Goal: Task Accomplishment & Management: Use online tool/utility

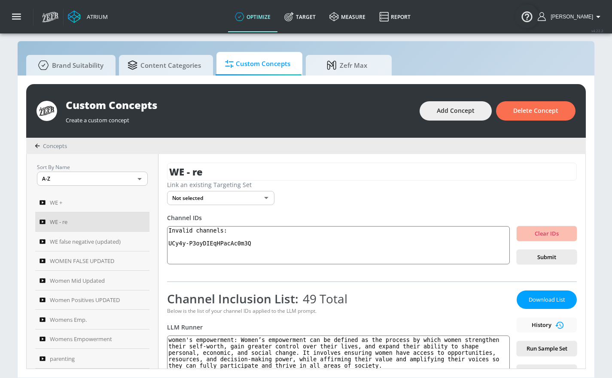
scroll to position [2, 0]
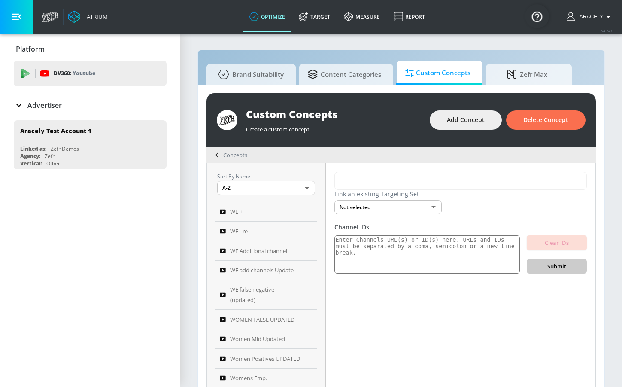
click at [22, 21] on button "button" at bounding box center [16, 16] width 33 height 33
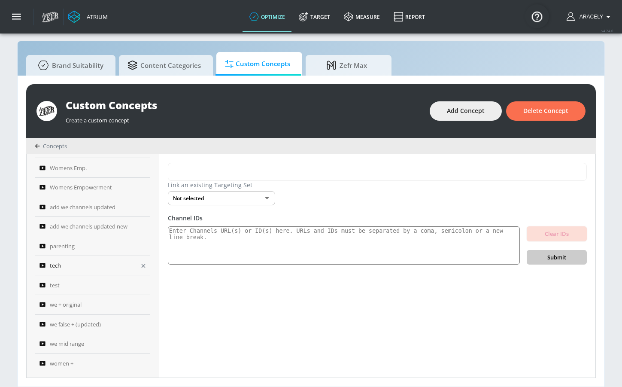
scroll to position [194, 0]
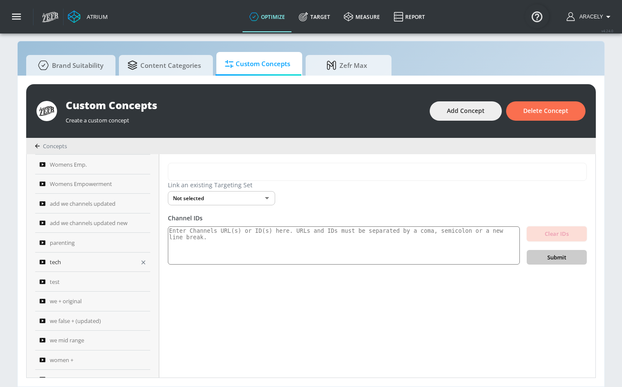
click at [140, 264] on icon "button" at bounding box center [143, 262] width 7 height 7
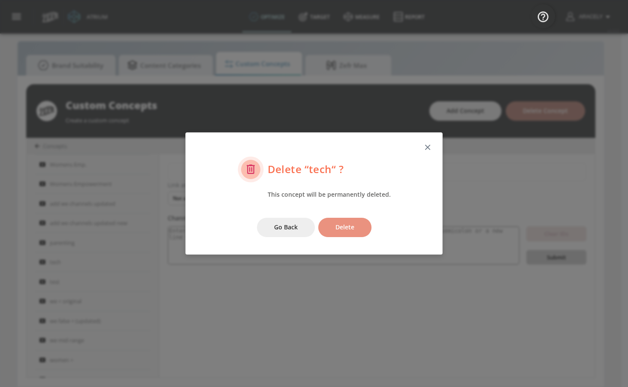
click at [330, 221] on button "Delete" at bounding box center [344, 227] width 53 height 19
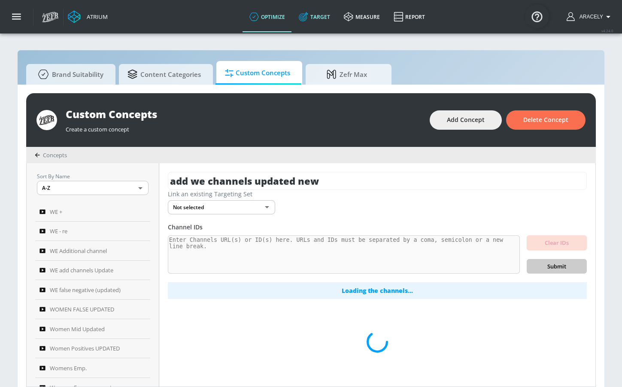
click at [333, 17] on link "Target" at bounding box center [314, 16] width 45 height 31
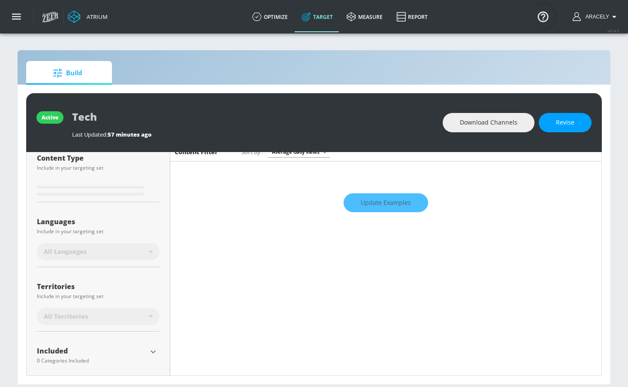
scroll to position [159, 0]
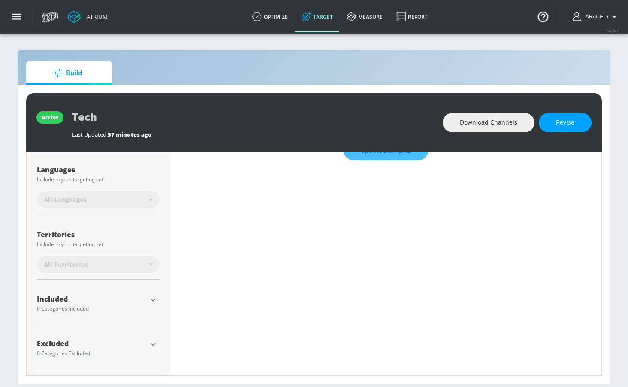
type input "0.6"
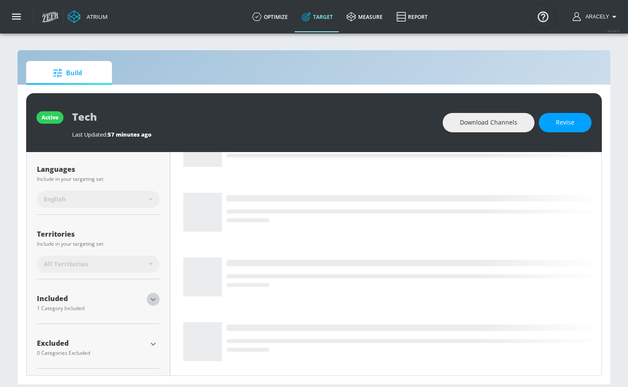
click at [151, 298] on icon "button" at bounding box center [153, 299] width 10 height 10
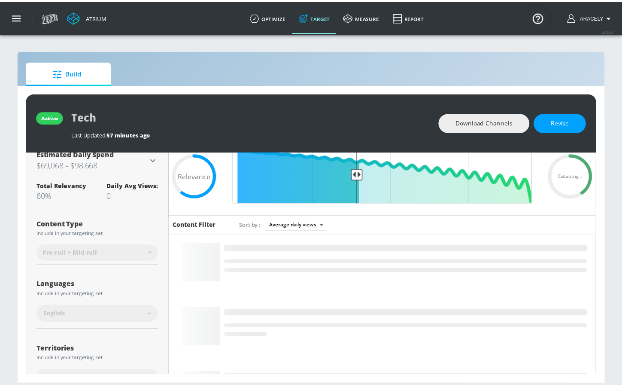
scroll to position [0, 0]
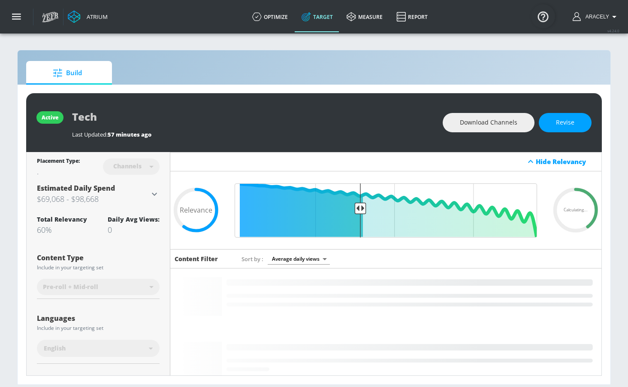
drag, startPoint x: 280, startPoint y: 21, endPoint x: 304, endPoint y: 30, distance: 26.1
click at [280, 21] on link "optimize" at bounding box center [269, 16] width 49 height 31
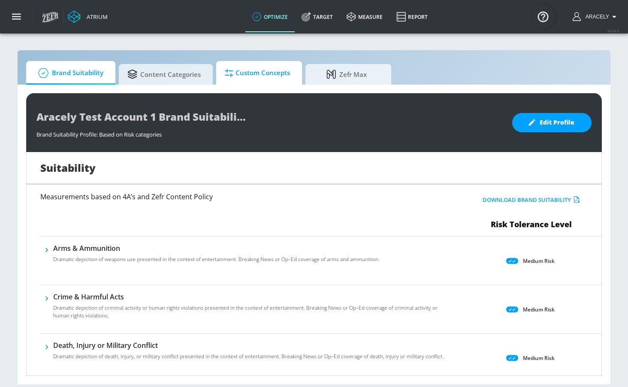
click at [266, 74] on span "Custom Concepts" at bounding box center [257, 73] width 65 height 21
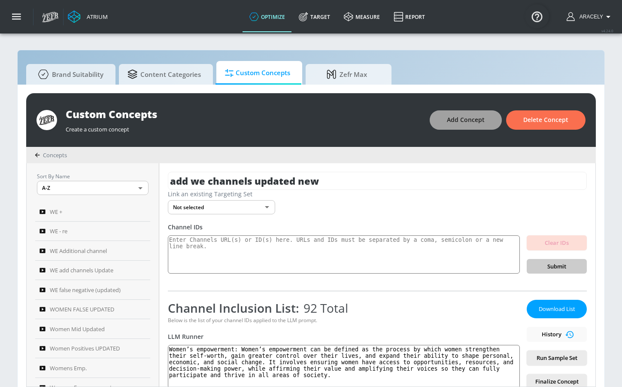
click at [456, 124] on span "Add Concept" at bounding box center [466, 120] width 38 height 11
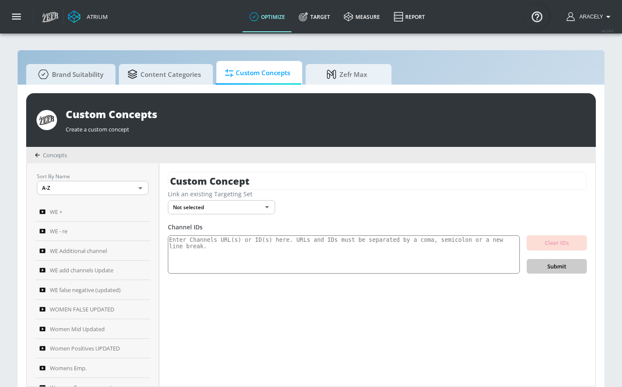
click at [237, 165] on div "Custom Concept Link an existing Targeting Set Not selected none ​ Channel IDs C…" at bounding box center [377, 274] width 436 height 223
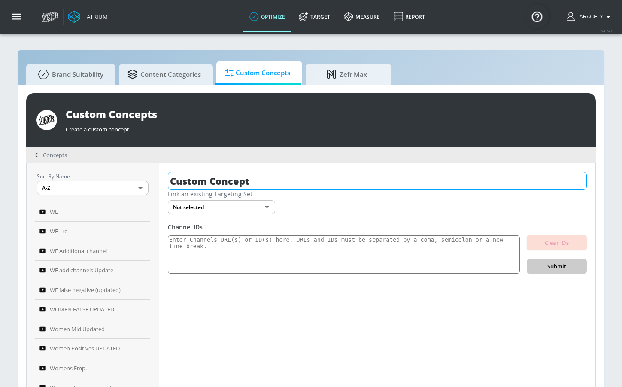
click at [236, 176] on input "Custom Concept" at bounding box center [377, 181] width 419 height 18
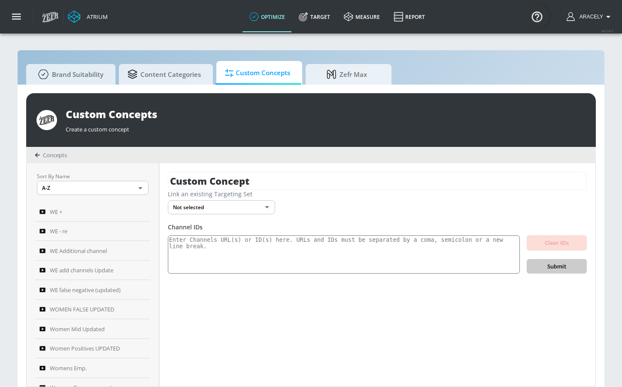
drag, startPoint x: 236, startPoint y: 176, endPoint x: 226, endPoint y: 149, distance: 28.0
click at [236, 176] on input "Custom Concept" at bounding box center [377, 181] width 419 height 18
type input "tech positive channels"
click at [579, 179] on icon "button" at bounding box center [579, 181] width 8 height 8
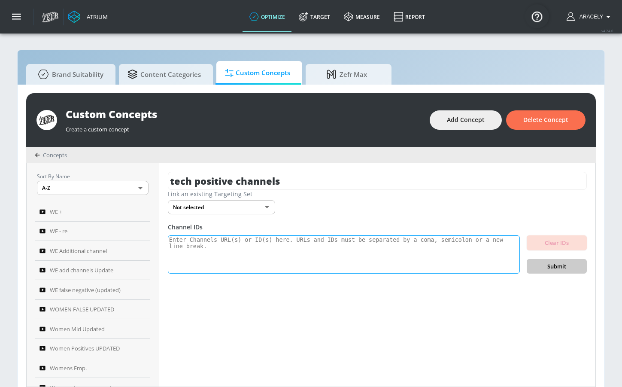
click at [222, 244] on textarea at bounding box center [344, 254] width 352 height 39
paste textarea "UCobXm_xQjgt_XcAEexmF1JA UCeVgNo2lUKrbUTusgDq6DBA UCApB92RBNqQG9i5MkMDC-UA UC1K…"
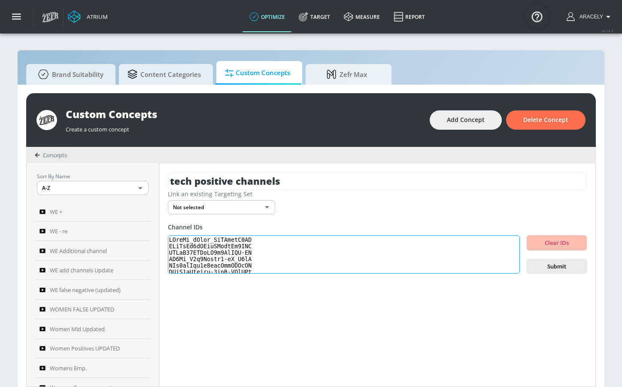
scroll to position [296, 0]
type textarea "UCobXm_xQjgt_XcAEexmF1JA UCeVgNo2lUKrbUTusgDq6DBA UCApB92RBNqQG9i5MkMDC-UA UC1K…"
click at [545, 267] on span "Submit" at bounding box center [556, 266] width 46 height 10
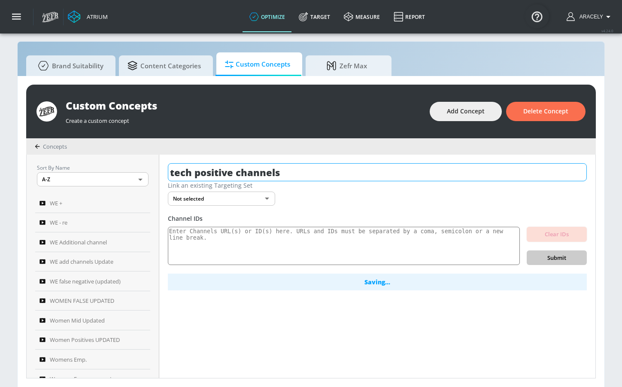
scroll to position [9, 0]
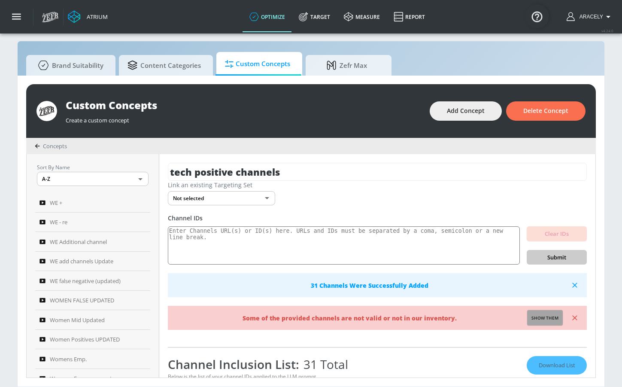
click at [536, 317] on span "Show them" at bounding box center [544, 318] width 27 height 8
type textarea "Invalid channels: UCl4UPAvBN-yJCXqIRscMRtQ UCQXvzzNZn7XbXbIIt57aFaQ UCZnDgzhfgV…"
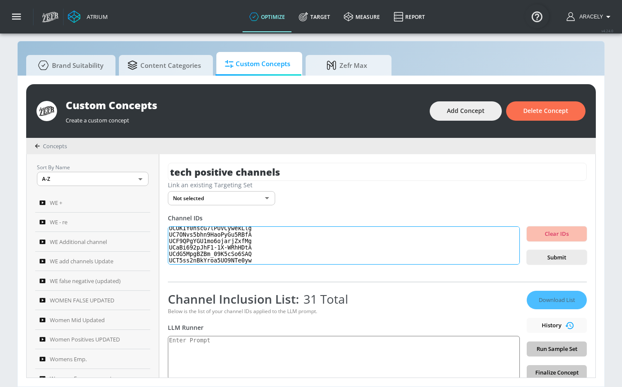
scroll to position [0, 0]
drag, startPoint x: 261, startPoint y: 258, endPoint x: 183, endPoint y: 194, distance: 100.3
click at [183, 194] on div "tech positive channels Link an existing Targeting Set Not selected none ​ Chann…" at bounding box center [377, 265] width 436 height 223
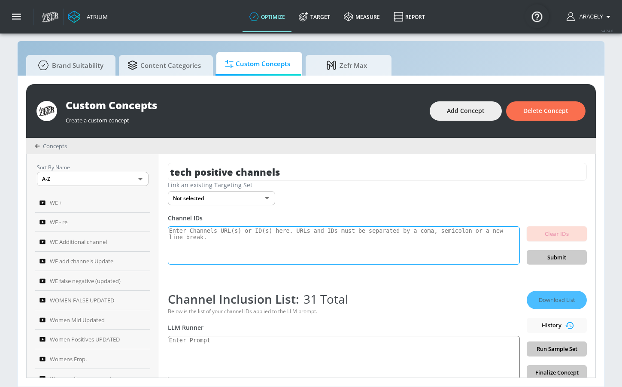
click at [288, 239] on textarea at bounding box center [344, 245] width 352 height 39
paste textarea "UCzrorrTRtWAEftDZJ3MYHzA UC8ePu3fO4MR664PmqJ-hKCg UCCm6aGmK5rSM7YHiHHtiS6g UC7-…"
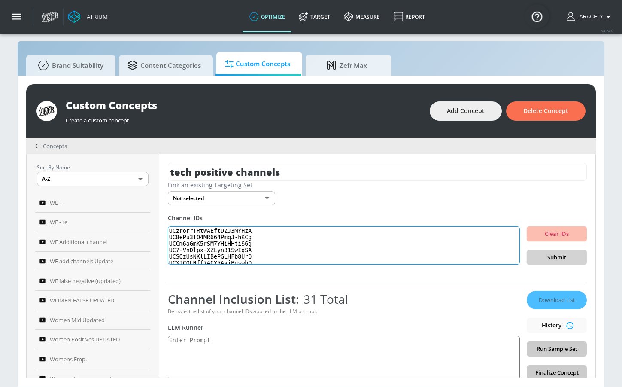
scroll to position [156, 0]
type textarea "UCzrorrTRtWAEftDZJ3MYHzA UC8ePu3fO4MR664PmqJ-hKCg UCCm6aGmK5rSM7YHiHHtiS6g UC7-…"
click at [554, 256] on span "Submit" at bounding box center [556, 257] width 46 height 10
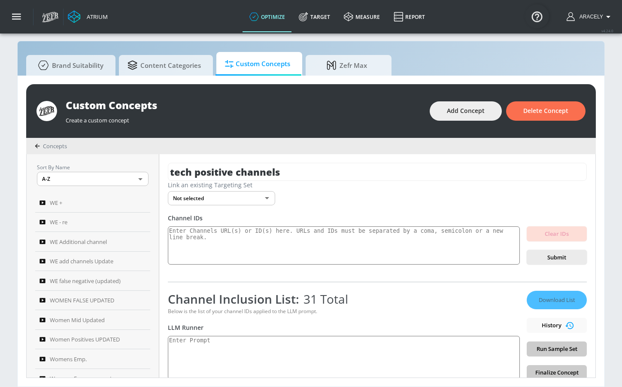
scroll to position [0, 0]
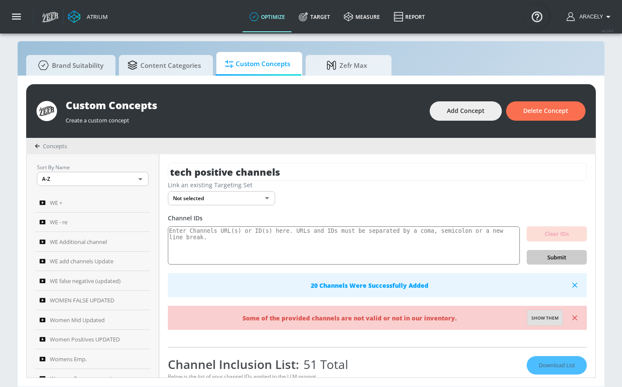
click at [534, 320] on span "Show them" at bounding box center [544, 318] width 27 height 8
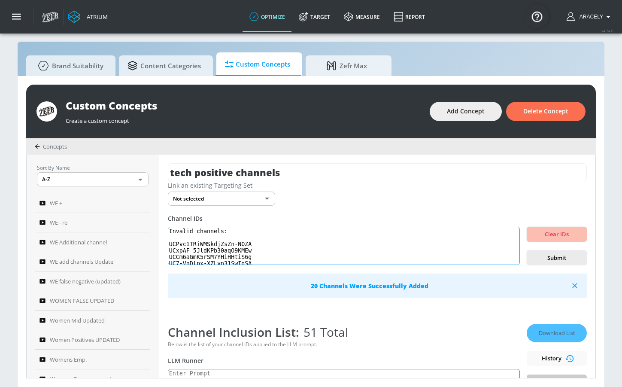
scroll to position [9, 0]
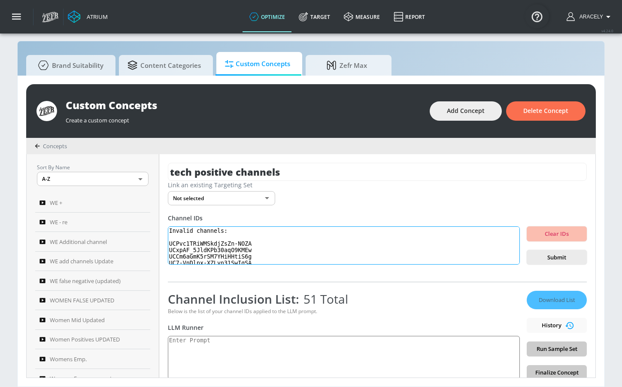
drag, startPoint x: 267, startPoint y: 260, endPoint x: 167, endPoint y: 212, distance: 111.5
click at [167, 212] on div "tech positive channels Link an existing Targeting Set Not selected none ​ Chann…" at bounding box center [377, 265] width 436 height 223
type textarea "UC7-VnDlpx-XZLyn31SwIgSA UCpIJEm5JegJ8SqnKk8p3VzA UCkdyhqTNPuSqUAv4vWVB49A UCYd…"
drag, startPoint x: 175, startPoint y: 231, endPoint x: 225, endPoint y: 298, distance: 83.7
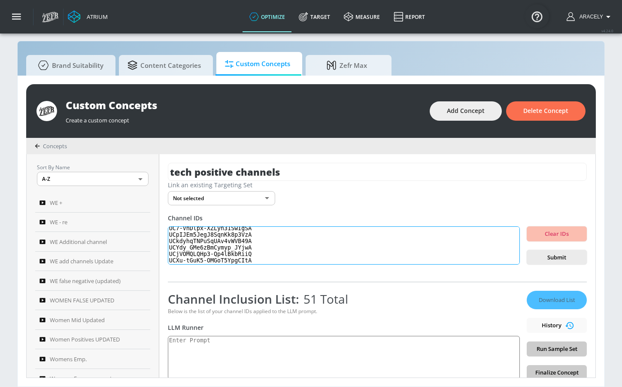
click at [225, 298] on div "tech positive channels Link an existing Targeting Set Not selected none ​ Chann…" at bounding box center [377, 265] width 436 height 223
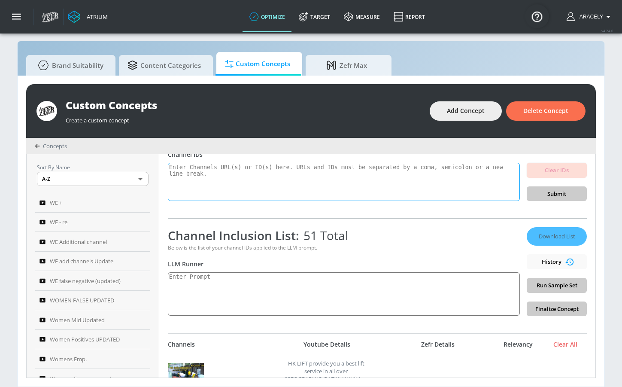
scroll to position [64, 0]
click at [213, 283] on textarea at bounding box center [344, 292] width 352 height 43
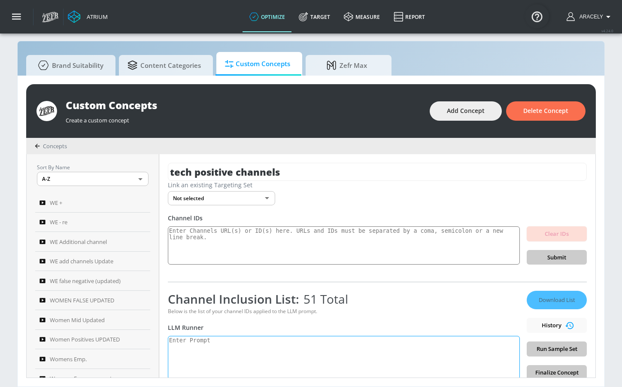
scroll to position [83, 0]
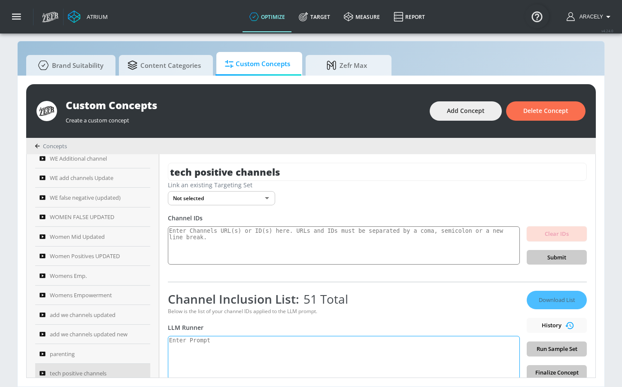
click at [250, 357] on textarea at bounding box center [344, 357] width 352 height 43
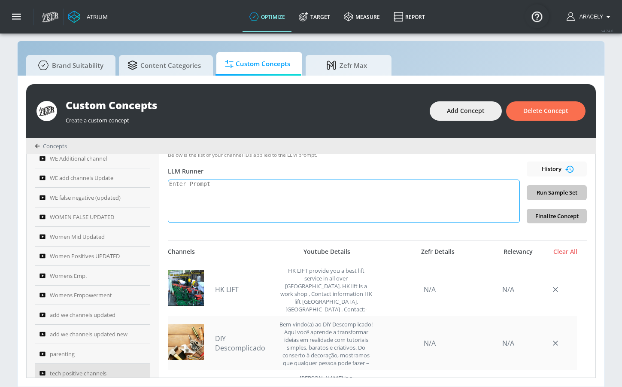
scroll to position [163, 0]
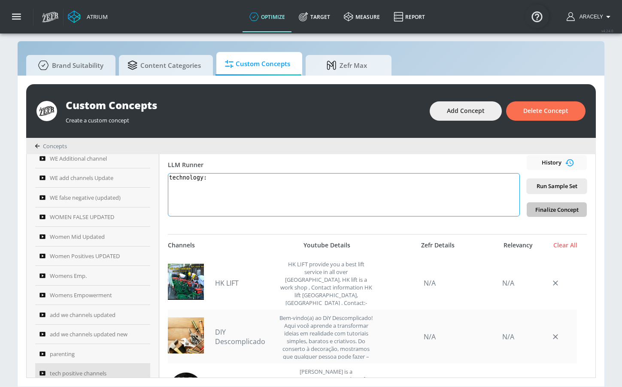
paste textarea "Technology content includes electronics product reviews, tech news, technology …"
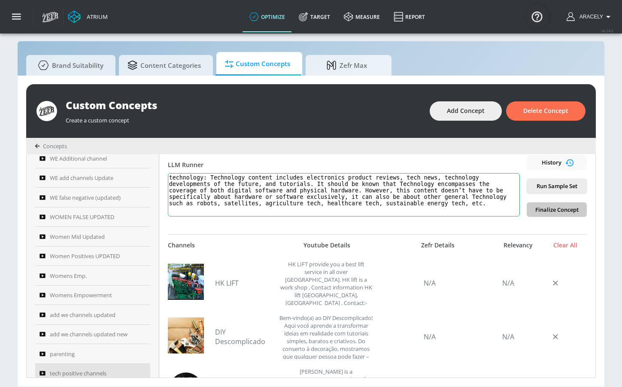
type textarea "technology: Technology content includes electronics product reviews, tech news,…"
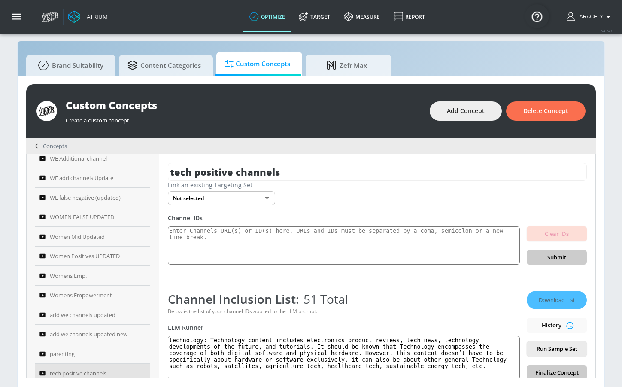
scroll to position [80, 0]
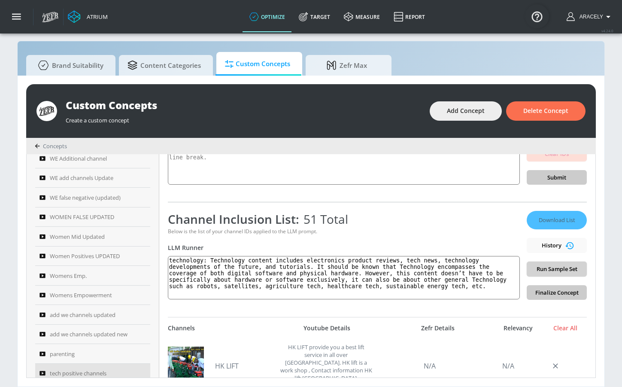
click at [551, 268] on span "Run Sample Set" at bounding box center [556, 269] width 46 height 10
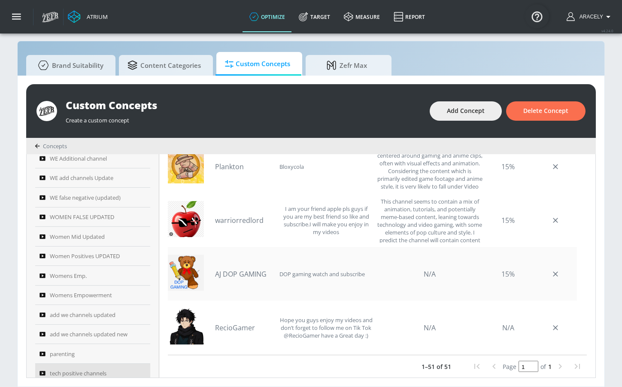
scroll to position [0, 0]
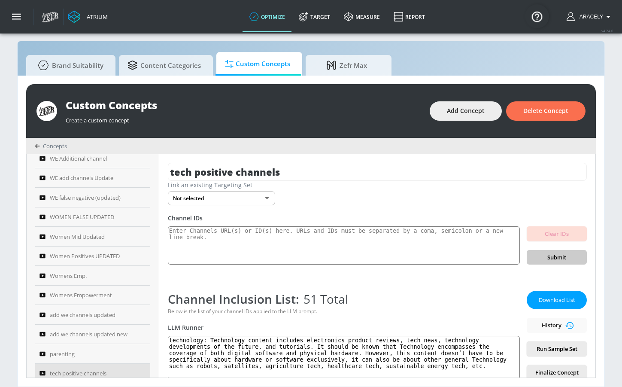
click at [252, 217] on div "Channel IDs" at bounding box center [377, 218] width 419 height 8
click at [239, 242] on textarea at bounding box center [344, 245] width 352 height 39
paste textarea "UCeVgNo2lUKrbUTusgDq6DBA"
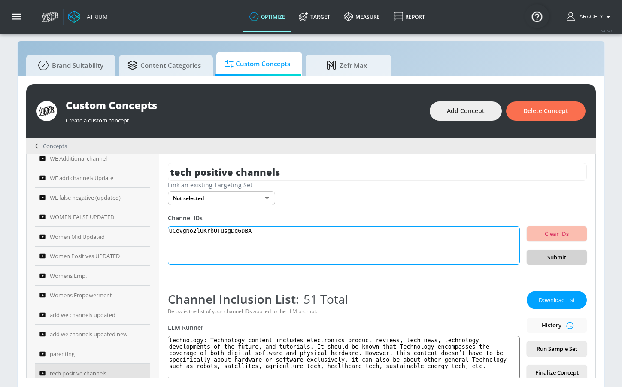
type textarea "UCeVgNo2lUKrbUTusgDq6DBA"
click at [533, 259] on span "Submit" at bounding box center [556, 257] width 46 height 10
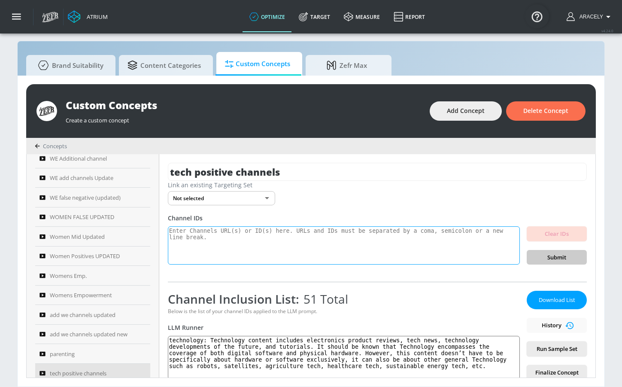
click at [273, 252] on textarea at bounding box center [344, 245] width 352 height 39
paste textarea "UCApB92RBNqQG9i5MkMDC-UA"
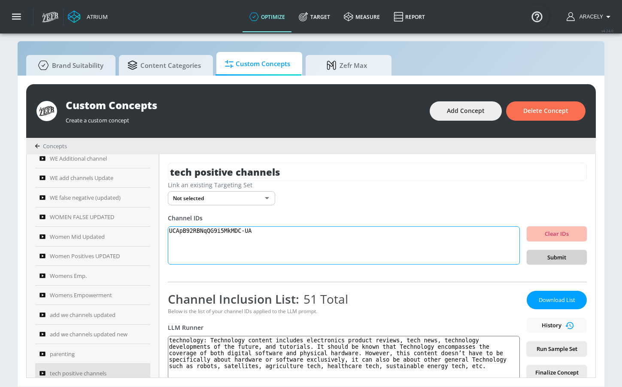
type textarea "UCApB92RBNqQG9i5MkMDC-UA"
click at [548, 265] on div "tech positive channels Link an existing Targeting Set Not selected none ​ Chann…" at bounding box center [377, 265] width 436 height 223
drag, startPoint x: 548, startPoint y: 257, endPoint x: 547, endPoint y: 242, distance: 15.0
click at [549, 254] on span "Submit" at bounding box center [556, 257] width 46 height 10
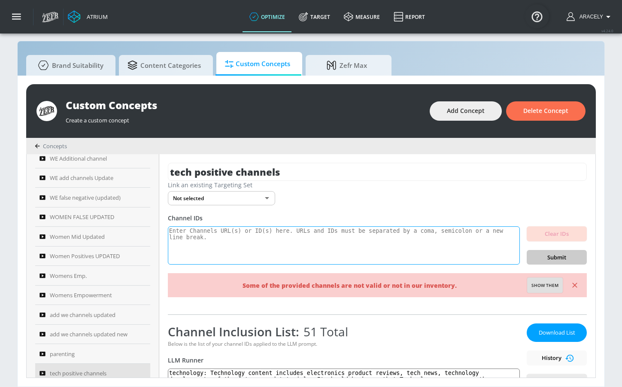
click at [254, 233] on textarea at bounding box center [344, 245] width 352 height 39
paste textarea "UC1Kt_E8l0Qgpjm2-kG_S8hA"
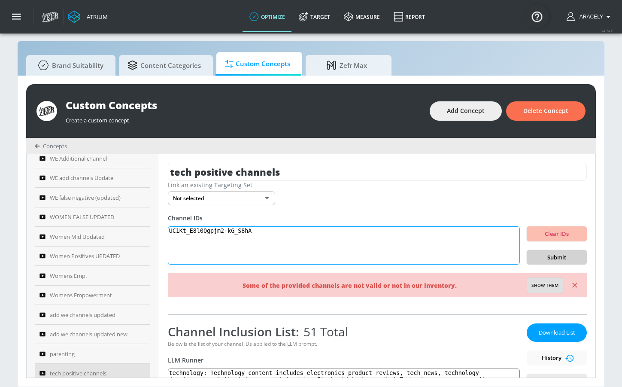
type textarea "UC1Kt_E8l0Qgpjm2-kG_S8hA"
click at [542, 258] on span "Submit" at bounding box center [556, 257] width 46 height 10
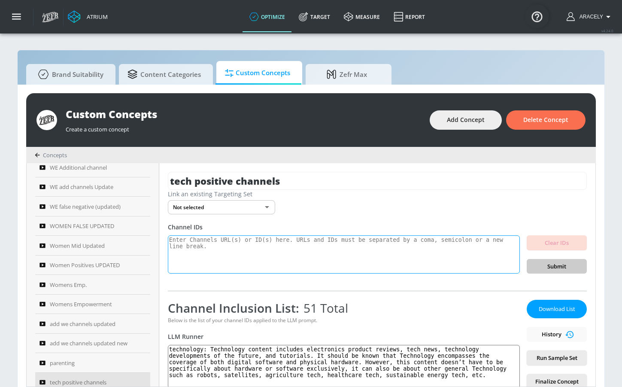
click at [286, 257] on textarea at bounding box center [344, 254] width 352 height 39
paste textarea "UCwY3qQsavcf-0ecP-HUcGSw"
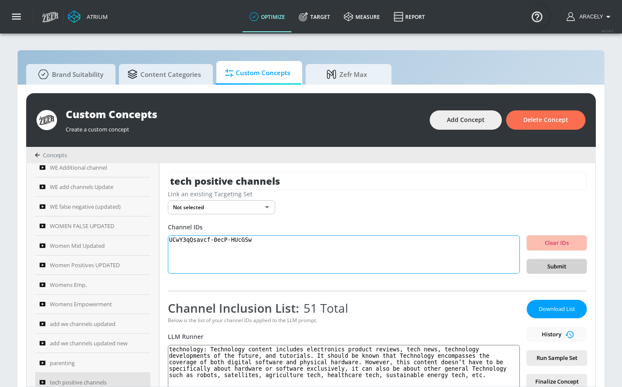
type textarea "UCwY3qQsavcf-0ecP-HUcGSw"
click at [552, 267] on span "Submit" at bounding box center [556, 266] width 46 height 10
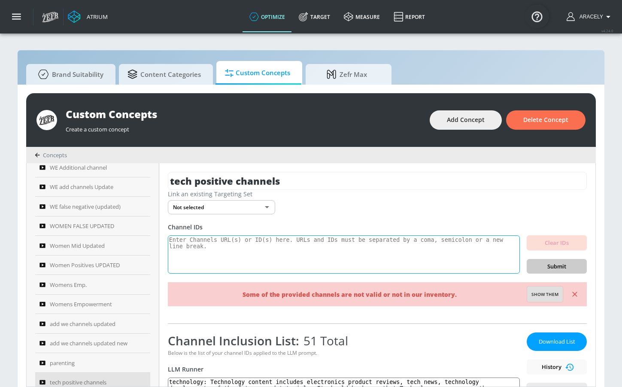
click at [256, 250] on textarea at bounding box center [344, 254] width 352 height 39
paste textarea "UCkGw5p4hF6P_qru0BuUpjHQ"
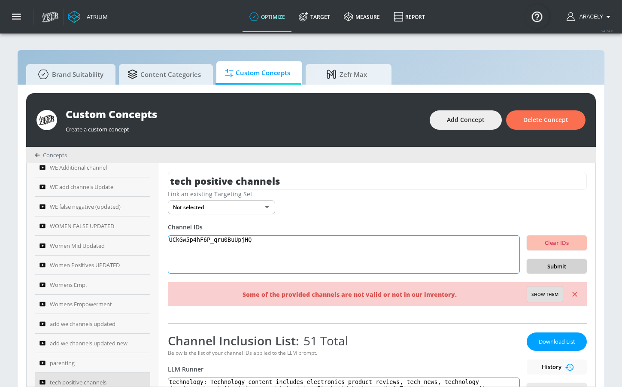
type textarea "UCkGw5p4hF6P_qru0BuUpjHQ"
click at [549, 262] on span "Submit" at bounding box center [556, 266] width 46 height 10
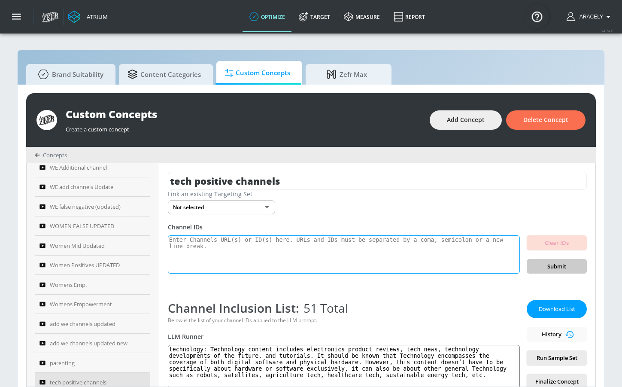
click at [274, 255] on textarea at bounding box center [344, 254] width 352 height 39
paste textarea "UCSP_93G9DmDA6ck71EObrcQ"
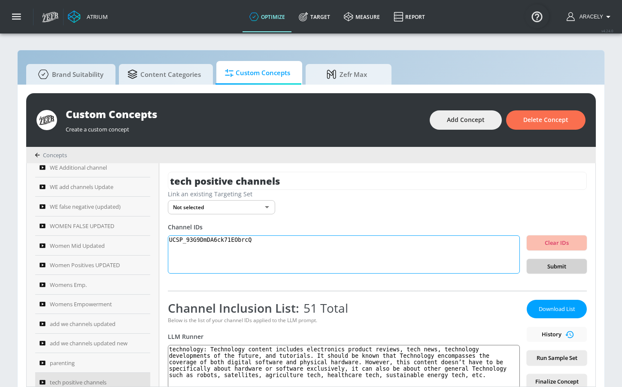
type textarea "UCSP_93G9DmDA6ck71EObrcQ"
click at [543, 262] on span "Submit" at bounding box center [556, 266] width 46 height 10
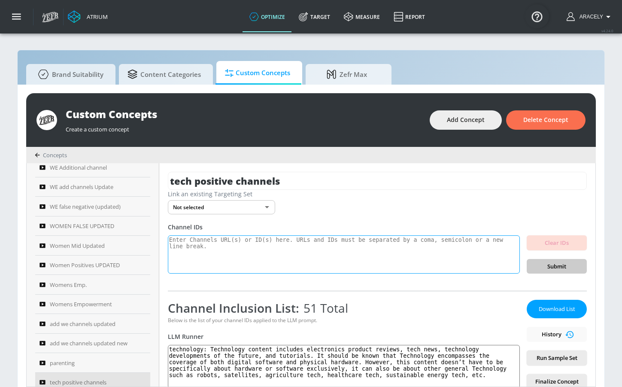
click at [273, 258] on textarea at bounding box center [344, 254] width 352 height 39
paste textarea "UCaBi692pJhF1-1X-WRhHDtA"
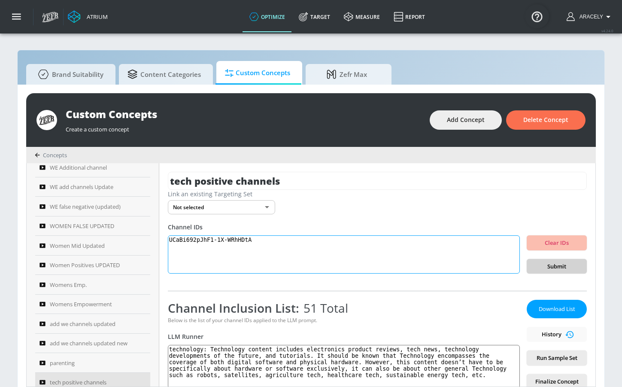
type textarea "UCaBi692pJhF1-1X-WRhHDtA"
click at [545, 265] on span "Submit" at bounding box center [556, 266] width 46 height 10
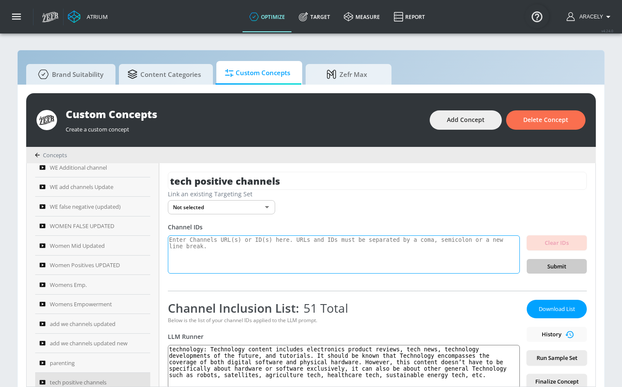
click at [241, 251] on textarea at bounding box center [344, 254] width 352 height 39
paste textarea "UCdxIWLRYuBWRbHGkf42lQEQ"
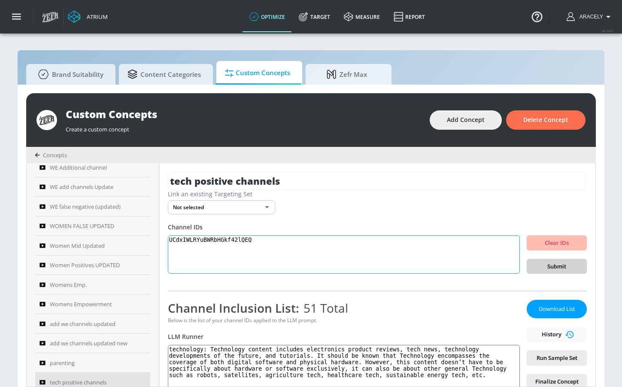
type textarea "UCdxIWLRYuBWRbHGkf42lQEQ"
click at [554, 269] on span "Submit" at bounding box center [556, 266] width 46 height 10
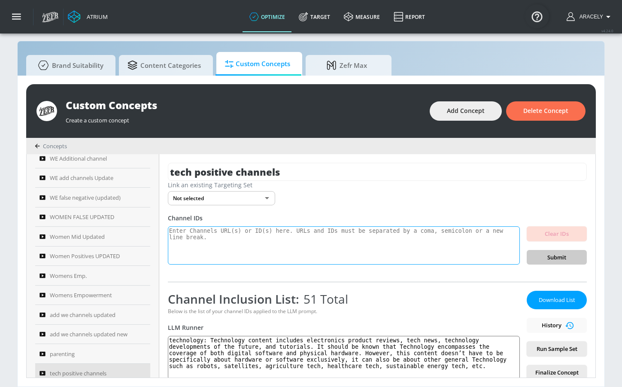
click at [293, 247] on textarea at bounding box center [344, 245] width 352 height 39
paste textarea "UCn-Soo_Ui7EgI4IHEkCZt8A"
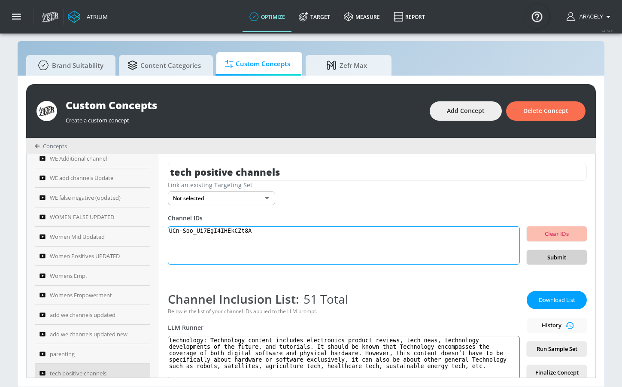
click at [519, 259] on div "UCn-Soo_Ui7EgI4IHEkCZt8A Clear IDs Submit" at bounding box center [377, 245] width 419 height 39
type textarea "UCn-Soo_Ui7EgI4IHEkCZt8A"
click at [570, 253] on span "Submit" at bounding box center [556, 257] width 46 height 10
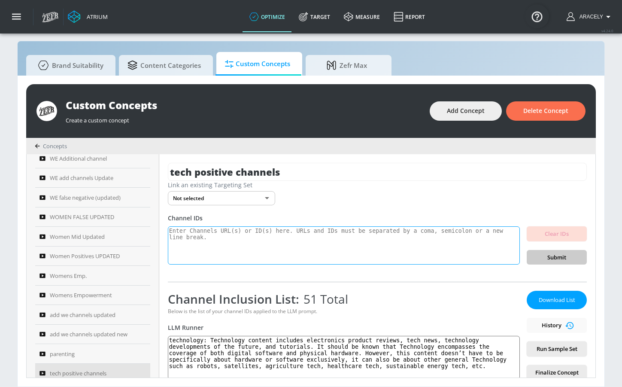
click at [266, 253] on textarea at bounding box center [344, 245] width 352 height 39
paste textarea "UC5QLHJOaCEAv_q6E6EsgAZw"
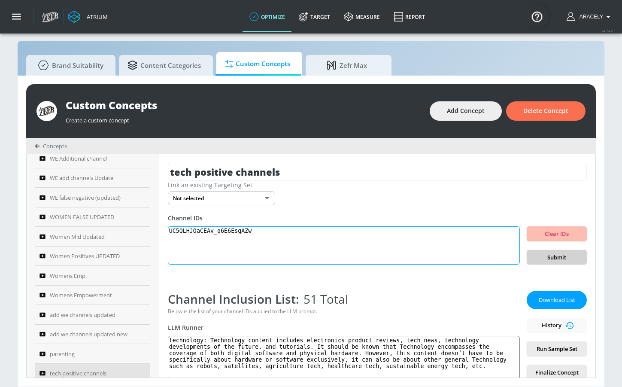
type textarea "UC5QLHJOaCEAv_q6E6EsgAZw"
click at [559, 259] on span "Submit" at bounding box center [556, 257] width 46 height 10
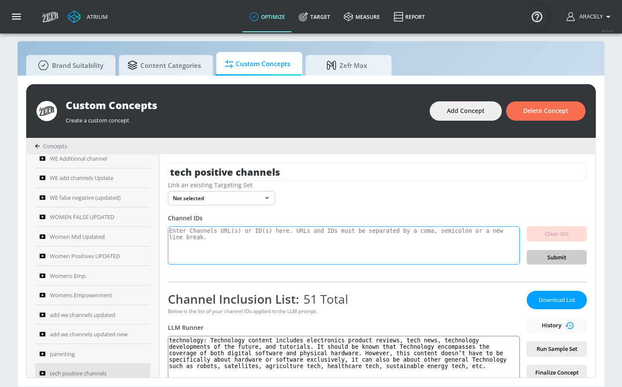
click at [270, 258] on textarea at bounding box center [344, 245] width 352 height 39
paste textarea "UC_fV-ko9GszMo7uEkTc8w_g"
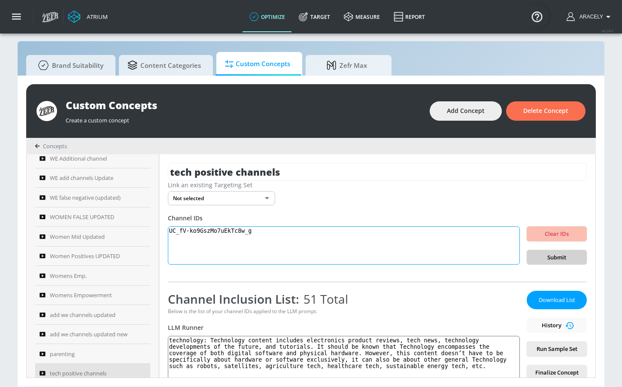
type textarea "UC_fV-ko9GszMo7uEkTc8w_g"
click at [547, 253] on span "Submit" at bounding box center [556, 257] width 46 height 10
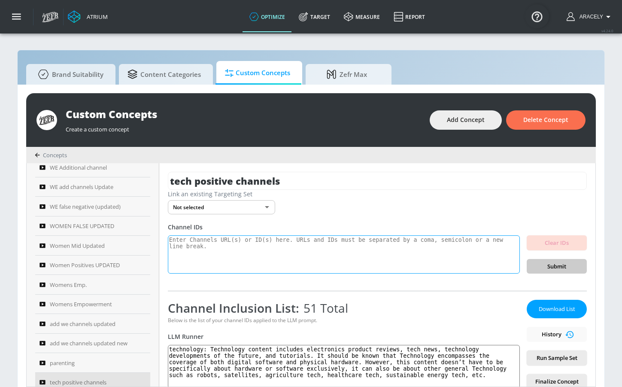
paste textarea "UCF9QPgYGU1mo6ojarjZxfMg"
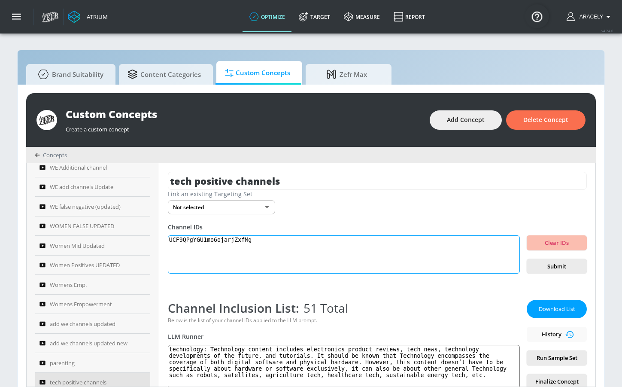
type textarea "UCF9QPgYGU1mo6ojarjZxfMg"
click at [546, 264] on span "Submit" at bounding box center [556, 266] width 46 height 10
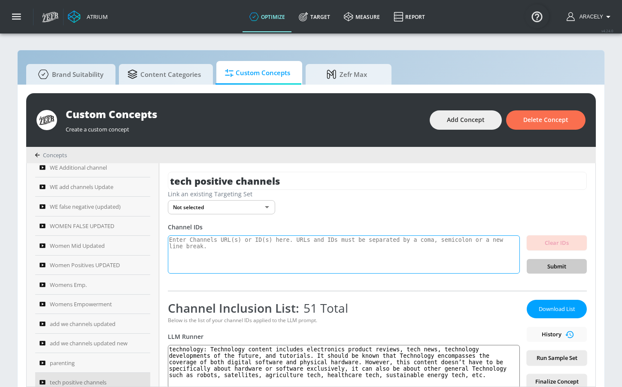
click at [267, 245] on textarea at bounding box center [344, 254] width 352 height 39
paste textarea "UCQXvzzNZn7XbXbIIt57aFaQ"
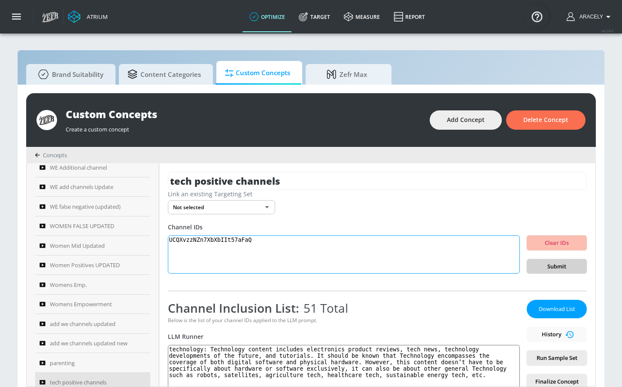
type textarea "UCQXvzzNZn7XbXbIIt57aFaQ"
click at [563, 261] on span "Submit" at bounding box center [556, 266] width 46 height 10
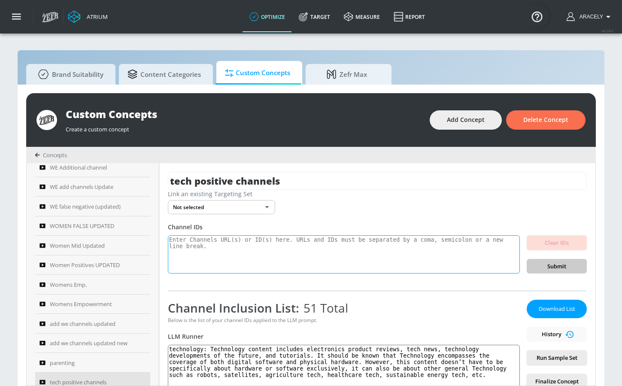
click at [298, 258] on textarea at bounding box center [344, 254] width 352 height 39
paste textarea "UCR_6-1DghUfqksvFyJPHauw"
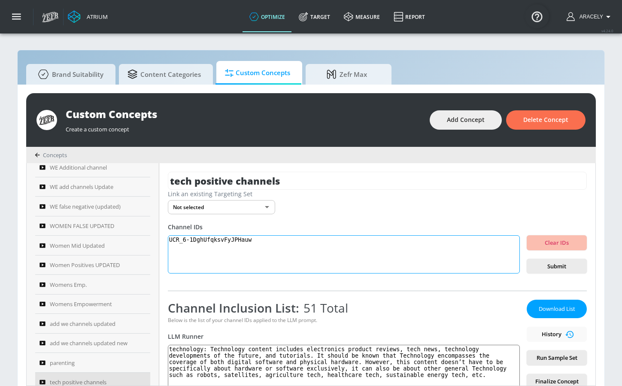
type textarea "UCR_6-1DghUfqksvFyJPHauw"
click at [554, 269] on span "Submit" at bounding box center [556, 266] width 46 height 10
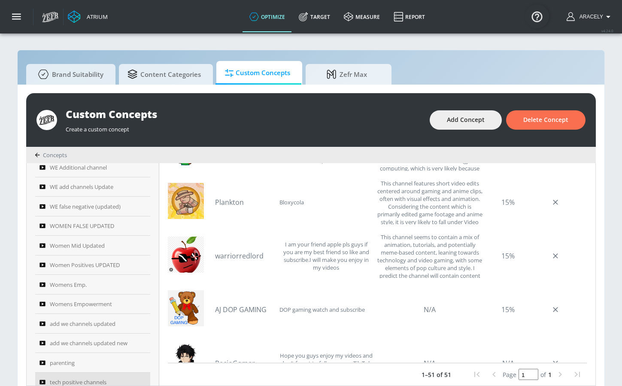
scroll to position [2522, 0]
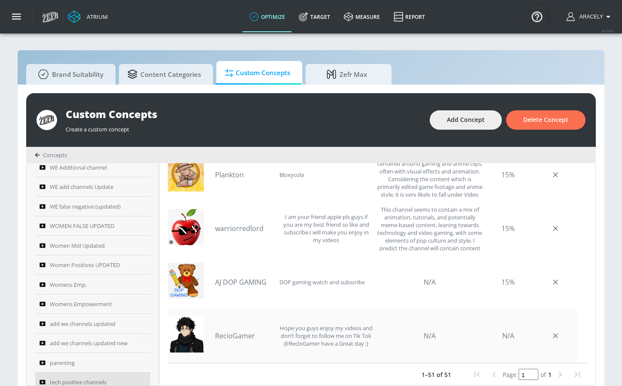
click at [489, 333] on div "N/A" at bounding box center [508, 335] width 43 height 45
click at [500, 335] on div "N/A" at bounding box center [508, 335] width 43 height 45
click at [343, 324] on div "Hope you guys enjoy my videos and don’t forget to follow me on Tik Tok @RecioGa…" at bounding box center [326, 335] width 94 height 45
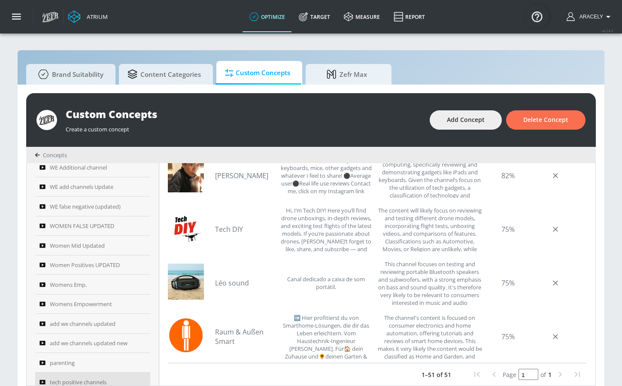
scroll to position [0, 0]
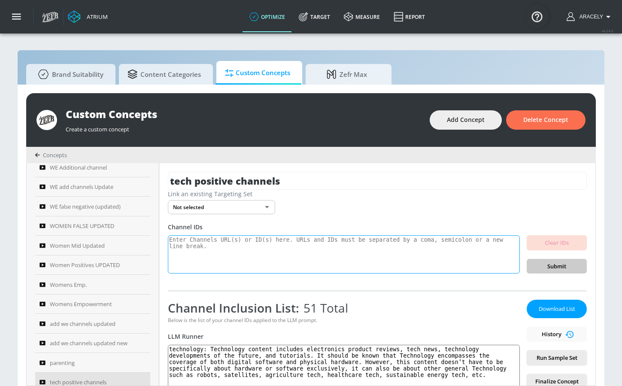
click at [322, 246] on textarea at bounding box center [344, 254] width 352 height 39
paste textarea "UC6VeH5yrlsiZkKz0iImzrPw"
type textarea "UC6VeH5yrlsiZkKz0iImzrPw"
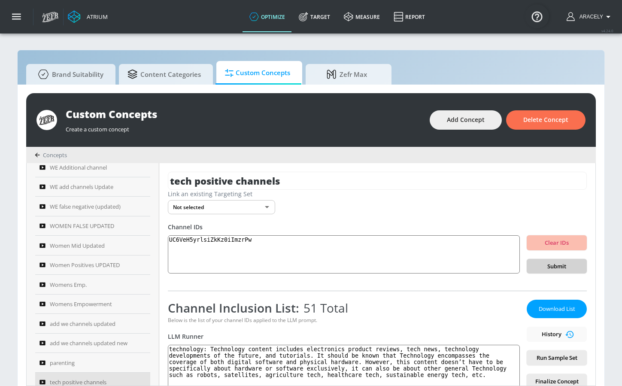
click at [558, 265] on span "Submit" at bounding box center [556, 266] width 46 height 10
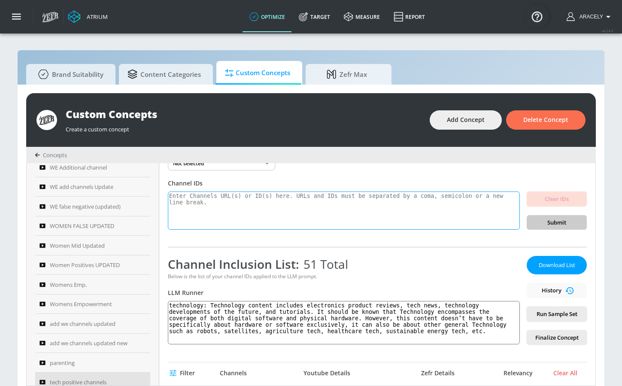
scroll to position [43, 0]
click at [290, 220] on textarea at bounding box center [344, 211] width 352 height 39
paste textarea "UCT5ss2nBkYroa5UO9NTe0yw"
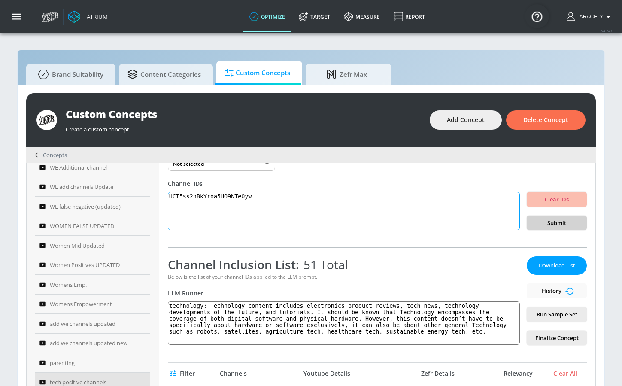
type textarea "UCT5ss2nBkYroa5UO9NTe0yw"
click at [551, 224] on span "Submit" at bounding box center [556, 223] width 46 height 10
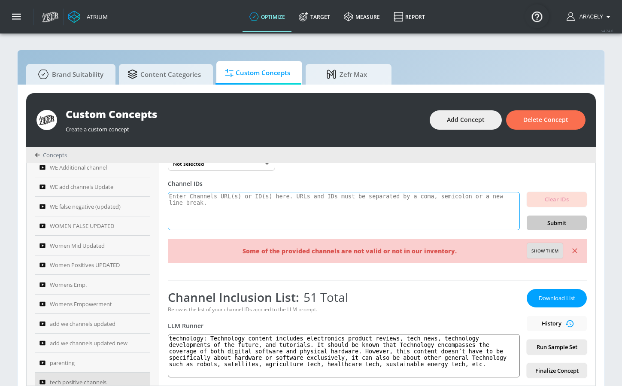
click at [245, 192] on textarea at bounding box center [344, 211] width 352 height 39
paste textarea "UCAKkjeuITtGzOicJiomlKjQ"
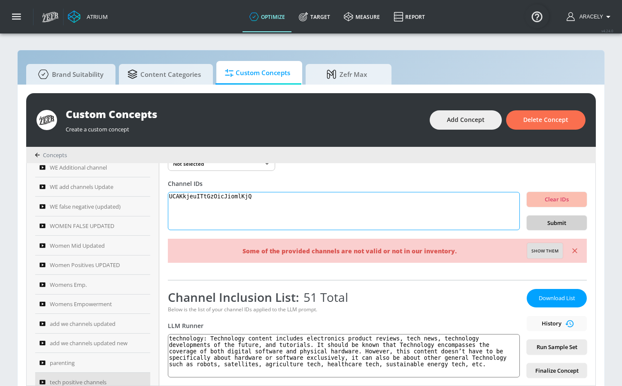
type textarea "UCAKkjeuITtGzOicJiomlKjQ"
click at [557, 223] on span "Submit" at bounding box center [556, 223] width 46 height 10
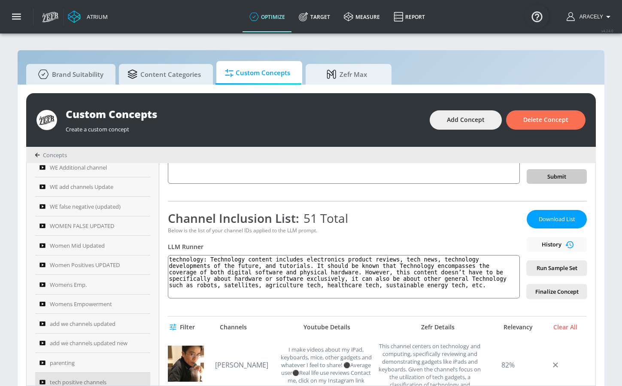
scroll to position [0, 0]
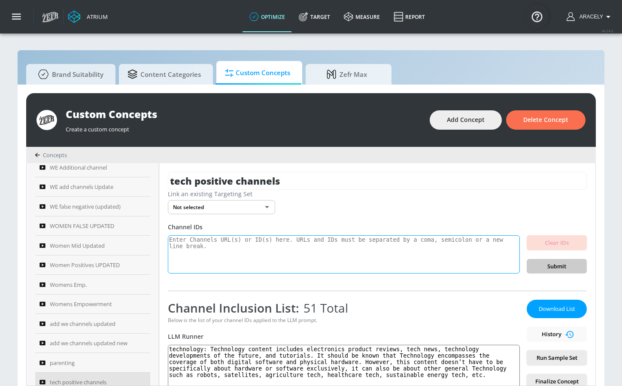
click at [280, 246] on textarea at bounding box center [344, 254] width 352 height 39
paste textarea "UCqGLfJeF_BjePX4gqgXrgCA"
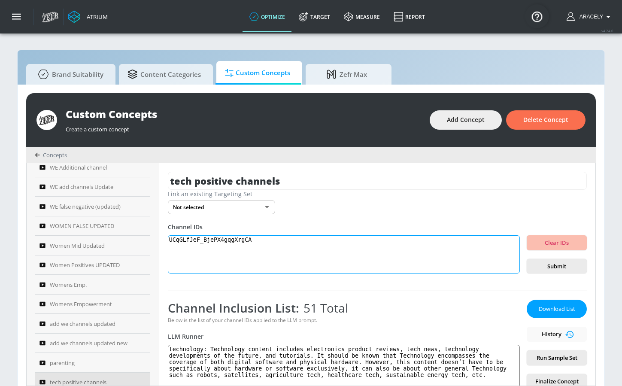
type textarea "UCqGLfJeF_BjePX4gqgXrgCA"
click at [551, 274] on div "tech positive channels Link an existing Targeting Set Not selected none ​ Chann…" at bounding box center [377, 274] width 436 height 222
click at [551, 270] on span "Submit" at bounding box center [556, 266] width 46 height 10
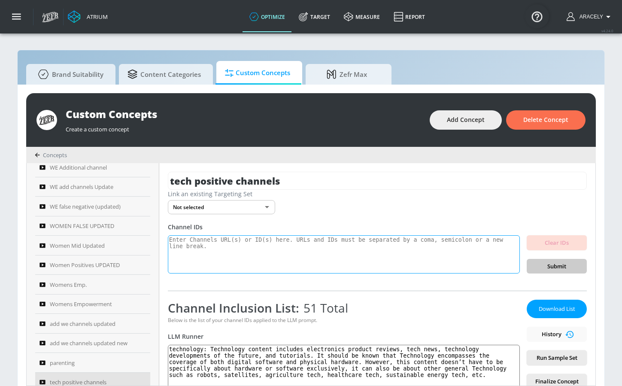
click at [276, 263] on textarea at bounding box center [344, 254] width 352 height 39
paste textarea "UC-P3Vg0rFBy2dtnRMNPwLhw"
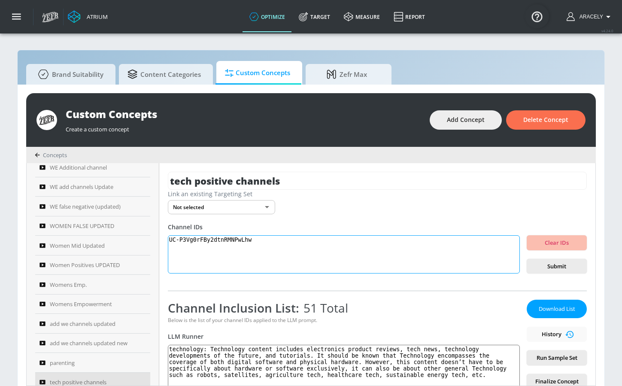
type textarea "UC-P3Vg0rFBy2dtnRMNPwLhw"
click at [555, 276] on div "tech positive channels Link an existing Targeting Set Not selected none ​ Chann…" at bounding box center [377, 274] width 436 height 222
click at [557, 264] on span "Submit" at bounding box center [556, 266] width 46 height 10
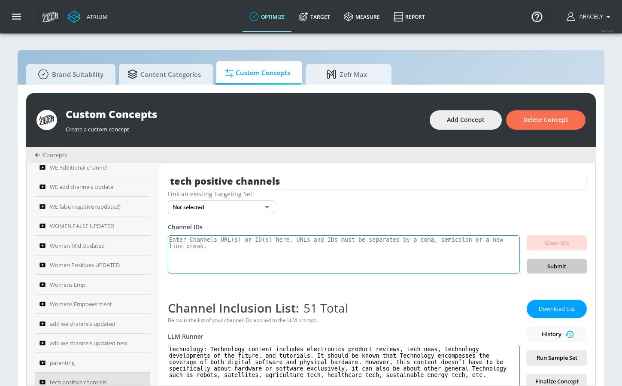
click at [285, 228] on div "Channel IDs Clear IDs Submit" at bounding box center [377, 248] width 419 height 51
paste textarea "UC7ONvs5bhn9HaoPyGu5RBfA"
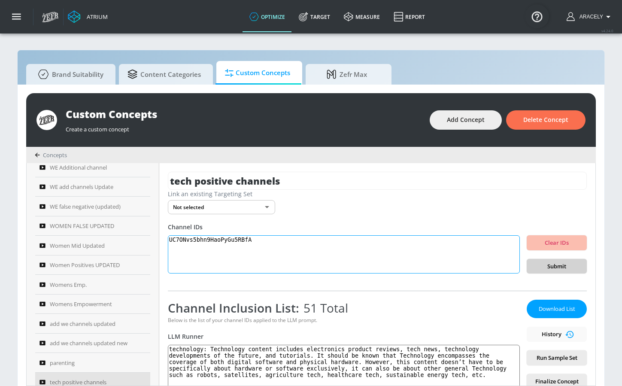
type textarea "UC7ONvs5bhn9HaoPyGu5RBfA"
click at [548, 268] on span "Submit" at bounding box center [556, 266] width 46 height 10
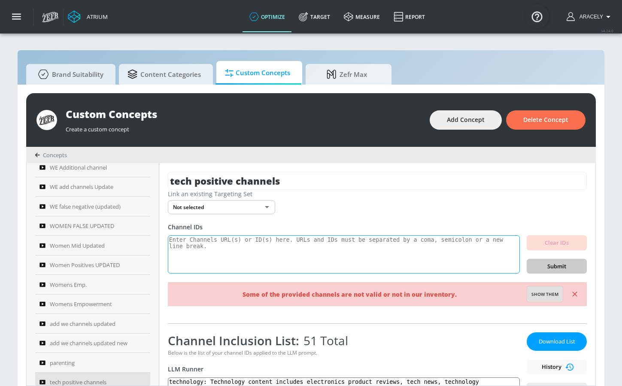
click at [226, 246] on textarea at bounding box center [344, 254] width 352 height 39
paste textarea "UCySF6w9T0rbMWXyxpMsxtow"
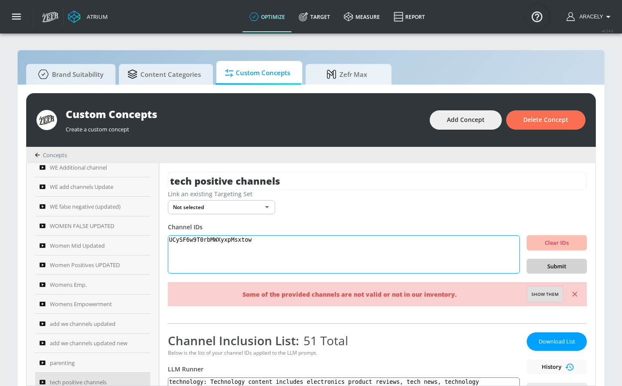
type textarea "UCySF6w9T0rbMWXyxpMsxtow"
click at [541, 269] on span "Submit" at bounding box center [556, 266] width 46 height 10
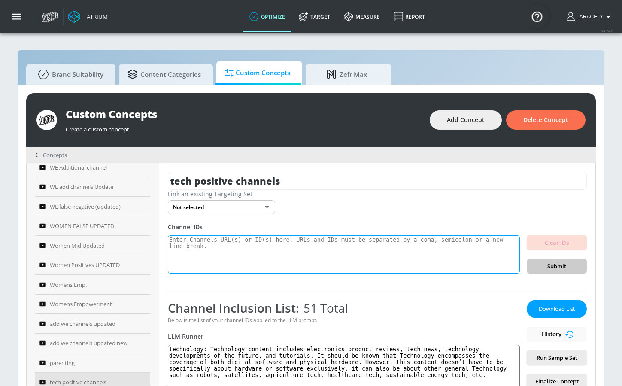
click at [295, 262] on textarea at bounding box center [344, 254] width 352 height 39
paste textarea "UCl4UPAvBN-yJCXqIRscMRtQ"
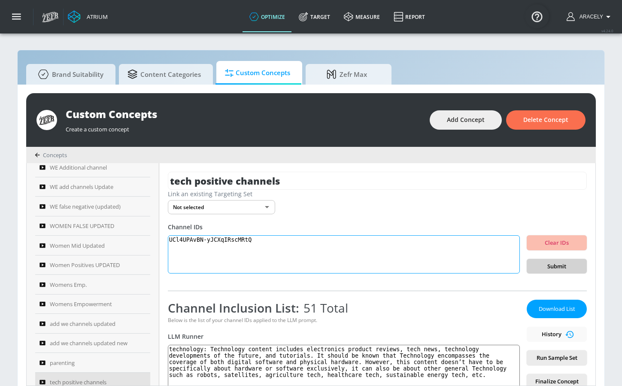
type textarea "UCl4UPAvBN-yJCXqIRscMRtQ"
click at [571, 266] on span "Submit" at bounding box center [556, 266] width 46 height 10
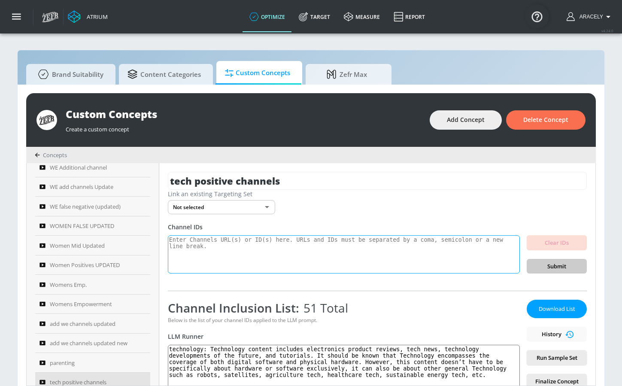
click at [287, 256] on textarea at bounding box center [344, 254] width 352 height 39
paste textarea "UCVQqRr6MhtNdIu4My4tW8fA"
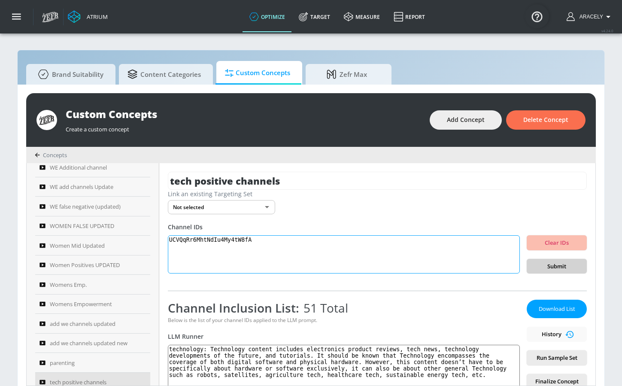
type textarea "UCVQqRr6MhtNdIu4My4tW8fA"
click at [550, 261] on span "Submit" at bounding box center [556, 266] width 46 height 10
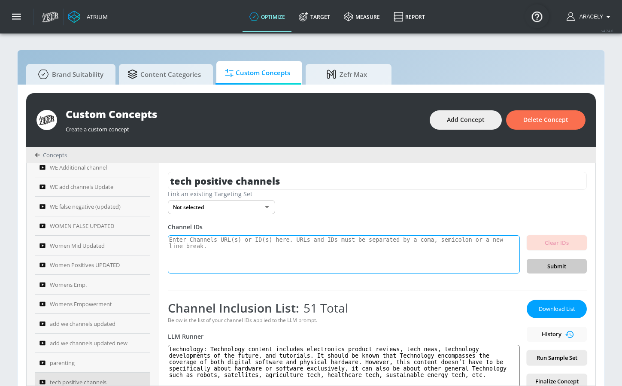
click at [415, 254] on textarea at bounding box center [344, 254] width 352 height 39
paste textarea "UCVQqRr6MhtNdIu4My4tW8fA"
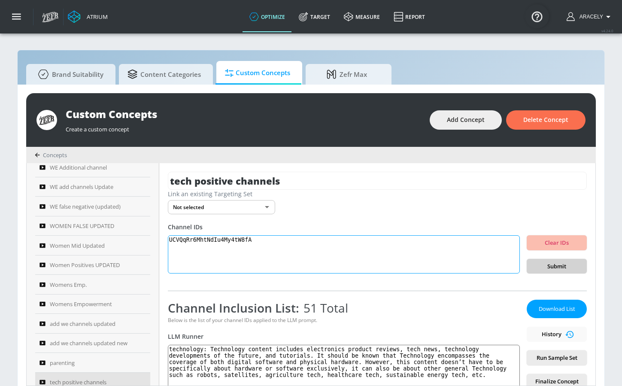
type textarea "UCVQqRr6MhtNdIu4My4tW8fA"
click at [554, 261] on button "Submit" at bounding box center [557, 266] width 60 height 15
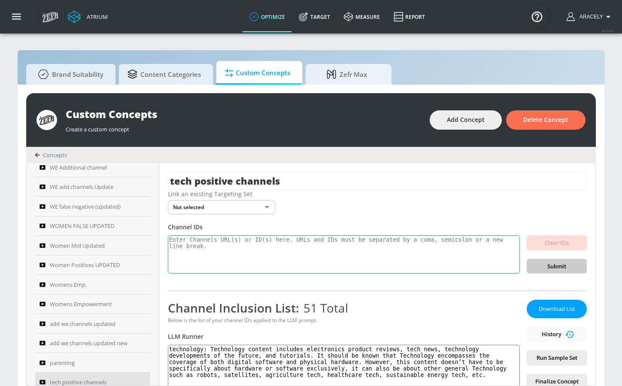
click at [231, 265] on textarea at bounding box center [344, 254] width 352 height 39
paste textarea "UC5-PwitSgMHQmmlCVyNvvzg"
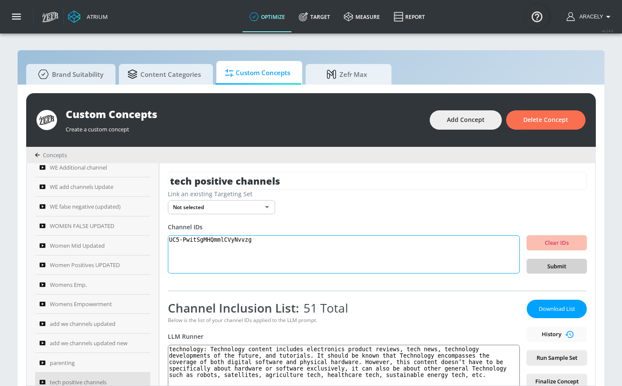
type textarea "UC5-PwitSgMHQmmlCVyNvvzg"
click at [568, 259] on button "Submit" at bounding box center [557, 266] width 60 height 15
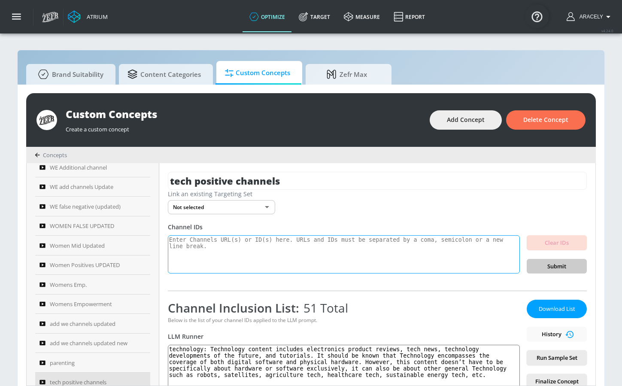
click at [281, 263] on textarea at bounding box center [344, 254] width 352 height 39
paste textarea "UCa-EUqWQSZceDNSL8FSrsUg"
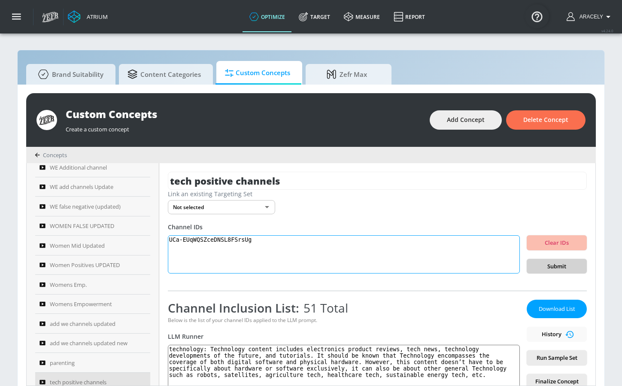
type textarea "UCa-EUqWQSZceDNSL8FSrsUg"
click at [550, 264] on span "Submit" at bounding box center [556, 266] width 46 height 10
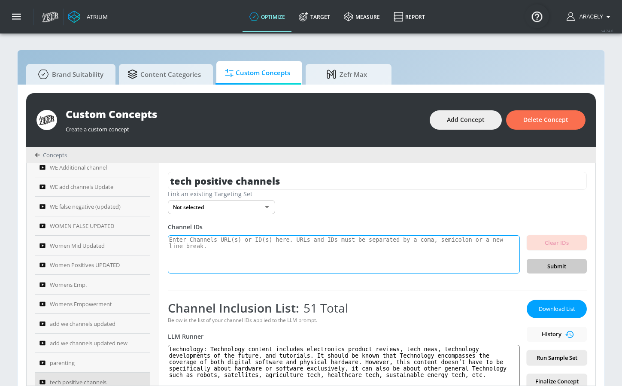
click at [219, 267] on textarea at bounding box center [344, 254] width 352 height 39
paste textarea "UCZwhFzZQX9EfY6jkJhoSnDQ"
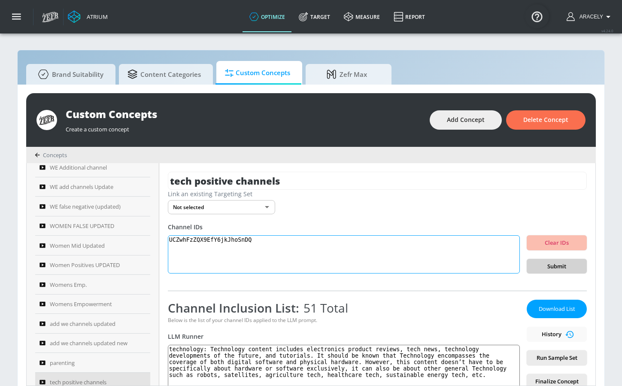
type textarea "UCZwhFzZQX9EfY6jkJhoSnDQ"
click at [559, 260] on button "Submit" at bounding box center [557, 266] width 60 height 15
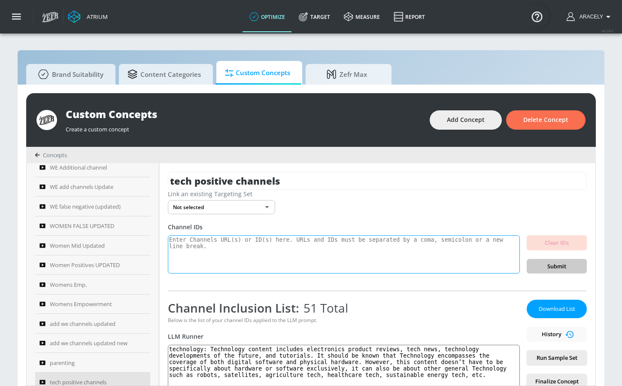
click at [245, 248] on textarea at bounding box center [344, 254] width 352 height 39
paste textarea "UCZnDgzhfgVWfvORF80OeJOg"
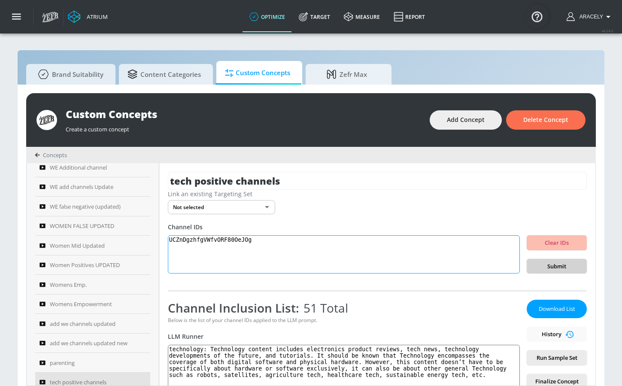
type textarea "UCZnDgzhfgVWfvORF80OeJOg"
click at [563, 261] on span "Submit" at bounding box center [556, 266] width 46 height 10
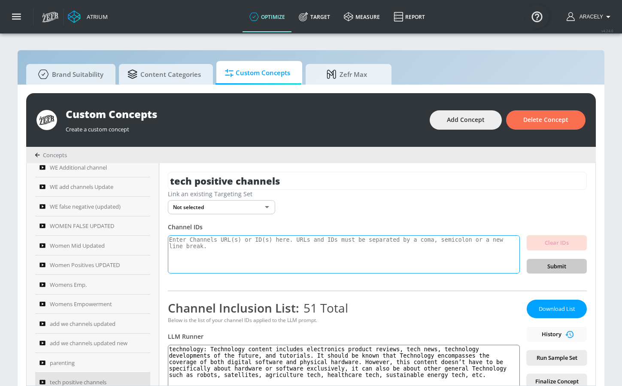
paste textarea "UC8KlqydpiEHONFMOXpyeWfA"
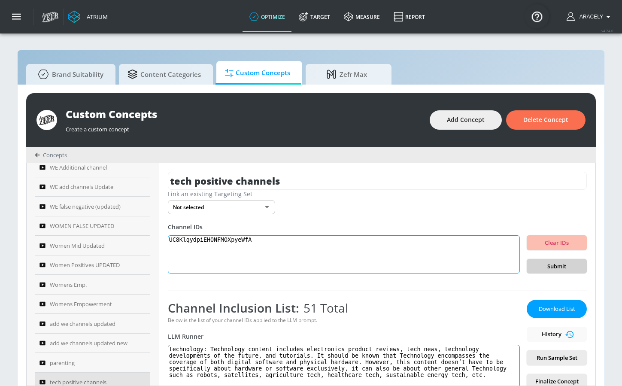
type textarea "UC8KlqydpiEHONFMOXpyeWfA"
click at [558, 269] on span "Submit" at bounding box center [556, 266] width 46 height 10
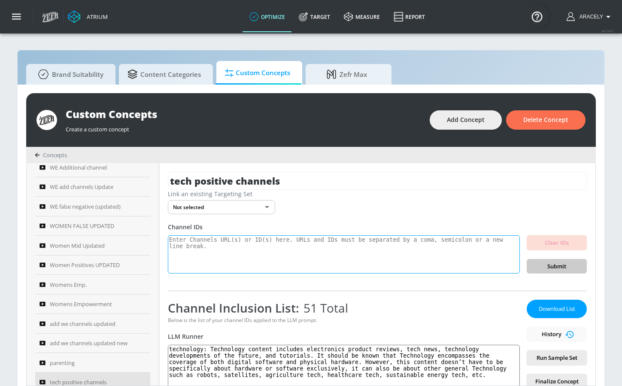
click at [240, 242] on textarea at bounding box center [344, 254] width 352 height 39
paste textarea "UCOKIY0hscG7lPUVCywekLlg"
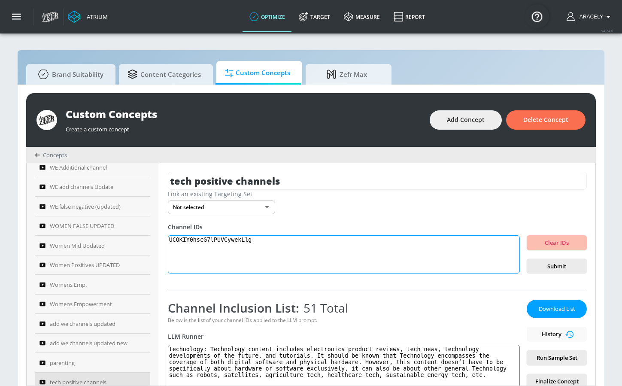
type textarea "UCOKIY0hscG7lPUVCywekLlg"
click at [552, 267] on span "Submit" at bounding box center [556, 266] width 46 height 10
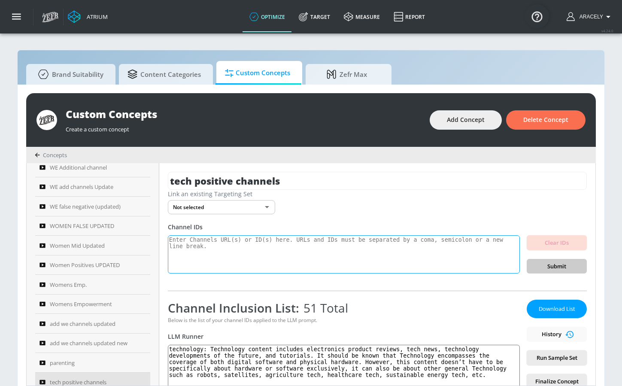
click at [245, 252] on textarea at bounding box center [344, 254] width 352 height 39
paste textarea "UClDIFVu31KbGZvss-ag9KJw"
type textarea "UClDIFVu31KbGZvss-ag9KJw"
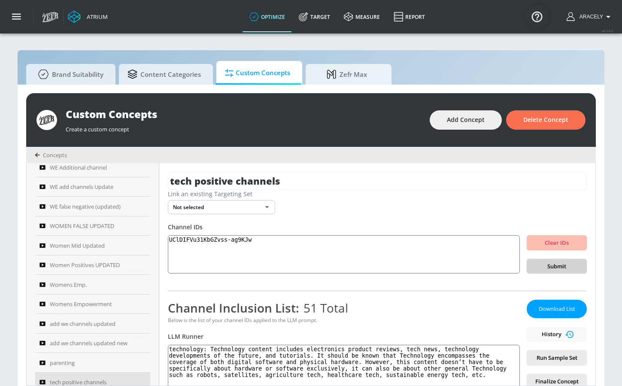
click at [563, 267] on span "Submit" at bounding box center [556, 266] width 46 height 10
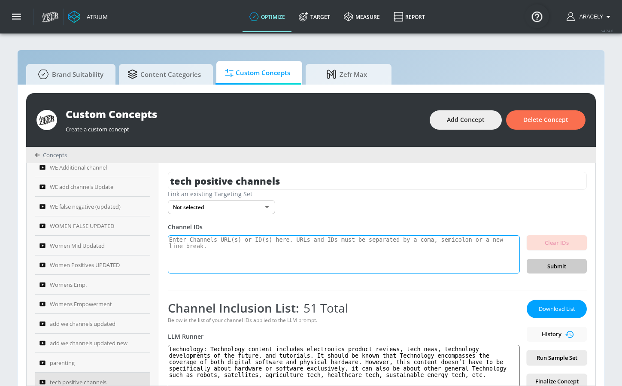
click at [230, 248] on textarea at bounding box center [344, 254] width 352 height 39
paste textarea "UCdG5MpgBZBm_09K5cSo6SAQ"
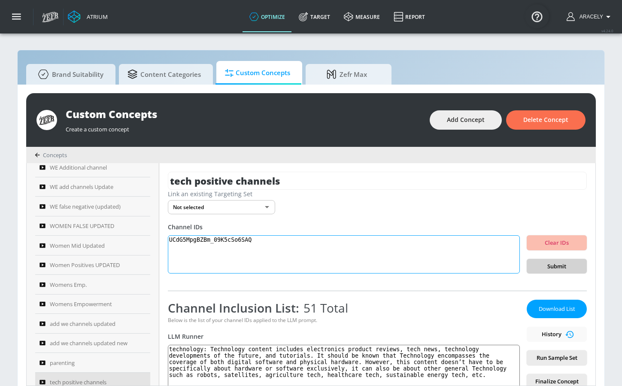
type textarea "UCdG5MpgBZBm_09K5cSo6SAQ"
click at [549, 264] on span "Submit" at bounding box center [556, 266] width 46 height 10
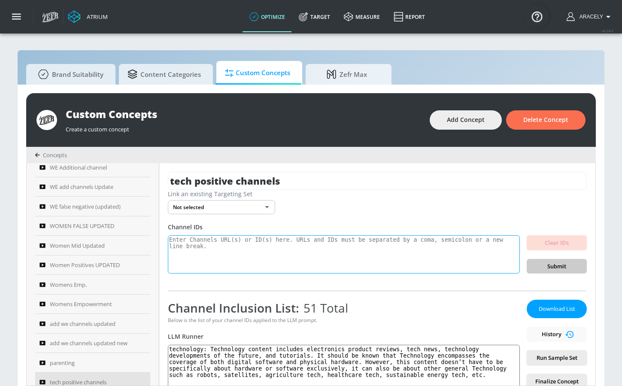
click at [234, 260] on textarea at bounding box center [344, 254] width 352 height 39
paste textarea "UCzrorrTRtWAEftDZJ3MYHzA"
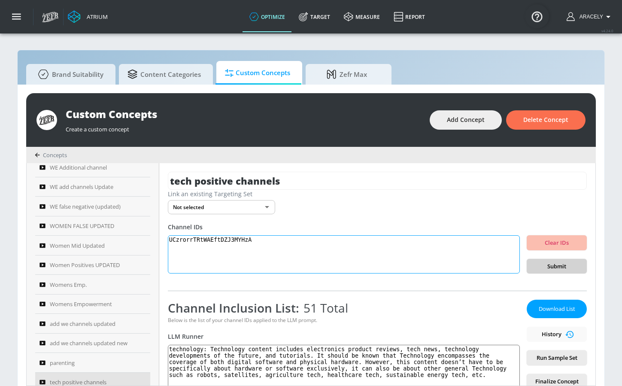
type textarea "UCzrorrTRtWAEftDZJ3MYHzA"
click at [554, 267] on span "Submit" at bounding box center [556, 266] width 46 height 10
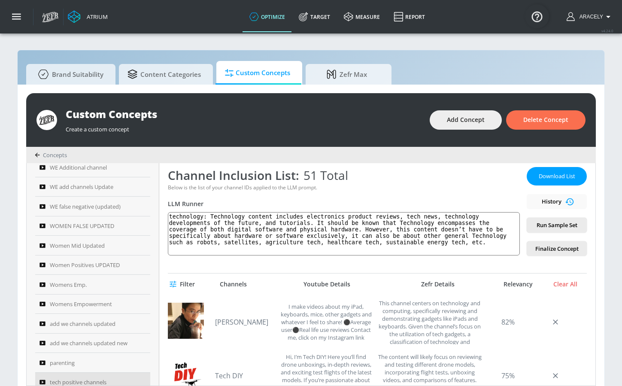
scroll to position [27, 0]
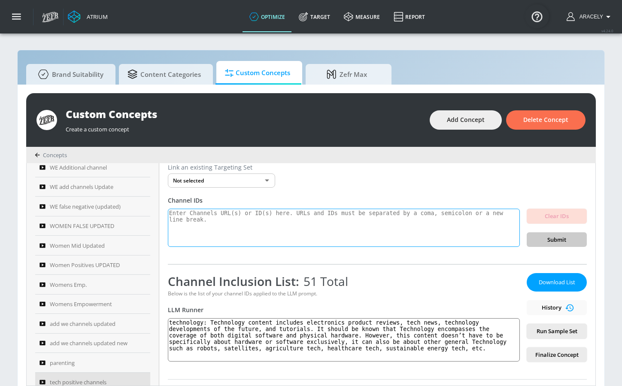
click at [233, 223] on textarea at bounding box center [344, 228] width 352 height 39
paste textarea "UCCm6aGmK5rSM7YHiHHtiS6g"
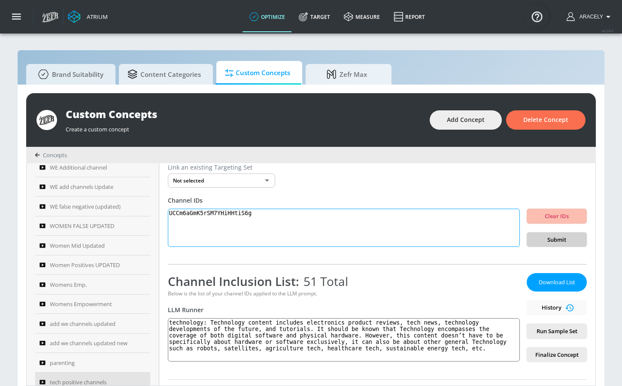
type textarea "UCCm6aGmK5rSM7YHiHHtiS6g"
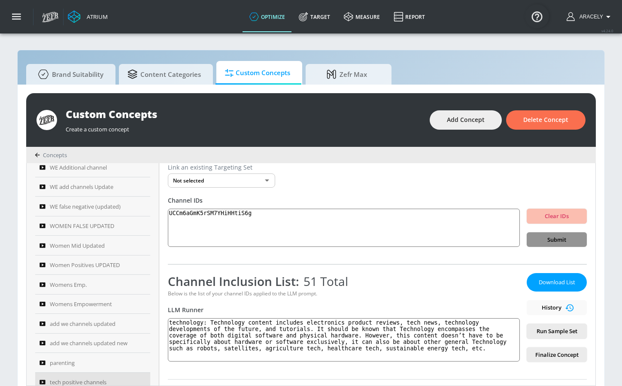
click at [536, 243] on span "Submit" at bounding box center [556, 240] width 46 height 10
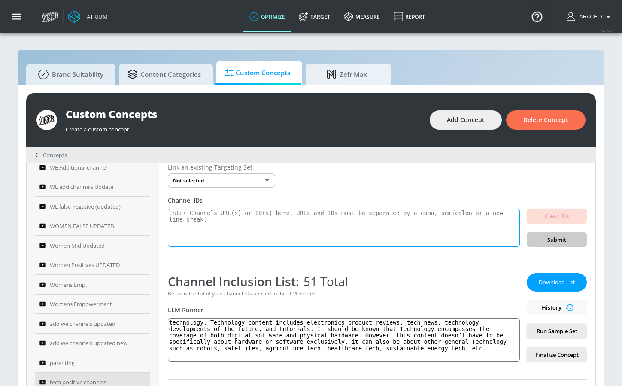
click at [214, 231] on textarea at bounding box center [344, 228] width 352 height 39
paste textarea "UC7-VnDlpx-XZLyn31SwIgSA"
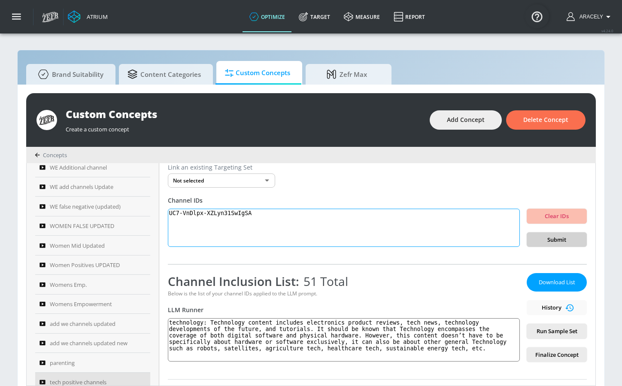
type textarea "UC7-VnDlpx-XZLyn31SwIgSA"
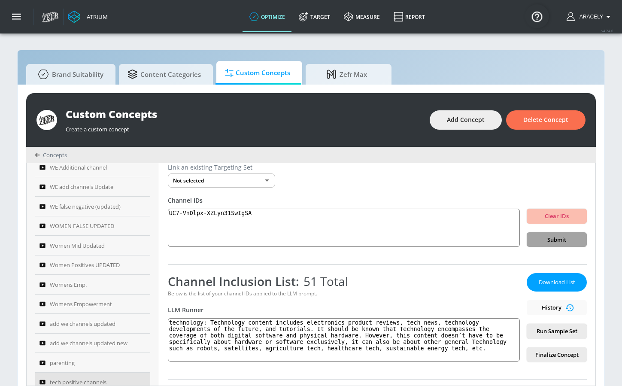
click at [551, 236] on span "Submit" at bounding box center [556, 240] width 46 height 10
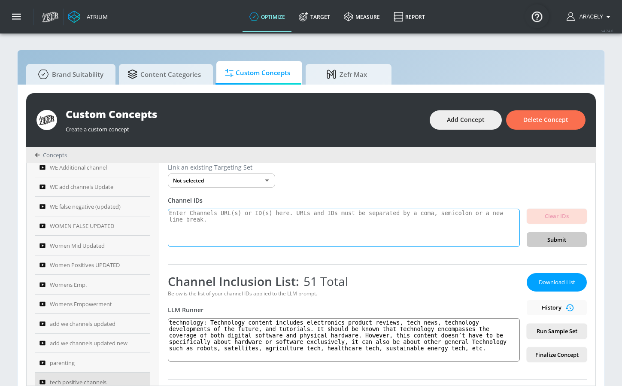
click at [226, 225] on textarea at bounding box center [344, 228] width 352 height 39
paste textarea "UCSQzUsNKlLIBePGLHFb8UrQ"
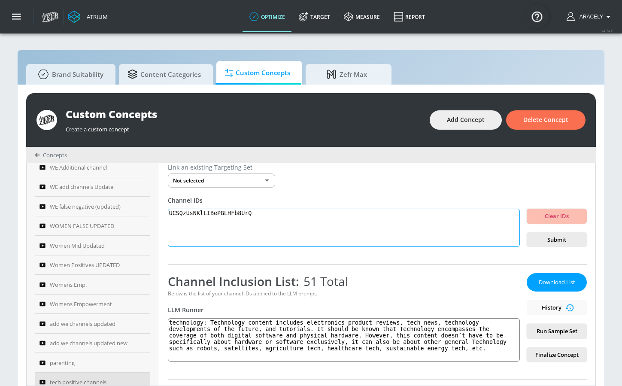
type textarea "UCSQzUsNKlLIBePGLHFb8UrQ"
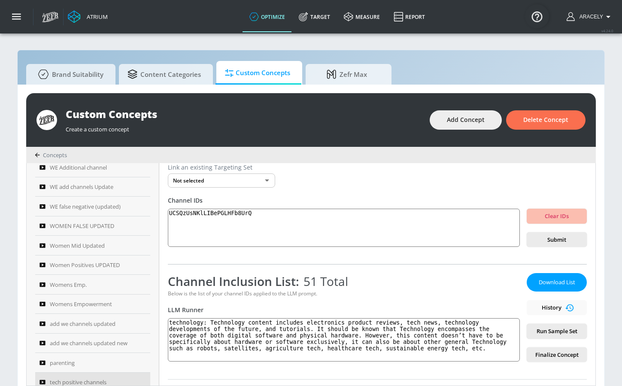
click at [551, 230] on div "Clear IDs Submit" at bounding box center [557, 228] width 60 height 39
click at [552, 239] on span "Submit" at bounding box center [556, 240] width 46 height 10
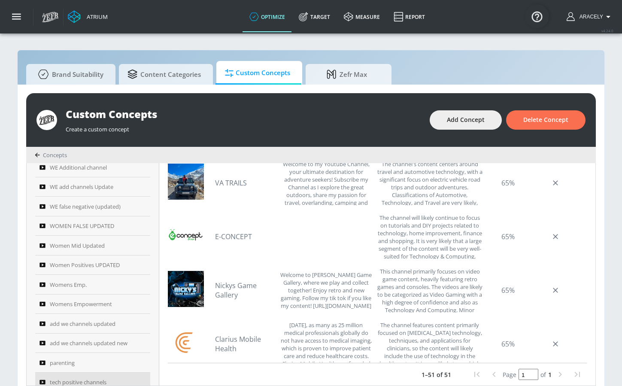
scroll to position [1520, 0]
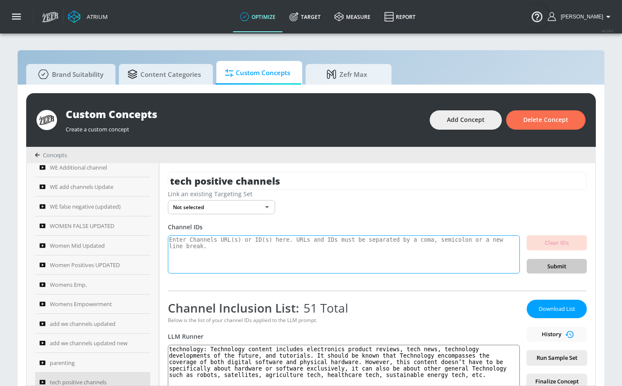
click at [270, 259] on textarea at bounding box center [344, 254] width 352 height 39
paste textarea "UCjVOMQLQHp3-Qp4lBkbRiiQ"
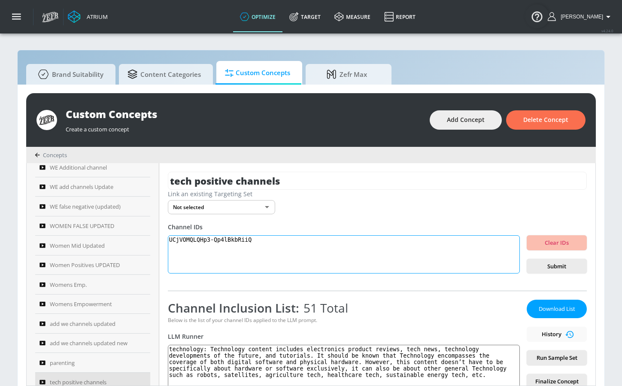
type textarea "UCjVOMQLQHp3-Qp4lBkbRiiQ"
click at [548, 261] on span "Submit" at bounding box center [556, 266] width 46 height 10
click at [272, 238] on textarea "UCjVOMQLQHp3-Qp4lBkbRiiQ" at bounding box center [344, 254] width 352 height 39
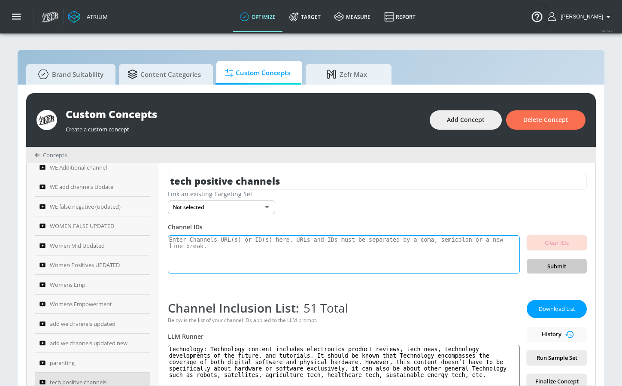
paste textarea "UCpIJEm5JegJ8SqnKk8p3VzA"
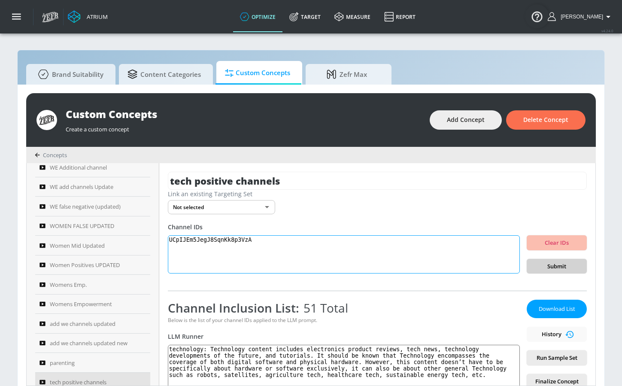
type textarea "UCpIJEm5JegJ8SqnKk8p3VzA"
click at [552, 264] on span "Submit" at bounding box center [556, 266] width 46 height 10
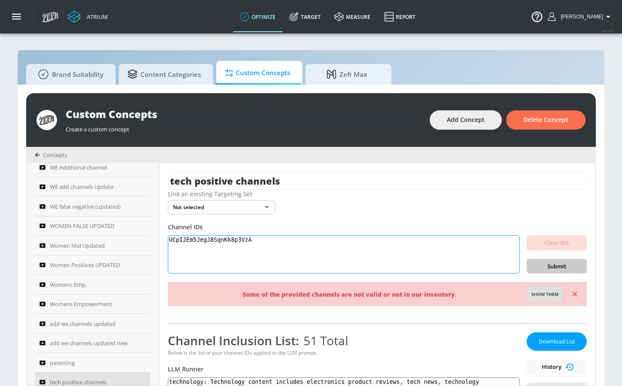
click at [285, 248] on textarea "UCpIJEm5JegJ8SqnKk8p3VzA" at bounding box center [344, 254] width 352 height 39
paste textarea "UCNswL9UH64dMDP0r7vGBwRw"
type textarea "UCNswL9UH64dMDP0r7vGBwRw"
drag, startPoint x: 545, startPoint y: 264, endPoint x: 490, endPoint y: 257, distance: 55.8
click at [545, 264] on span "Submit" at bounding box center [556, 266] width 46 height 10
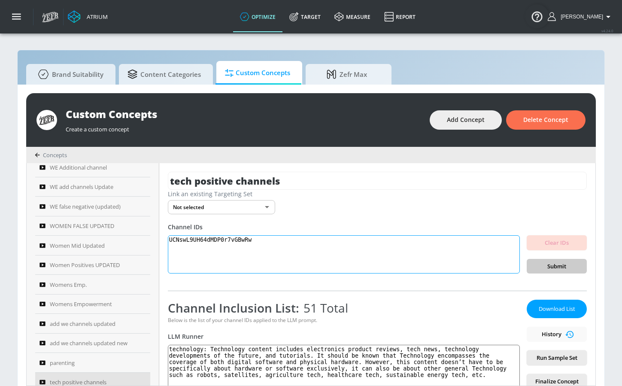
click at [246, 248] on textarea "UCNswL9UH64dMDP0r7vGBwRw" at bounding box center [344, 254] width 352 height 39
paste textarea "UCNswL9UH64dMDP0r7vGBwRw"
type textarea "UCNswL9UH64dMDP0r7vGBwRw"
click at [548, 258] on div "Clear IDs Submit" at bounding box center [557, 254] width 60 height 39
click at [548, 265] on span "Submit" at bounding box center [556, 266] width 46 height 10
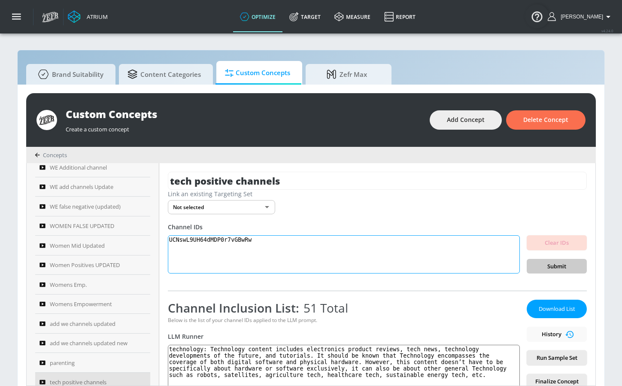
click at [244, 244] on textarea "UCNswL9UH64dMDP0r7vGBwRw" at bounding box center [344, 254] width 352 height 39
paste textarea "UC31omHTdJDcFCb_bl6tWArA"
click at [558, 271] on button "Submit" at bounding box center [557, 266] width 60 height 15
paste textarea "cDsd9Y4cMML4pUhVySmxbQ"
type textarea "UCcDsd9Y4cMML4pUhVySmxbQ"
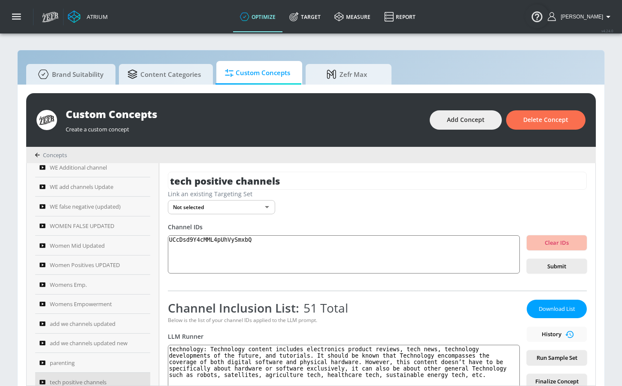
click at [548, 270] on span "Submit" at bounding box center [556, 266] width 46 height 10
click at [262, 252] on textarea "UCcDsd9Y4cMML4pUhVySmxbQ" at bounding box center [344, 254] width 352 height 39
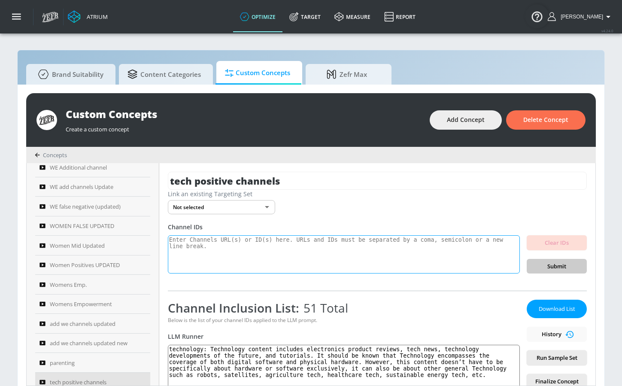
paste textarea "UCxpAF_5JldKPb30aqO9KMEw"
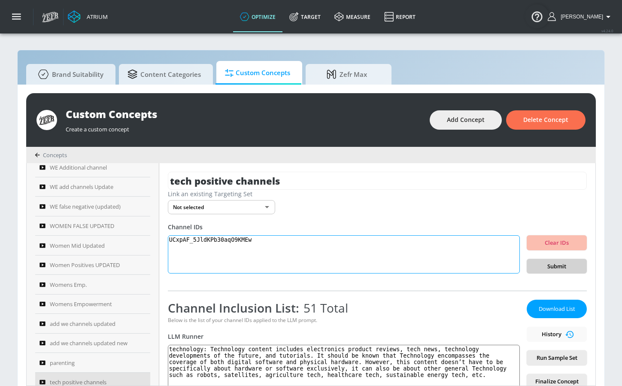
type textarea "UCxpAF_5JldKPb30aqO9KMEw"
click at [557, 263] on span "Submit" at bounding box center [556, 266] width 46 height 10
click at [562, 310] on span "Download List" at bounding box center [556, 309] width 43 height 10
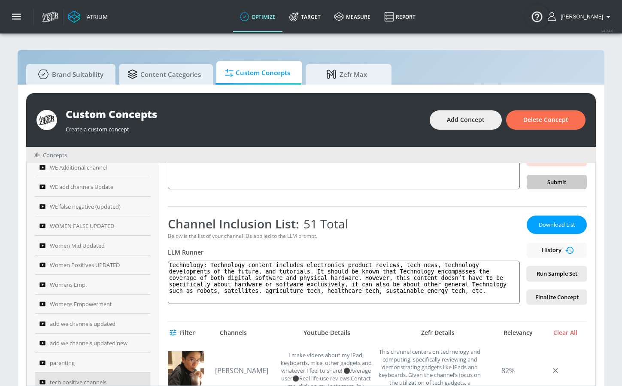
scroll to position [65, 0]
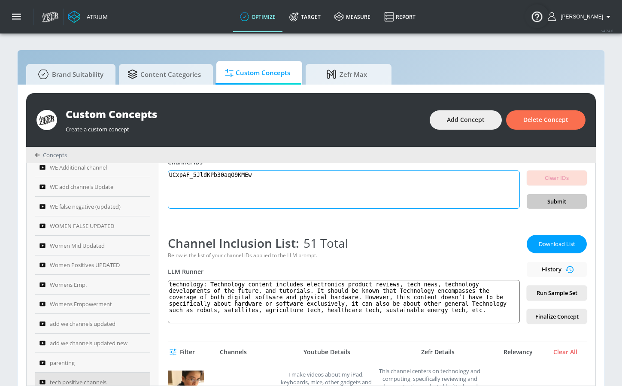
click at [338, 192] on textarea "UCxpAF_5JldKPb30aqO9KMEw" at bounding box center [344, 189] width 352 height 39
paste textarea "UCCm6aGmK5rSM7YHiHHtiS6g"
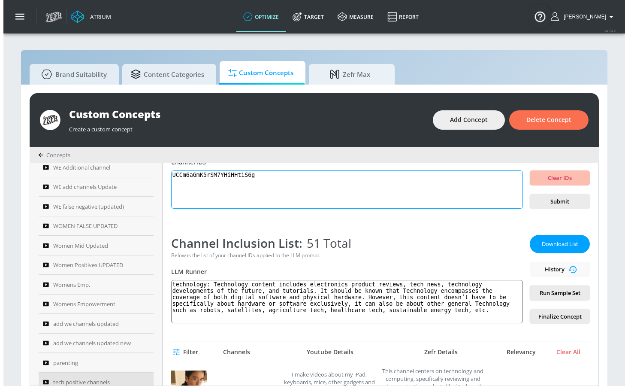
scroll to position [64, 0]
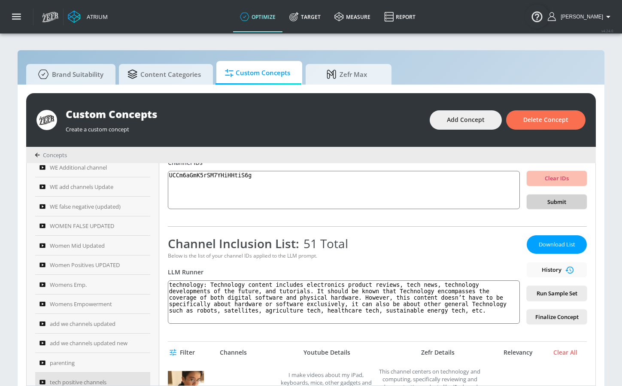
click at [552, 199] on span "Submit" at bounding box center [556, 202] width 46 height 10
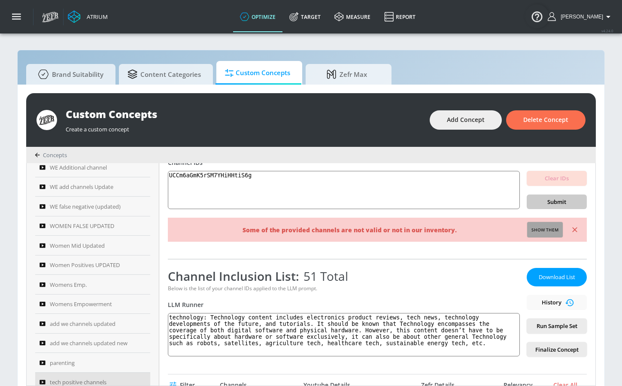
click at [537, 230] on span "Show them" at bounding box center [544, 230] width 27 height 8
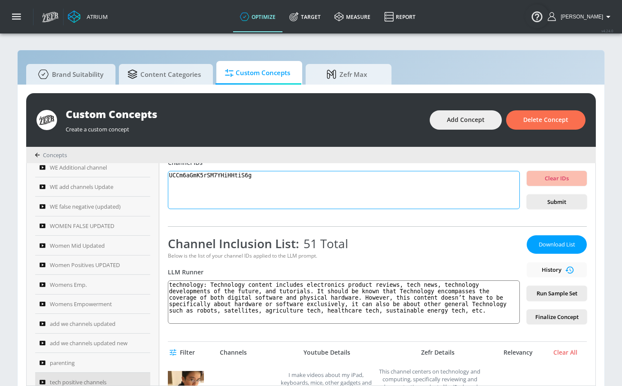
drag, startPoint x: 263, startPoint y: 188, endPoint x: 165, endPoint y: 173, distance: 98.6
click at [165, 173] on div "tech positive channels Link an existing Targeting Set Not selected none ​ Chann…" at bounding box center [377, 274] width 436 height 222
type textarea "Invalid channels: UCCm6aGmK5rSM7YHiHHtiS6g"
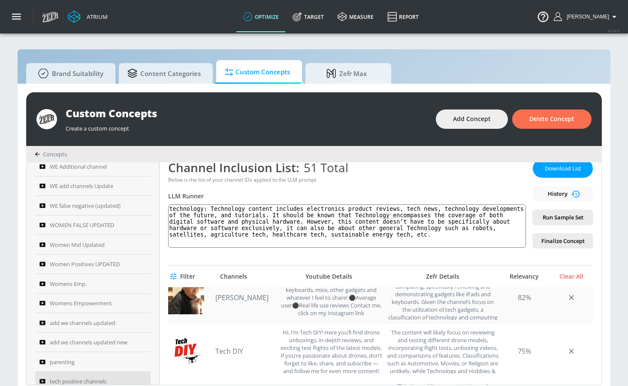
scroll to position [0, 0]
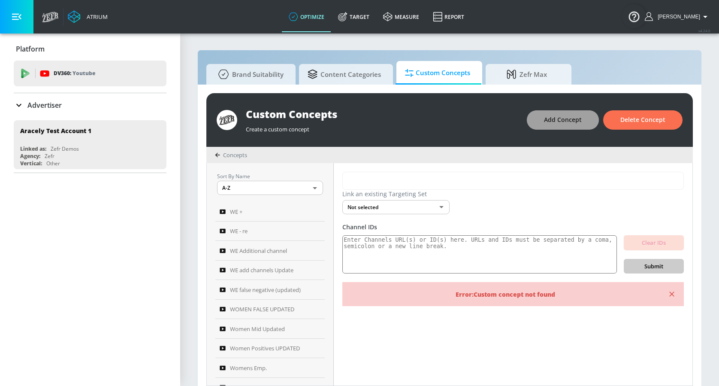
click at [546, 118] on span "Add Concept" at bounding box center [563, 120] width 38 height 11
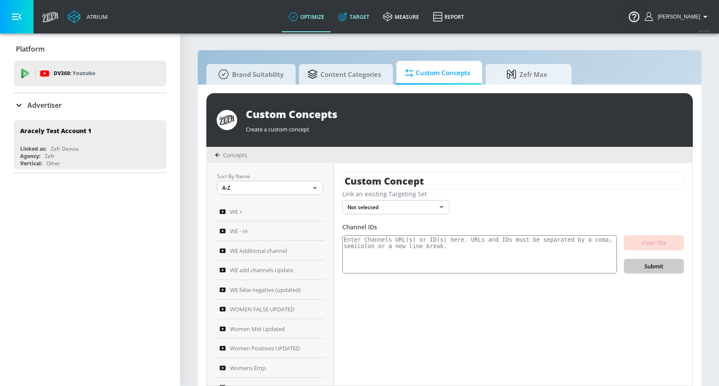
click at [365, 17] on link "Target" at bounding box center [353, 16] width 45 height 31
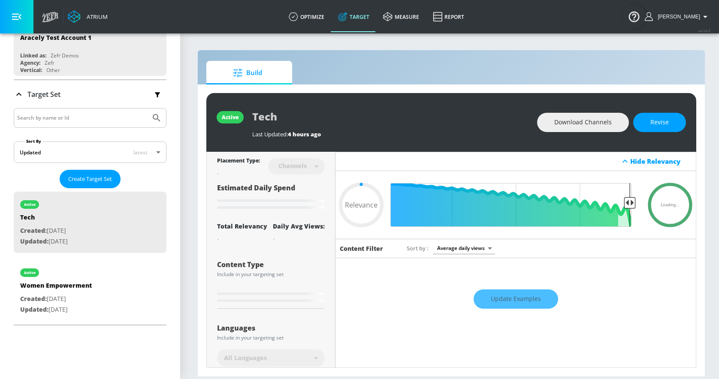
scroll to position [139, 0]
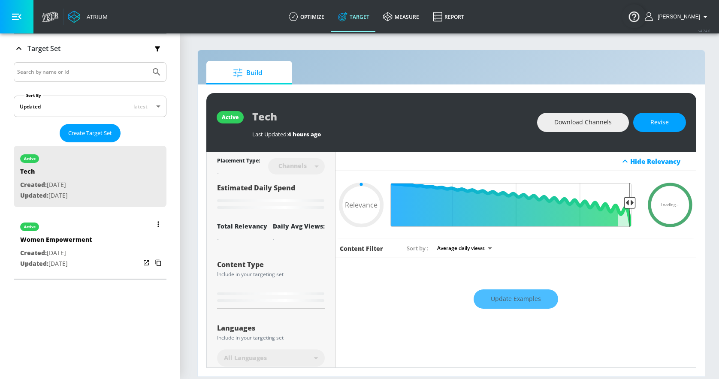
type input "0.6"
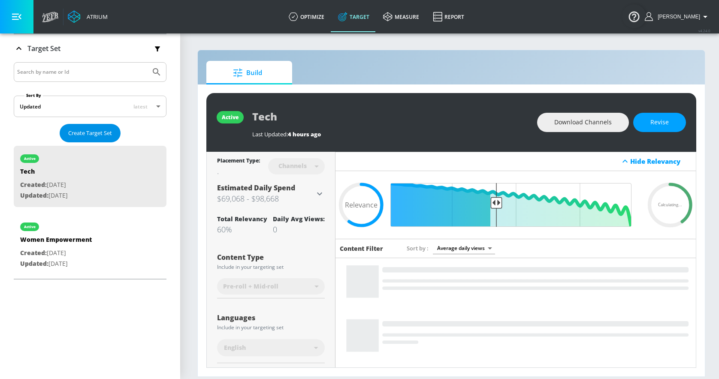
click at [90, 129] on span "Create Target Set" at bounding box center [90, 133] width 44 height 10
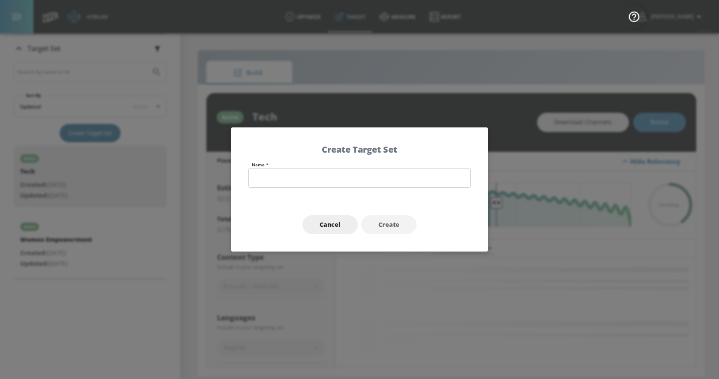
scroll to position [0, 0]
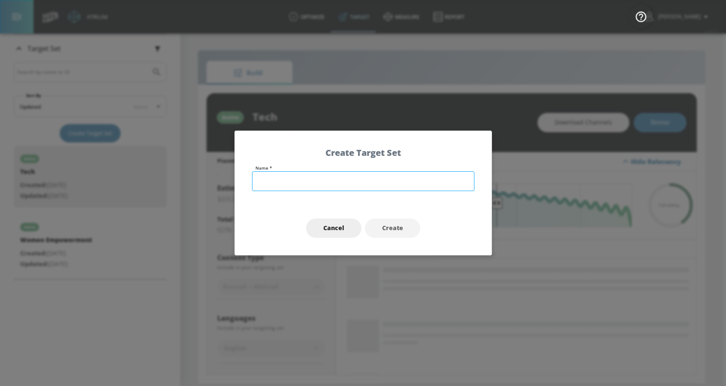
click at [379, 189] on input "text" at bounding box center [363, 181] width 222 height 20
type input "W"
type input "Womens Empowerment"
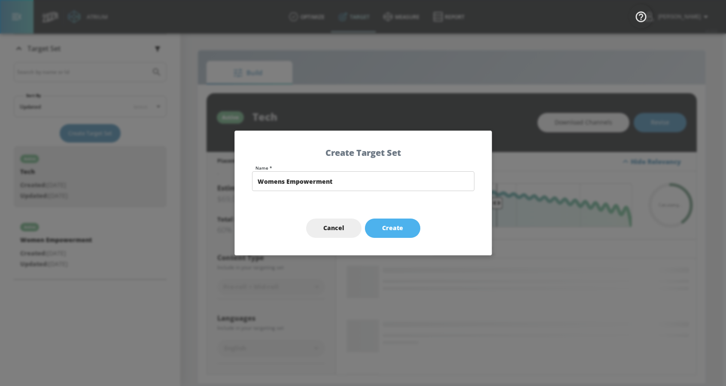
click at [385, 233] on span "Create" at bounding box center [392, 228] width 21 height 11
type input "Womens Empowerment"
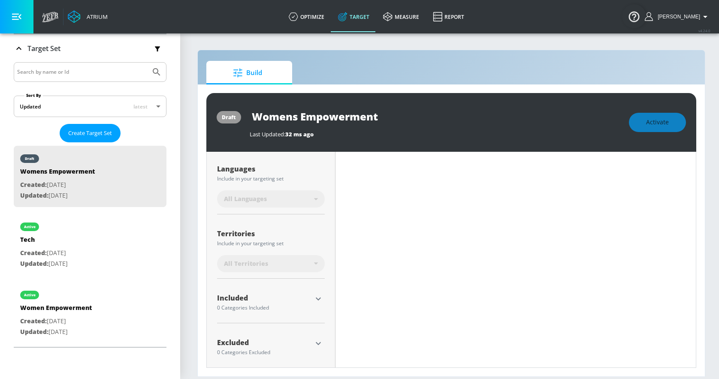
scroll to position [160, 0]
click at [296, 109] on input "Womens Empowerment" at bounding box center [357, 116] width 215 height 19
click at [293, 111] on input "Womens Empowerment" at bounding box center [357, 116] width 215 height 19
type input "0.6"
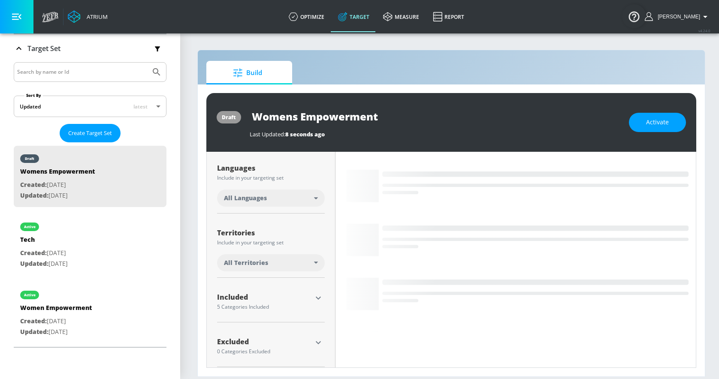
click at [391, 112] on input "Womens Empowerment" at bounding box center [357, 116] width 215 height 19
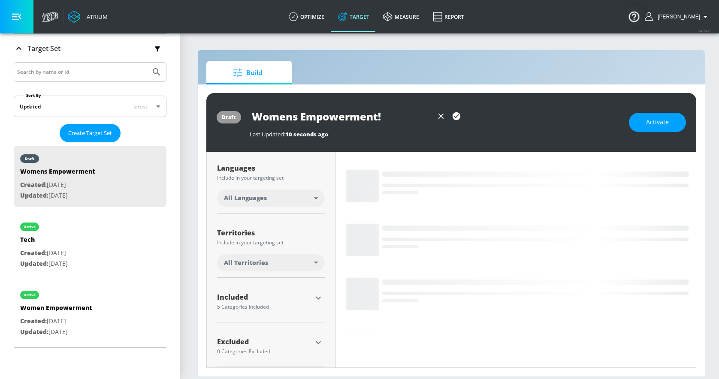
type input "Womens Empowerment!"
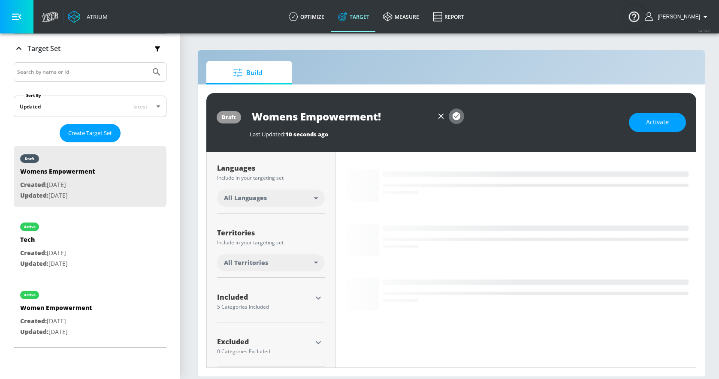
click at [456, 112] on icon "button" at bounding box center [456, 116] width 9 height 9
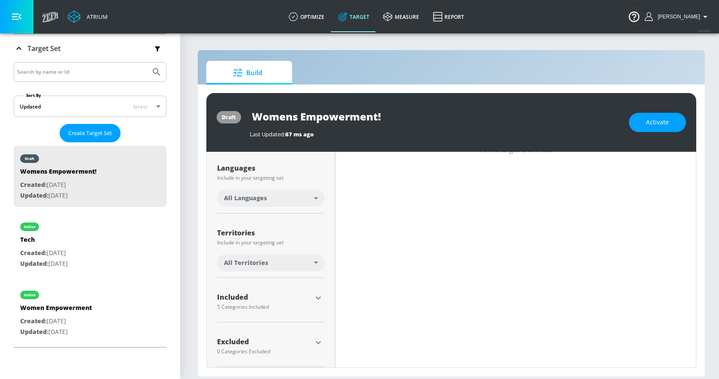
click at [312, 294] on div "Included" at bounding box center [264, 297] width 95 height 7
click at [320, 293] on icon "button" at bounding box center [318, 298] width 10 height 10
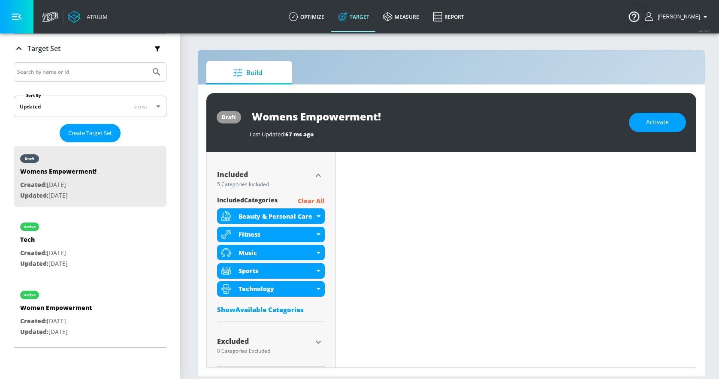
click at [314, 196] on p "Clear All" at bounding box center [311, 201] width 27 height 11
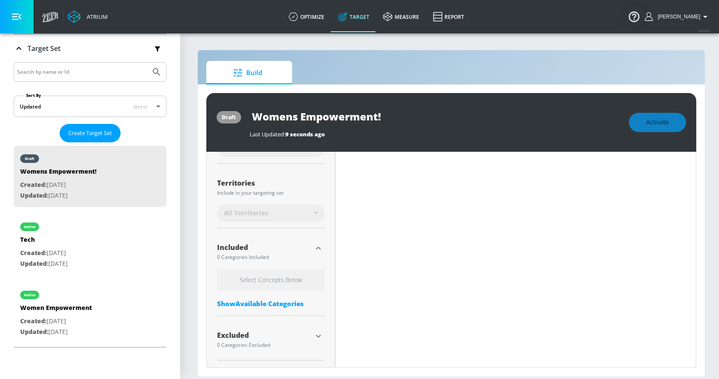
scroll to position [200, 0]
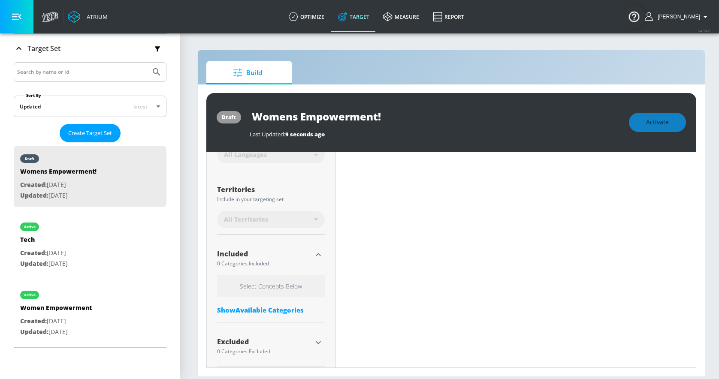
click at [270, 306] on div "Show Available Categories" at bounding box center [271, 310] width 108 height 9
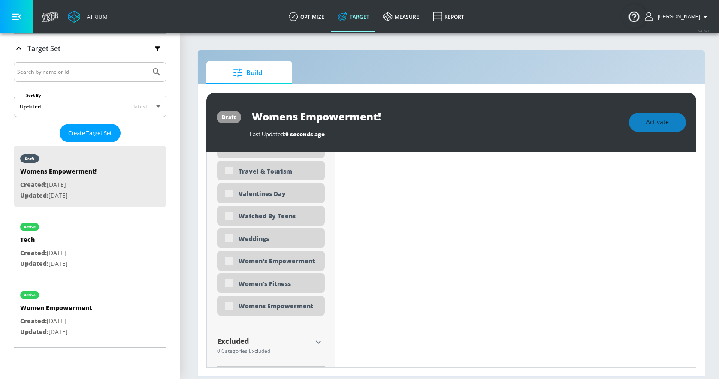
scroll to position [2693, 0]
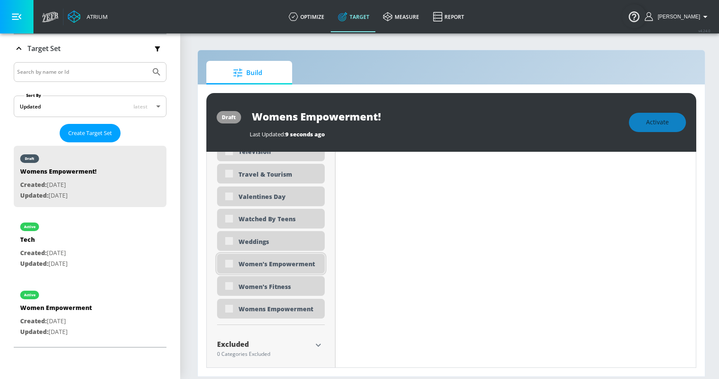
click at [289, 254] on div "Women's Empowerment" at bounding box center [271, 264] width 108 height 20
click at [232, 256] on div "Women's Empowerment" at bounding box center [271, 264] width 108 height 20
click at [230, 257] on div "Women's Empowerment" at bounding box center [271, 264] width 108 height 20
click at [252, 260] on div "Women's Empowerment" at bounding box center [279, 264] width 80 height 8
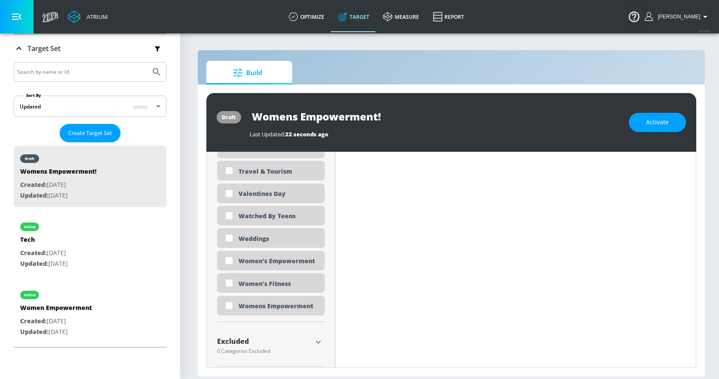
scroll to position [2683, 0]
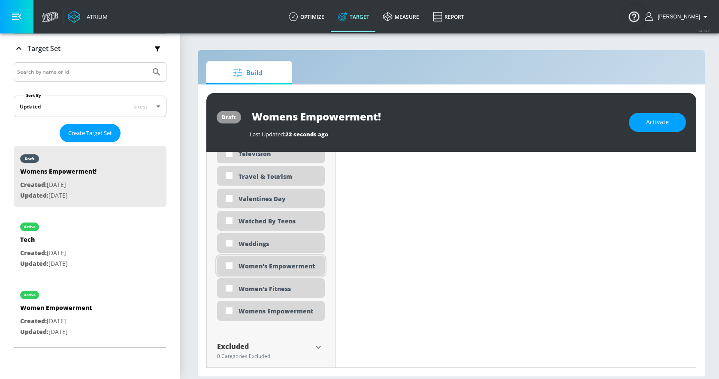
click at [255, 262] on div "Women's Empowerment" at bounding box center [279, 266] width 80 height 8
checkbox input "true"
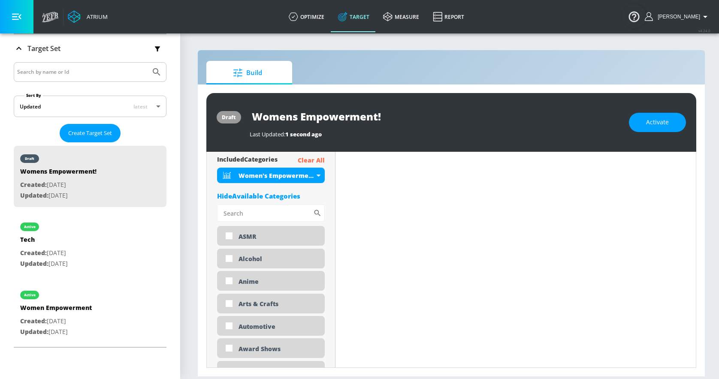
scroll to position [300, 0]
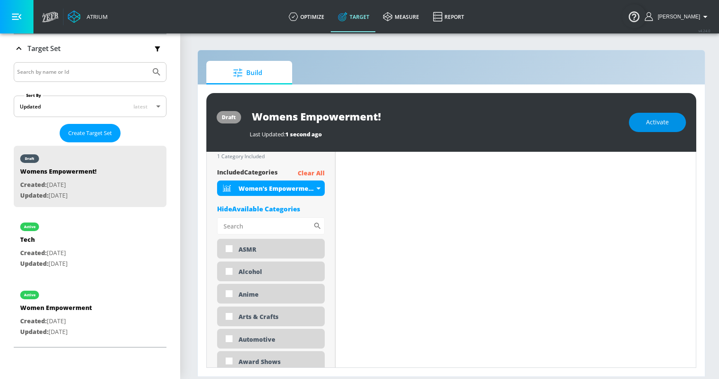
click at [669, 119] on span "Activate" at bounding box center [657, 122] width 23 height 11
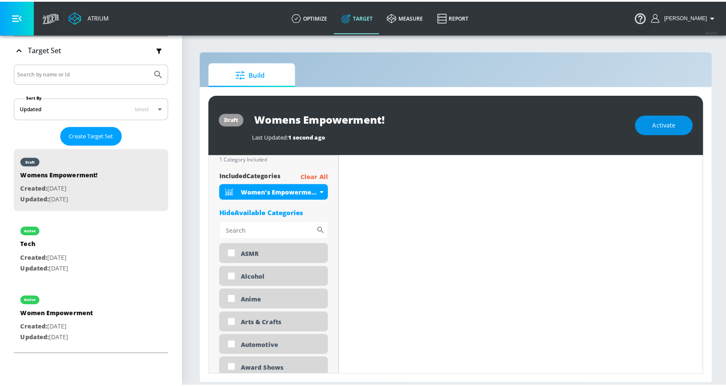
scroll to position [0, 0]
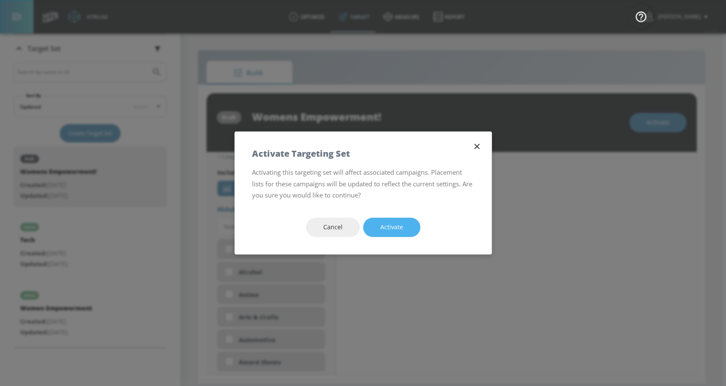
click at [400, 228] on span "Activate" at bounding box center [391, 227] width 23 height 11
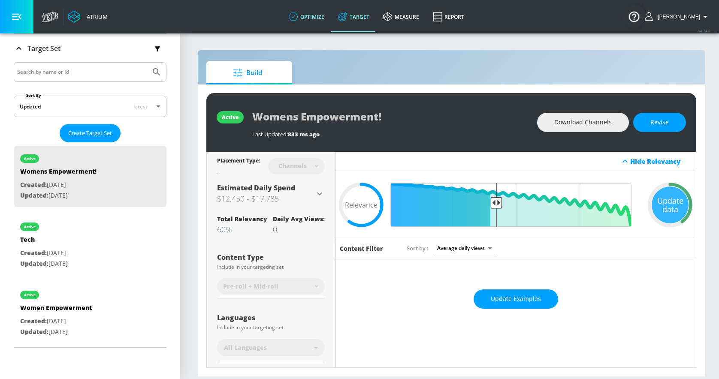
click at [329, 16] on link "optimize" at bounding box center [306, 16] width 49 height 31
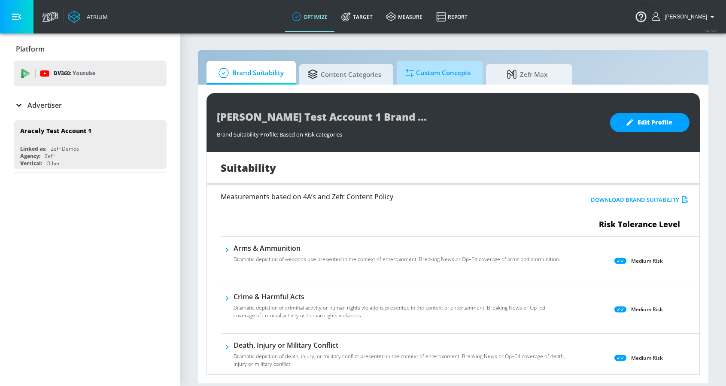
click at [417, 83] on span "Custom Concepts" at bounding box center [437, 73] width 65 height 21
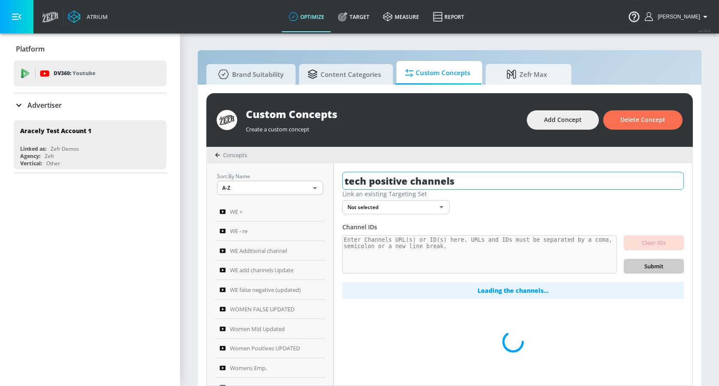
click at [427, 184] on input "tech positive channels" at bounding box center [513, 181] width 342 height 18
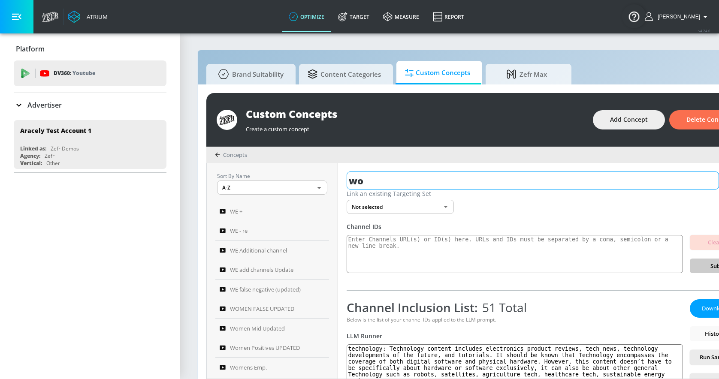
type input "w"
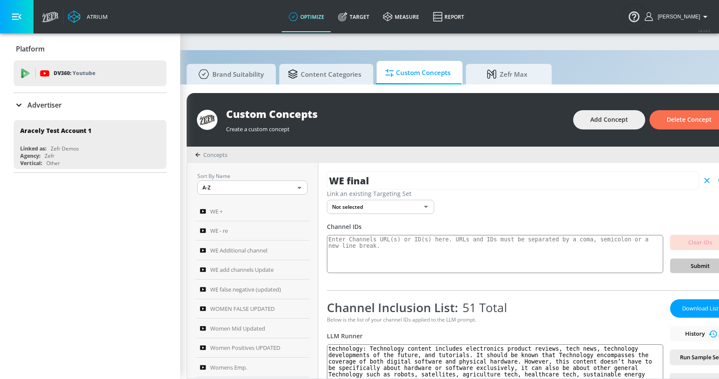
click at [712, 179] on icon "button" at bounding box center [707, 180] width 9 height 9
type input "tech positive channels"
click at [614, 122] on span "Add Concept" at bounding box center [610, 120] width 38 height 11
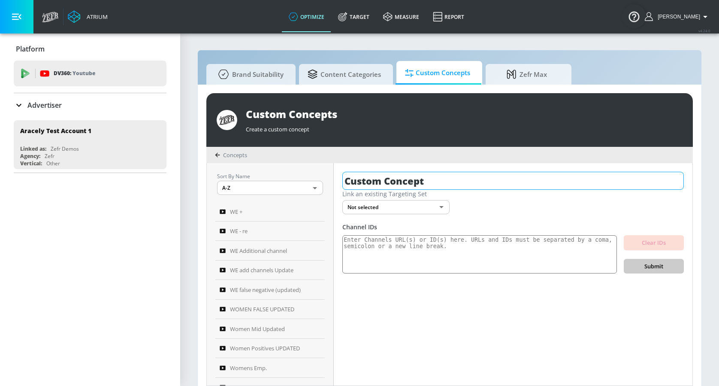
click at [393, 174] on input "Custom Concept" at bounding box center [513, 181] width 342 height 18
type input "WE final"
click at [673, 180] on icon "button" at bounding box center [677, 181] width 8 height 8
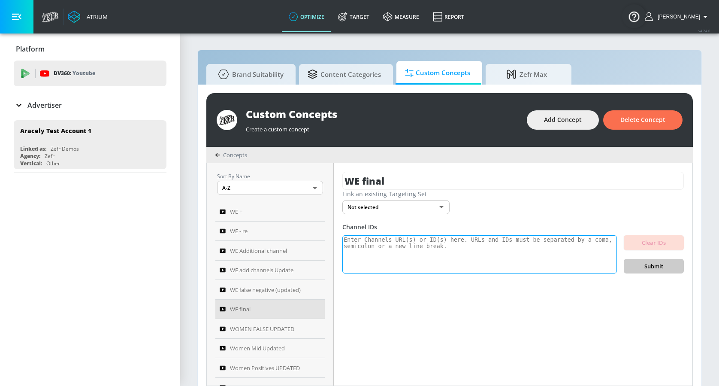
click at [426, 251] on textarea at bounding box center [479, 254] width 275 height 39
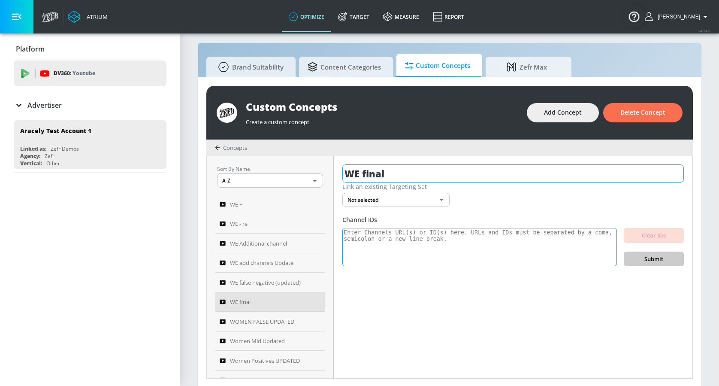
scroll to position [9, 0]
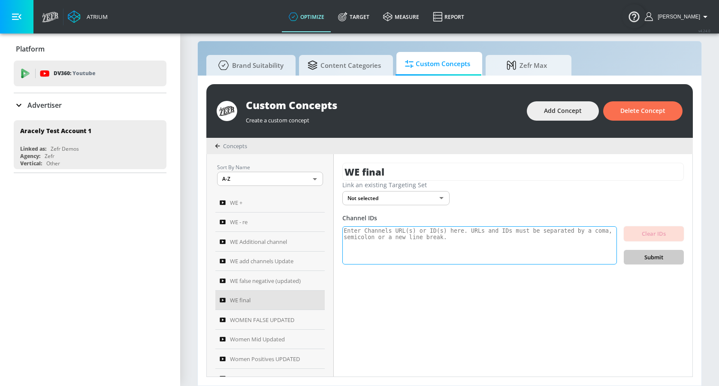
click at [384, 234] on textarea at bounding box center [479, 245] width 275 height 39
click at [505, 325] on div "WE final Link an existing Targeting Set Not selected none ​ Channel IDs Clear I…" at bounding box center [513, 265] width 359 height 222
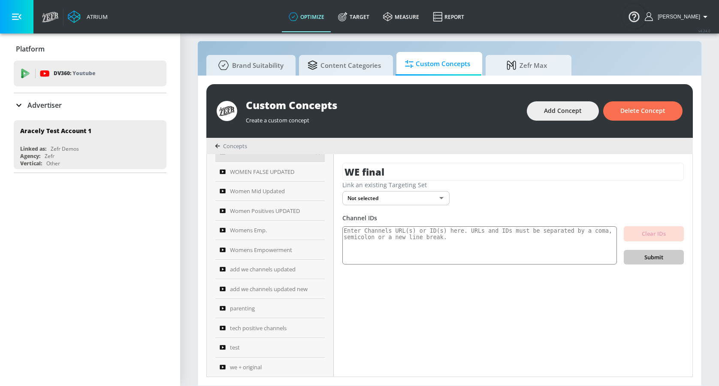
scroll to position [0, 0]
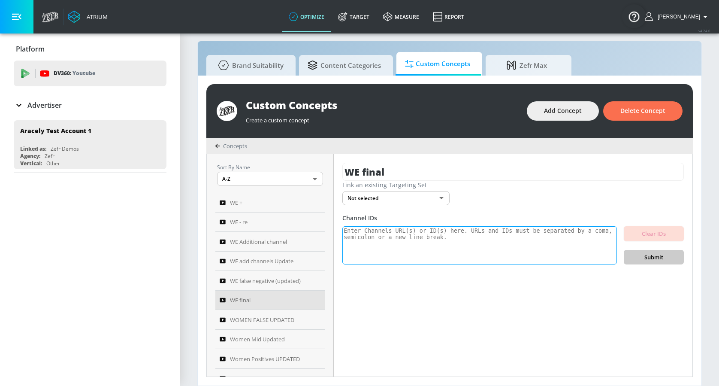
click at [394, 242] on textarea at bounding box center [479, 245] width 275 height 39
click at [418, 244] on textarea at bounding box center [479, 245] width 275 height 39
paste textarea "UCzXm6rbCRJUOK53N7Dv2_gA UCz3XHup2bfOHvOznx3TLwqg UCwHjjQitVtir4vj2-kQgKxw UCrb…"
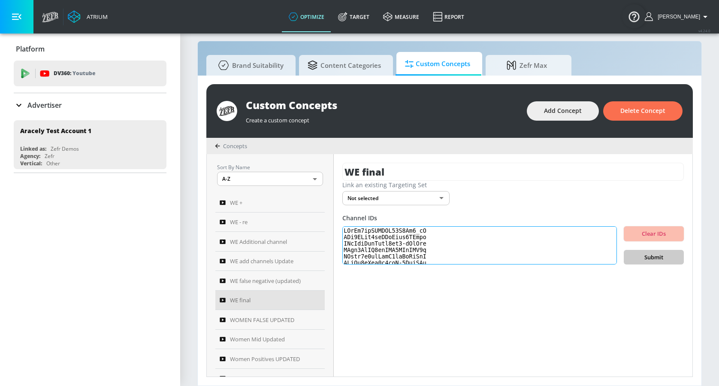
scroll to position [3057, 0]
type textarea "UCzXm6rbCRJUOK53N7Dv2_gA UCz3XHup2bfOHvOznx3TLwqg UCwHjjQitVtir4vj2-kQgKxw UCrb…"
click at [654, 254] on span "Submit" at bounding box center [654, 257] width 46 height 10
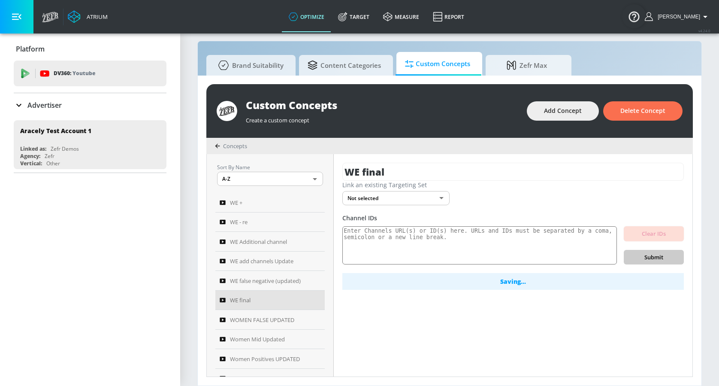
scroll to position [0, 0]
click at [13, 21] on icon "button" at bounding box center [16, 16] width 9 height 9
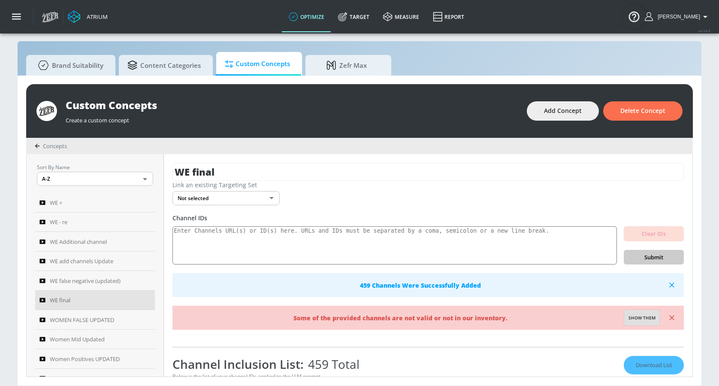
click at [644, 319] on span "Show them" at bounding box center [642, 318] width 27 height 8
type textarea "Invalid channels: UCcL5GaY6RTYOHxLiN02umMQ UCfQV1XNYBrI9xutUrq597nQ UCNvQ_ByjD2…"
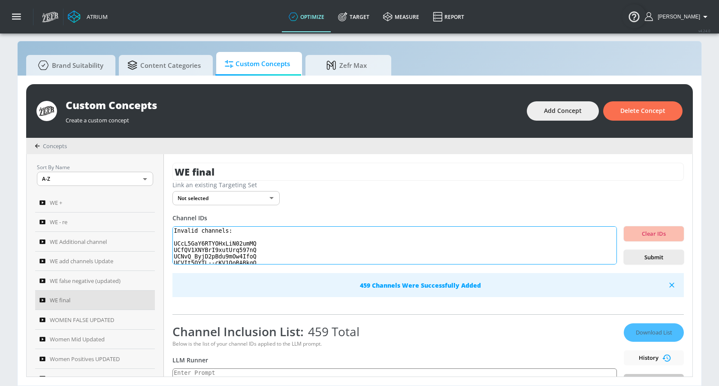
drag, startPoint x: 265, startPoint y: 260, endPoint x: 187, endPoint y: 197, distance: 100.7
click at [187, 197] on div "WE final Link an existing Targeting Set Not selected none ​ Channel IDs Invalid…" at bounding box center [428, 265] width 529 height 222
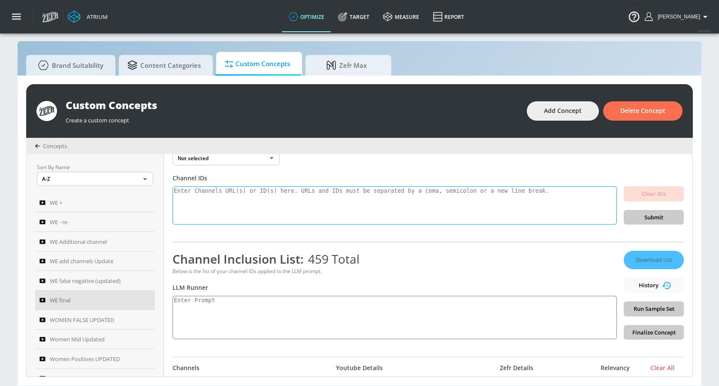
scroll to position [58, 0]
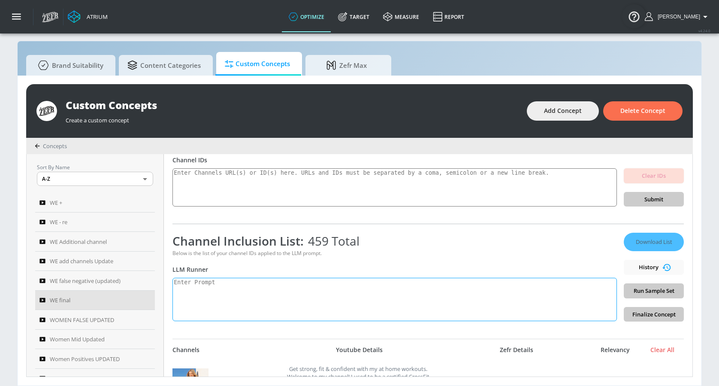
click at [296, 293] on textarea at bounding box center [395, 299] width 445 height 43
paste textarea "Women’s empowerment: Women’s empowerment can be defined as the process by which…"
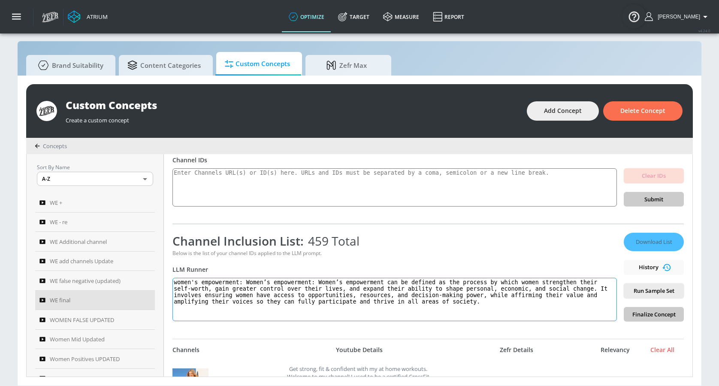
type textarea "women's empowerment: Women’s empowerment: Women’s empowerment can be defined as…"
click at [643, 311] on div "Download List History Run Sample Set Finalize Concept" at bounding box center [654, 277] width 60 height 89
click at [642, 315] on div "Download List History Run Sample Set Finalize Concept" at bounding box center [654, 277] width 60 height 89
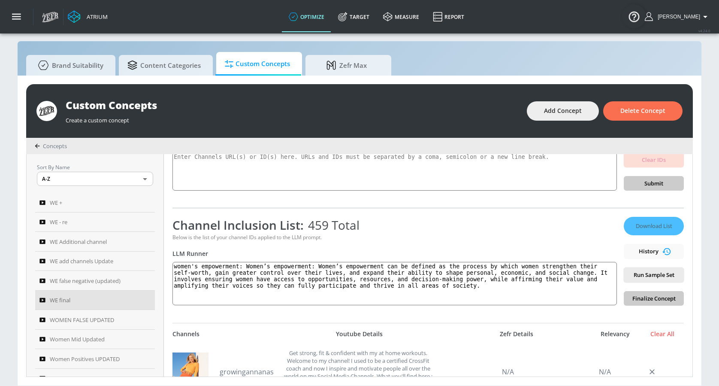
scroll to position [75, 0]
click at [649, 296] on div "Download List History Run Sample Set Finalize Concept" at bounding box center [654, 260] width 60 height 89
click at [530, 226] on div "Channel Inclusion List: 459 Total" at bounding box center [395, 224] width 445 height 16
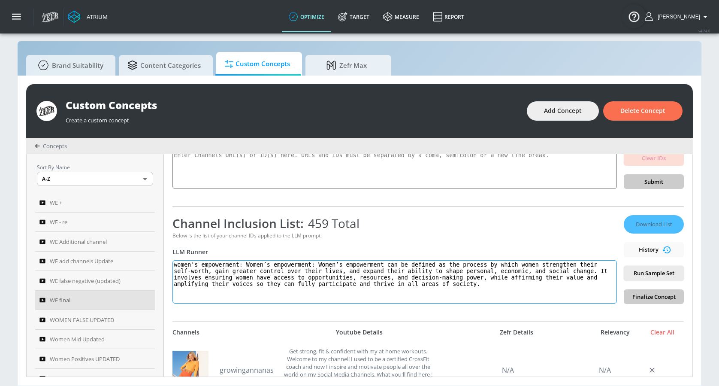
scroll to position [84, 0]
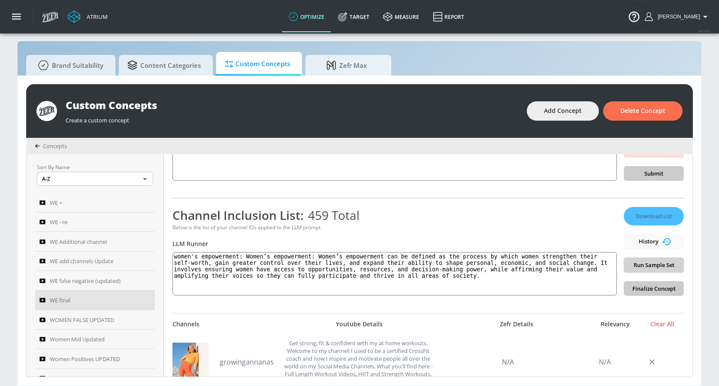
click at [646, 270] on button "Run Sample Set" at bounding box center [654, 265] width 60 height 15
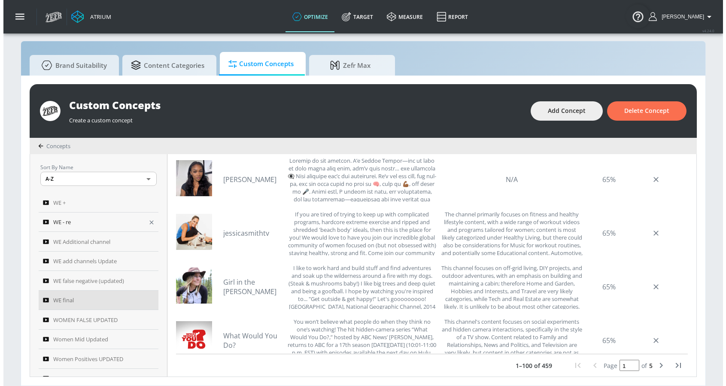
scroll to position [0, 0]
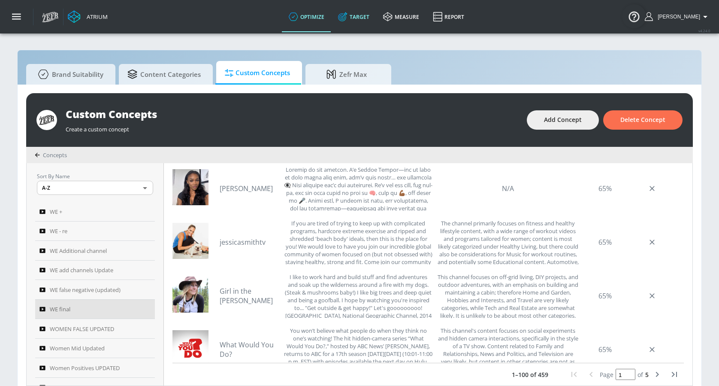
click at [375, 12] on link "Target" at bounding box center [353, 16] width 45 height 31
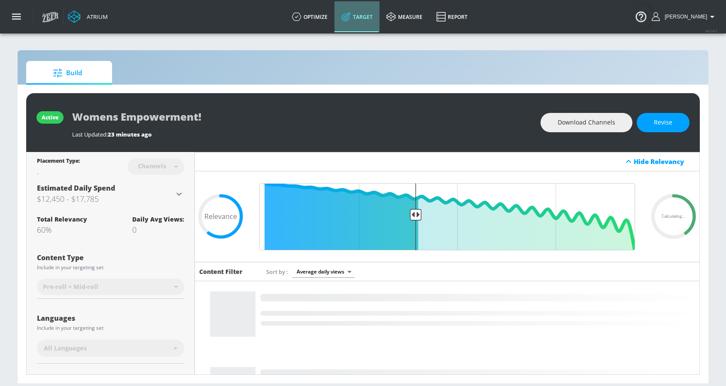
click at [362, 20] on link "Target" at bounding box center [356, 16] width 45 height 31
click at [318, 14] on link "optimize" at bounding box center [309, 16] width 49 height 31
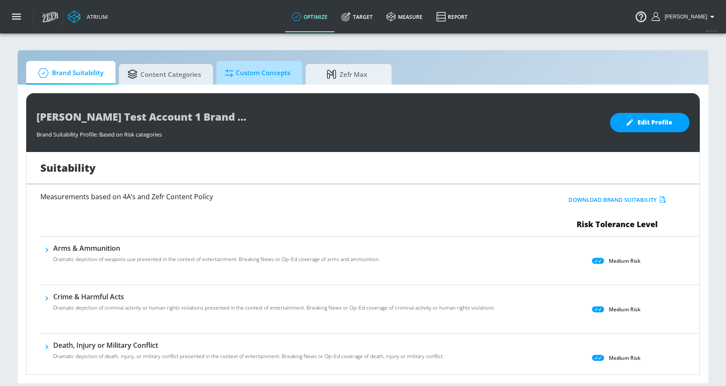
click at [258, 79] on span "Custom Concepts" at bounding box center [257, 73] width 65 height 21
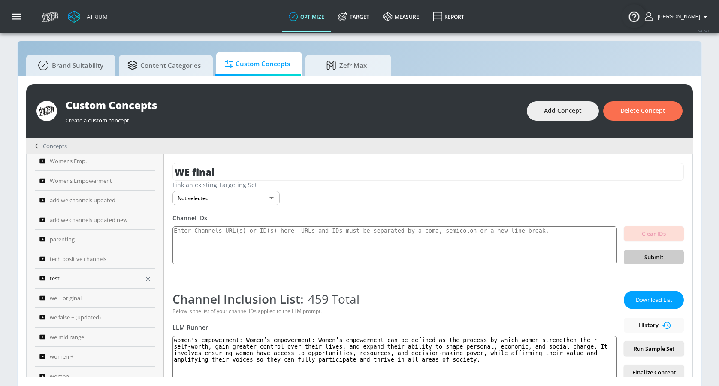
scroll to position [216, 0]
click at [80, 256] on span "tech positive channels" at bounding box center [78, 260] width 57 height 10
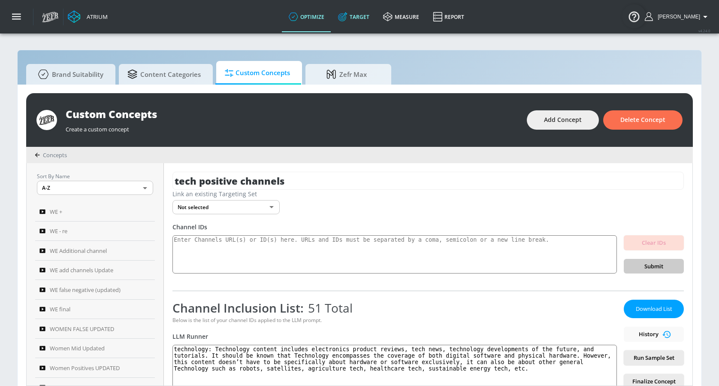
click at [376, 14] on link "Target" at bounding box center [353, 16] width 45 height 31
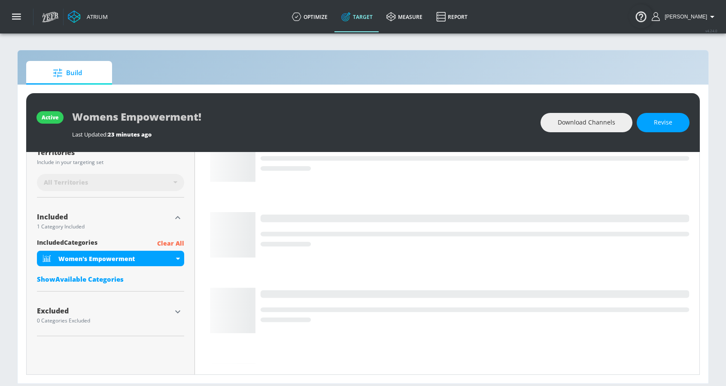
scroll to position [259, 0]
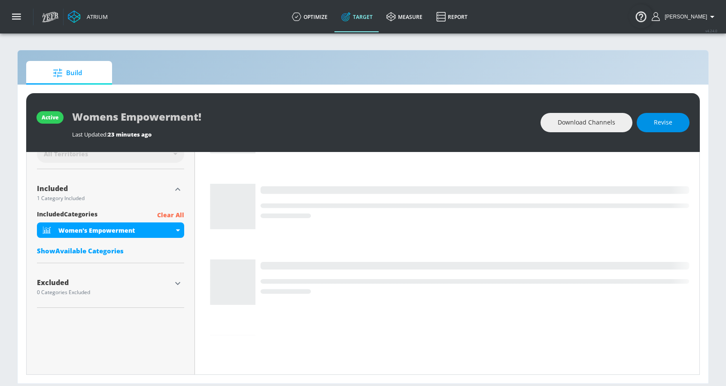
click at [665, 128] on button "Revise" at bounding box center [662, 122] width 53 height 19
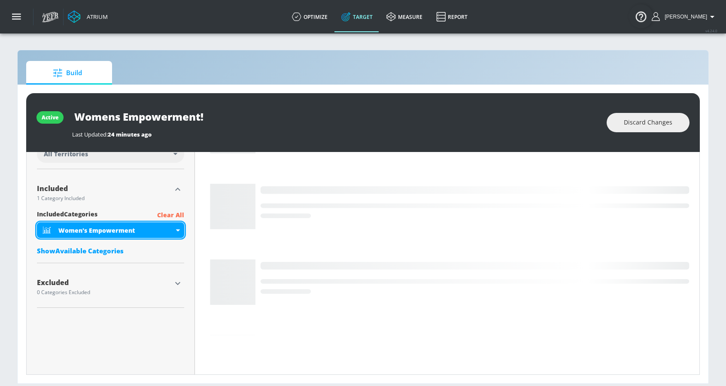
click at [128, 229] on div "Women's Empowerment" at bounding box center [115, 230] width 115 height 8
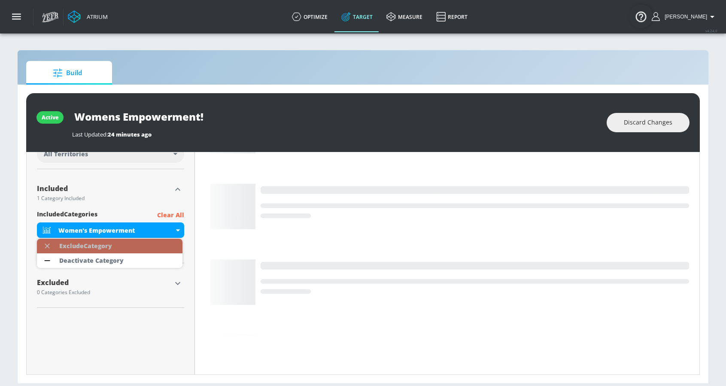
click at [115, 246] on div "Exclude Category" at bounding box center [85, 246] width 61 height 15
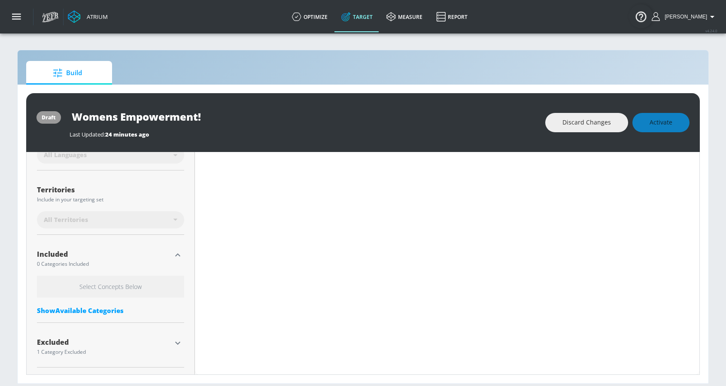
click at [96, 312] on div "Show Available Categories" at bounding box center [110, 310] width 147 height 9
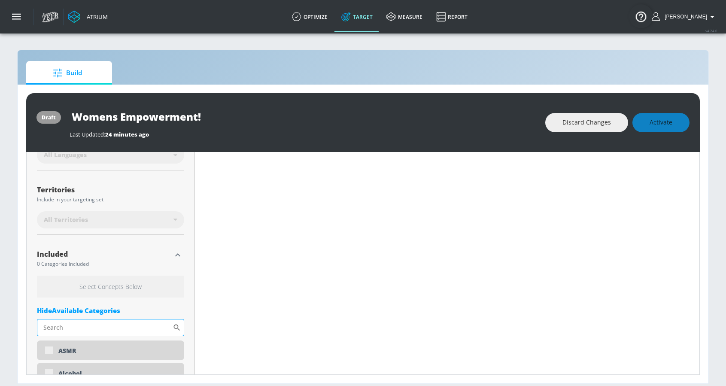
click at [99, 326] on input "Sort By" at bounding box center [105, 327] width 136 height 17
type input "tech"
click at [73, 354] on div "Technology" at bounding box center [118, 351] width 118 height 8
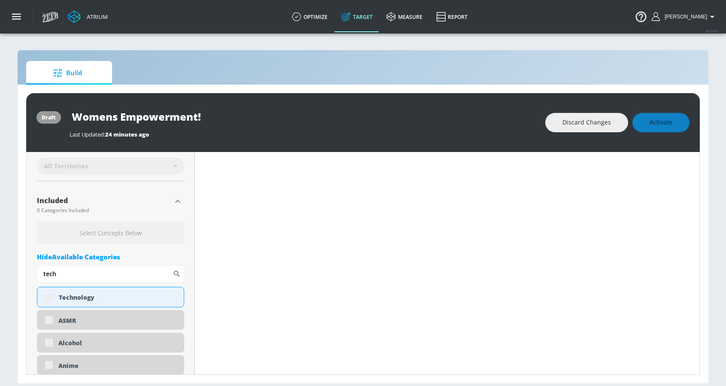
scroll to position [329, 0]
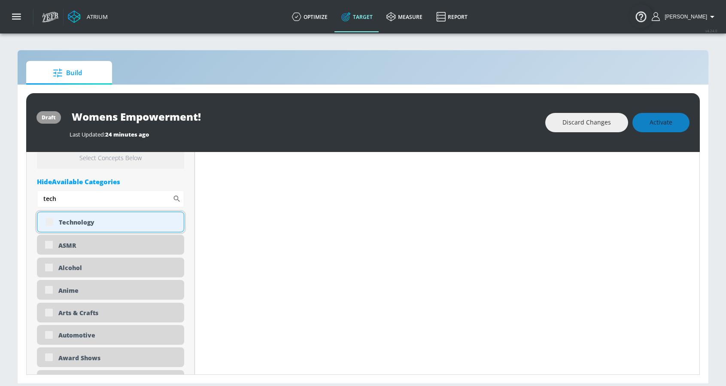
click at [51, 221] on div "Technology" at bounding box center [110, 222] width 147 height 21
click at [104, 222] on div "Technology" at bounding box center [118, 222] width 118 height 8
click at [97, 219] on div "Technology" at bounding box center [118, 222] width 118 height 8
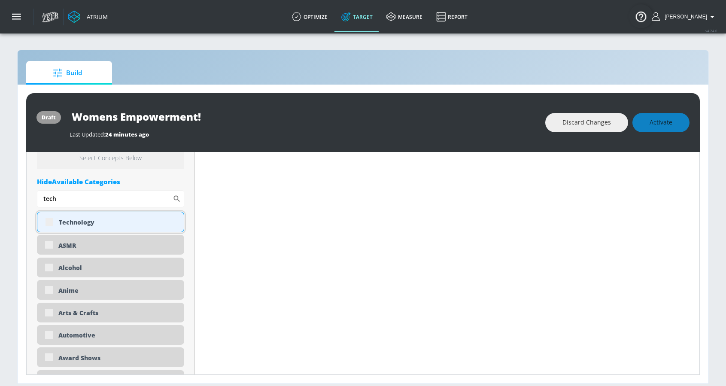
click at [97, 219] on div "Technology" at bounding box center [118, 222] width 118 height 8
click at [198, 115] on input "Womens Empowerment!" at bounding box center [177, 116] width 215 height 19
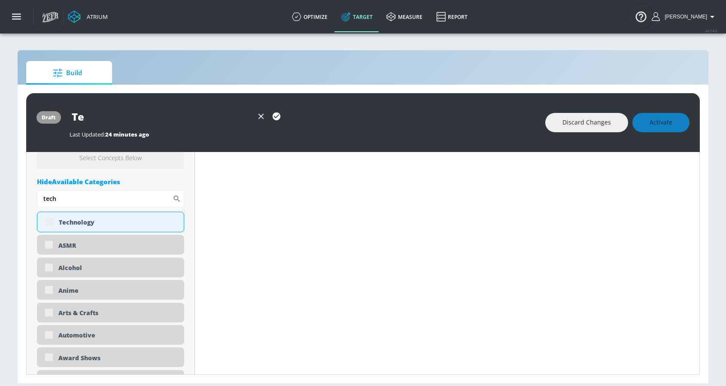
type input "T"
click at [278, 114] on icon "button" at bounding box center [277, 116] width 8 height 8
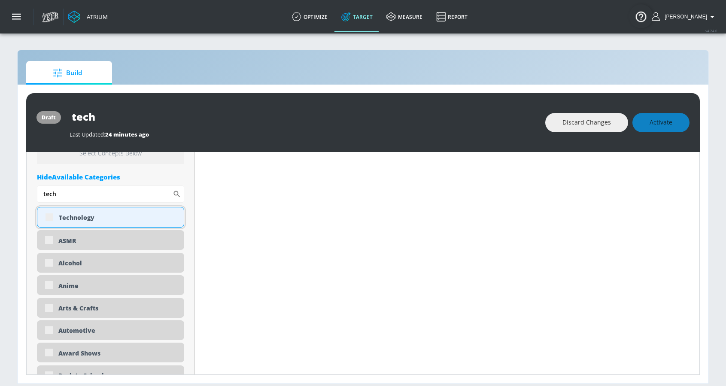
scroll to position [339, 0]
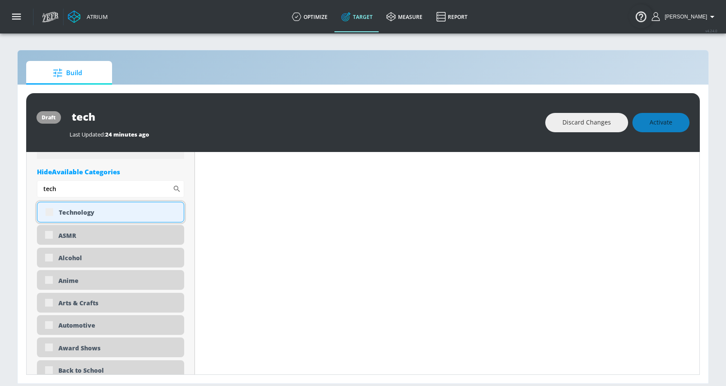
click at [97, 208] on div "Technology" at bounding box center [110, 212] width 147 height 21
click at [52, 219] on div "Technology" at bounding box center [110, 212] width 147 height 21
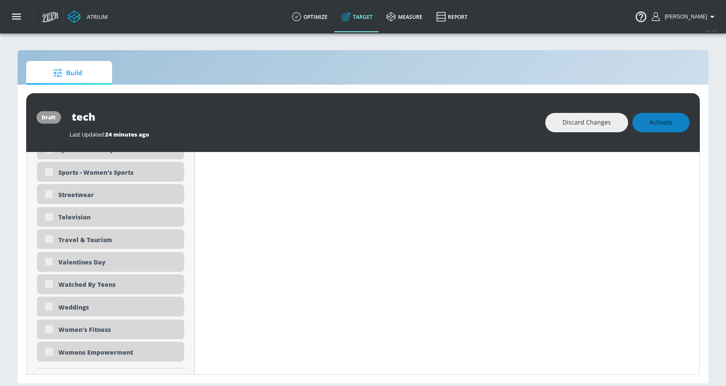
scroll to position [2674, 0]
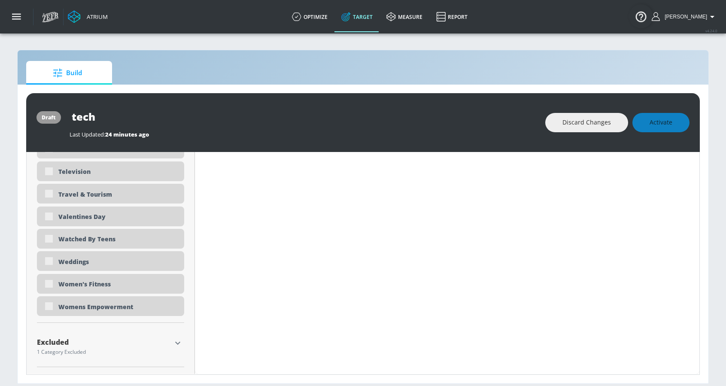
type input "Womens Empowerment!"
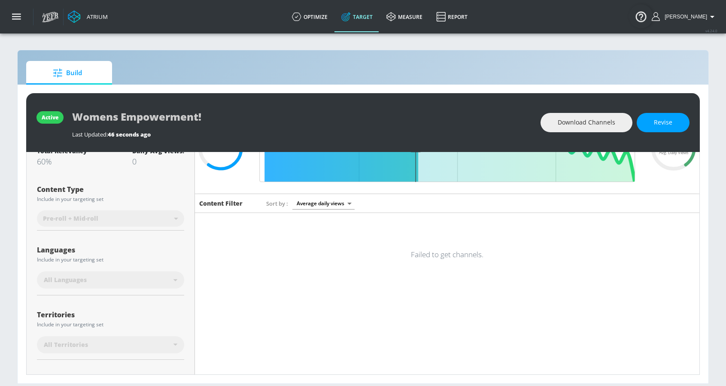
scroll to position [0, 0]
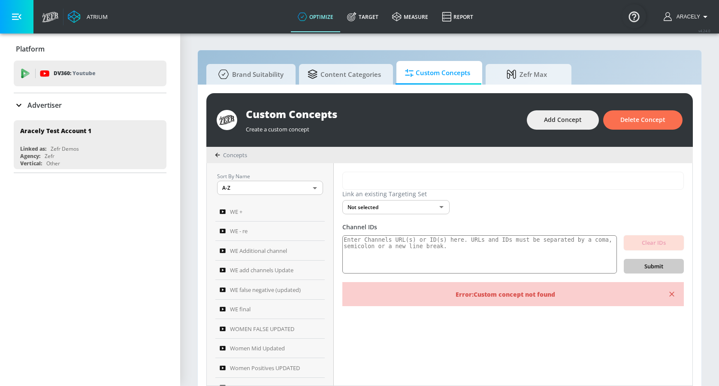
click at [19, 103] on icon at bounding box center [19, 105] width 10 height 10
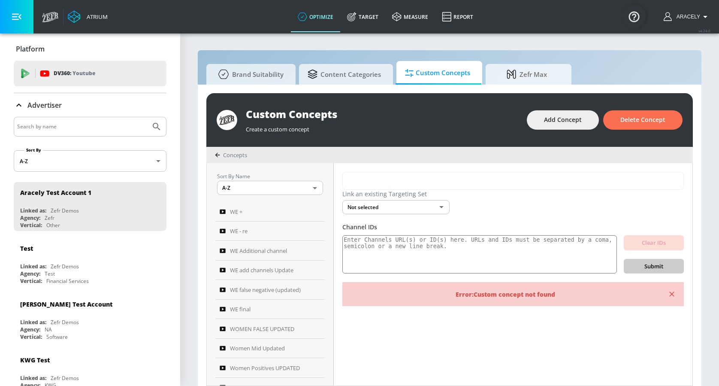
click at [19, 103] on icon at bounding box center [19, 105] width 10 height 10
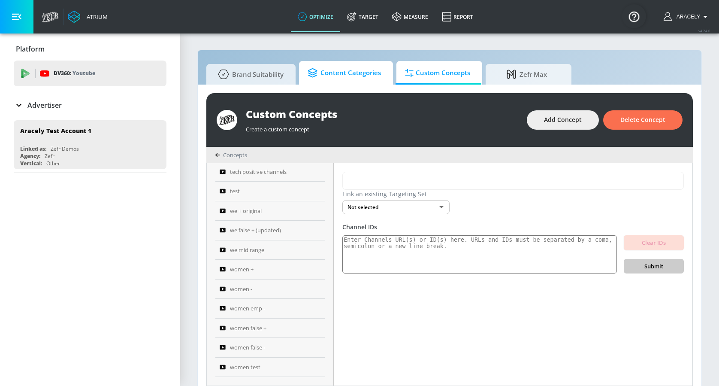
click at [345, 74] on span "Content Categories" at bounding box center [344, 73] width 73 height 21
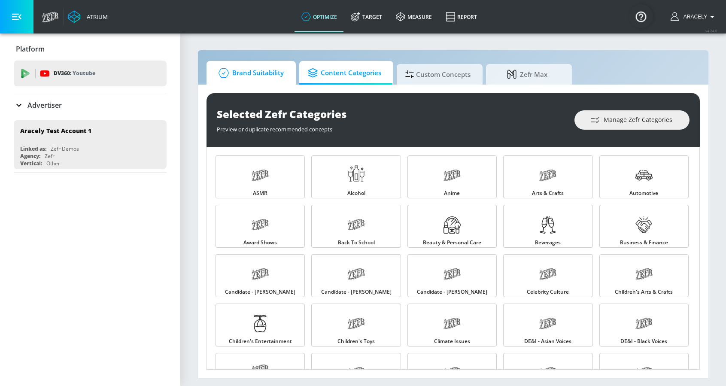
click at [268, 72] on span "Brand Suitability" at bounding box center [249, 73] width 69 height 21
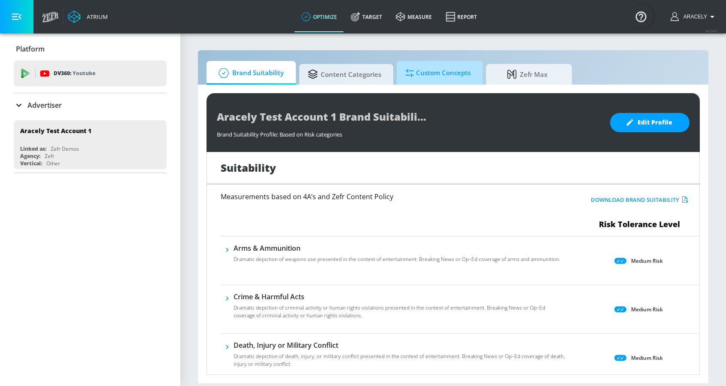
click at [457, 81] on span "Custom Concepts" at bounding box center [437, 73] width 65 height 21
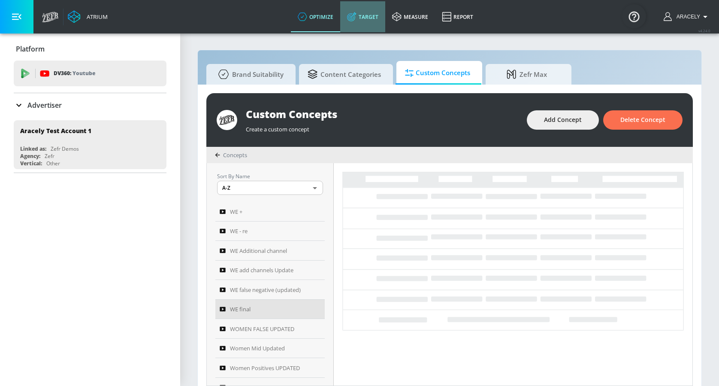
click at [367, 11] on link "Target" at bounding box center [362, 16] width 45 height 31
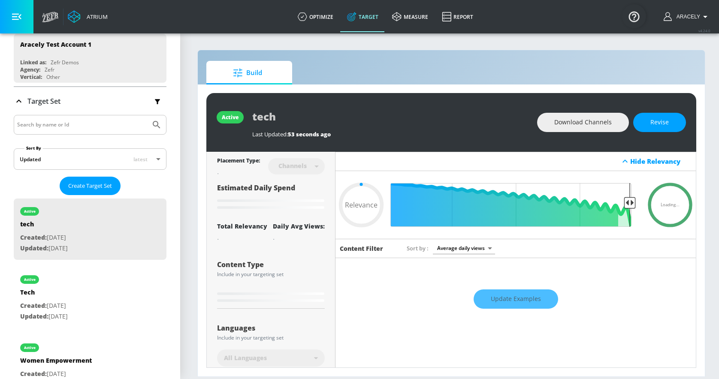
scroll to position [139, 0]
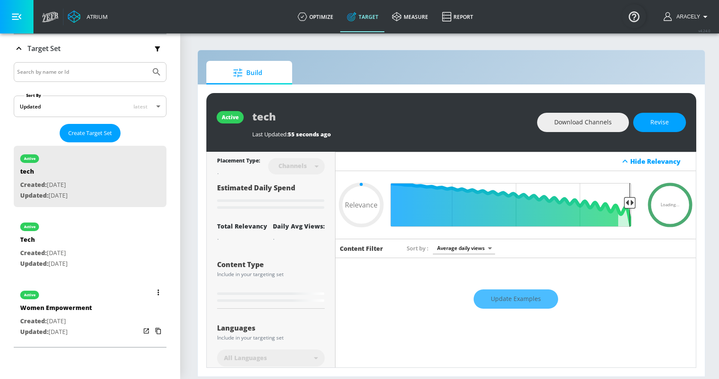
type input "0.05"
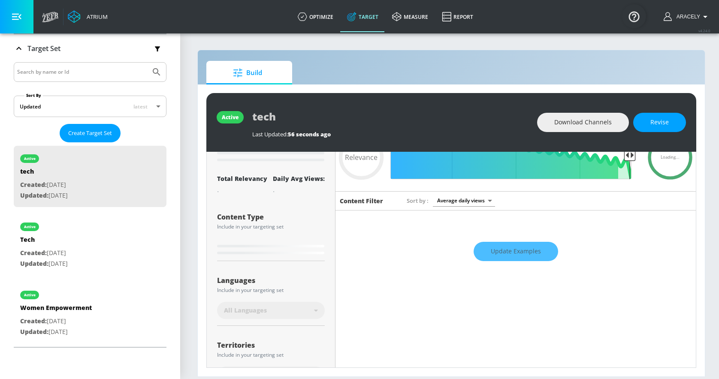
scroll to position [160, 0]
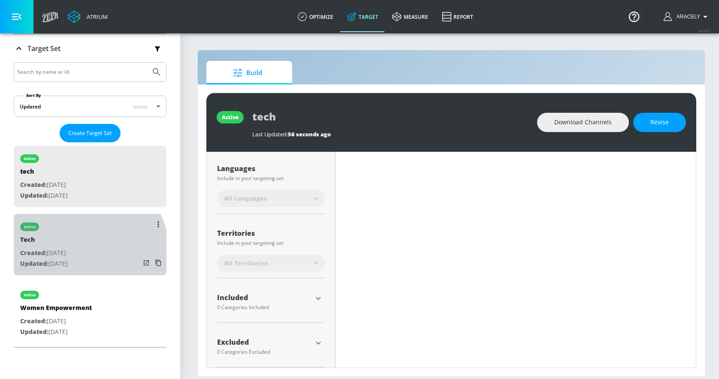
click at [59, 261] on p "Updated: Aug. 21, 2025" at bounding box center [44, 264] width 48 height 11
type input "Tech"
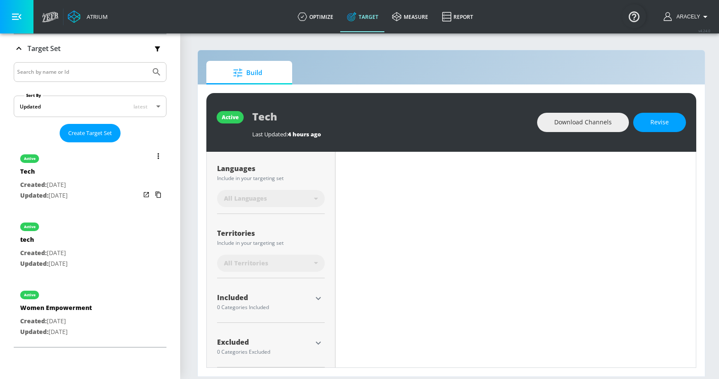
click at [152, 153] on button "list of Target Set" at bounding box center [158, 156] width 12 height 12
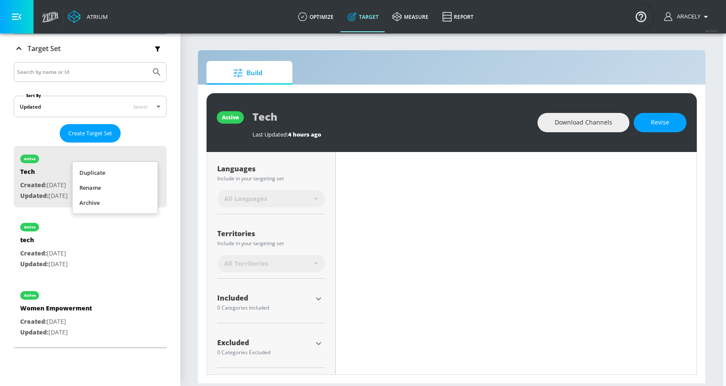
click at [102, 203] on li "Archive" at bounding box center [115, 202] width 85 height 15
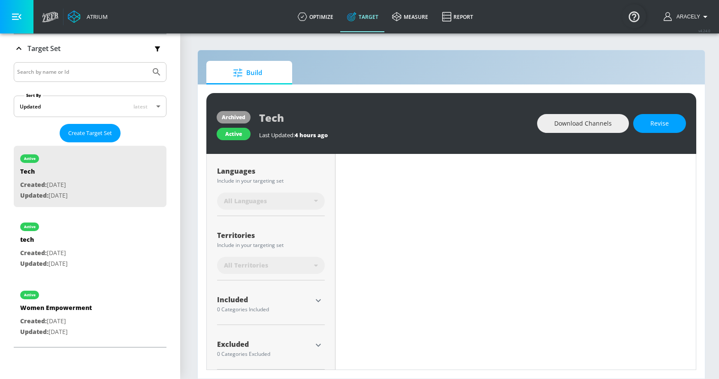
type input "0.05"
click at [68, 241] on div "tech" at bounding box center [44, 242] width 48 height 12
type input "tech"
type input "0.05"
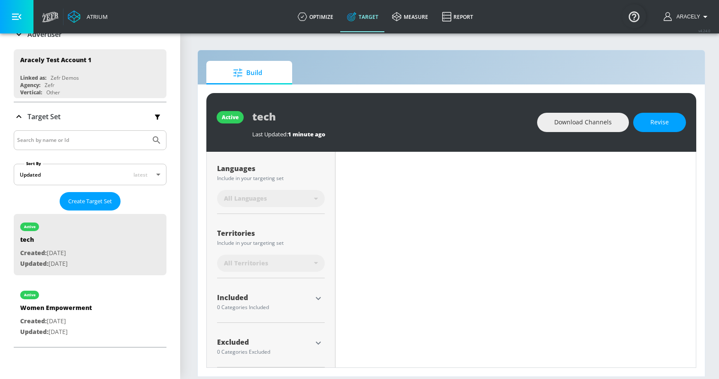
scroll to position [6, 0]
click at [318, 294] on icon "button" at bounding box center [318, 299] width 10 height 10
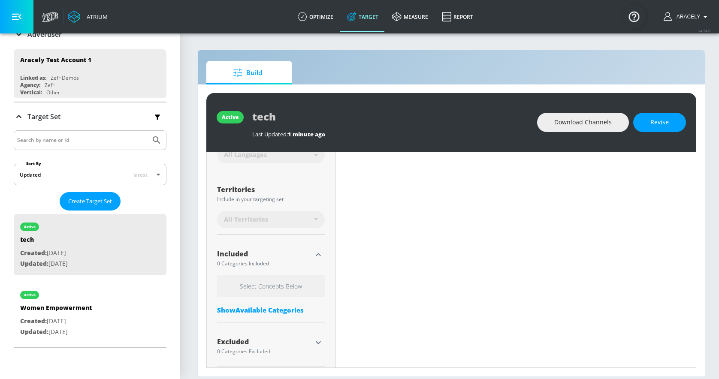
click at [266, 306] on div "Show Available Categories" at bounding box center [271, 310] width 108 height 9
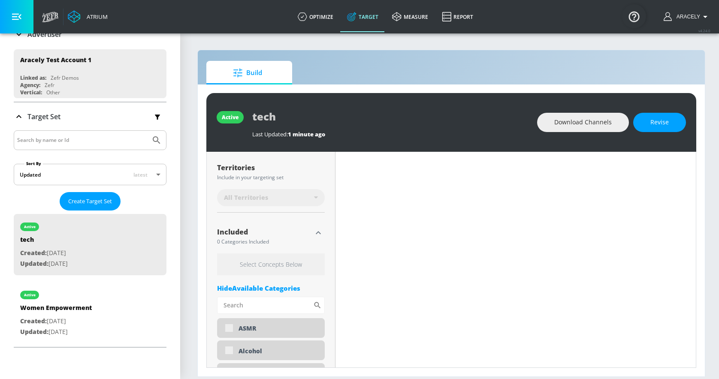
scroll to position [227, 0]
click at [266, 297] on input "Sort By" at bounding box center [265, 303] width 96 height 17
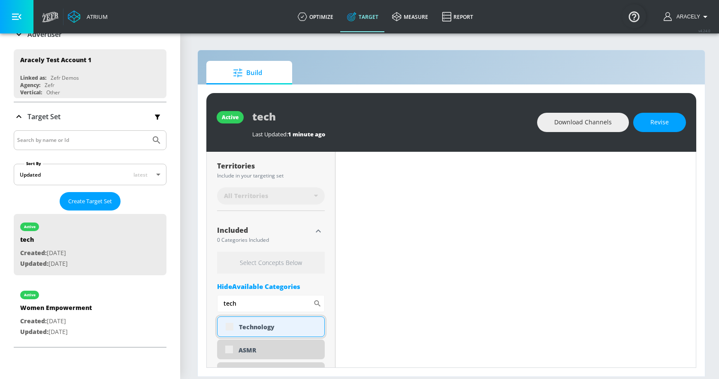
type input "tech"
click at [279, 323] on div "Technology" at bounding box center [278, 327] width 79 height 8
click at [281, 325] on div "Technology" at bounding box center [271, 327] width 108 height 21
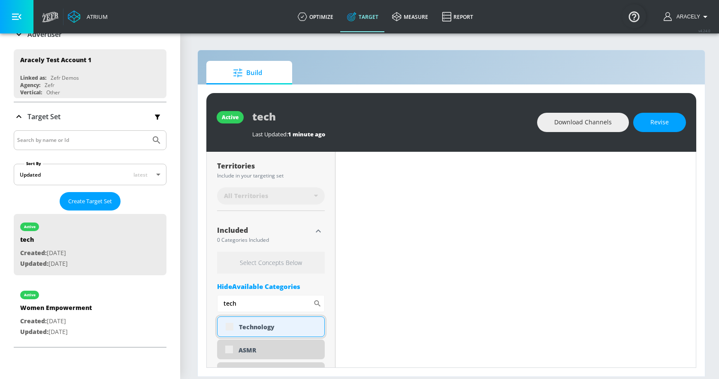
click at [281, 325] on div "Technology" at bounding box center [271, 327] width 108 height 21
click at [672, 113] on button "Revise" at bounding box center [659, 122] width 53 height 19
type input "0.05"
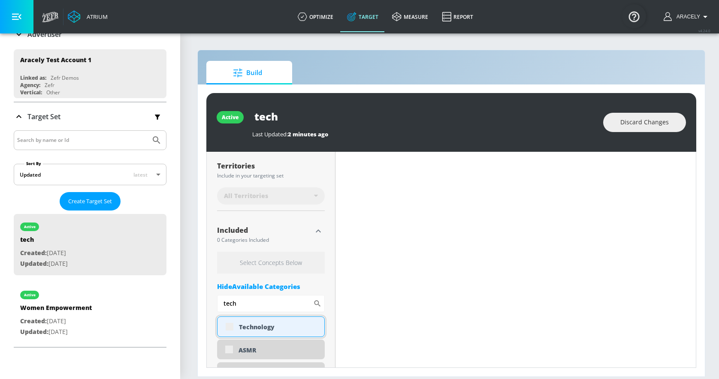
click at [255, 323] on div "Technology" at bounding box center [278, 327] width 79 height 8
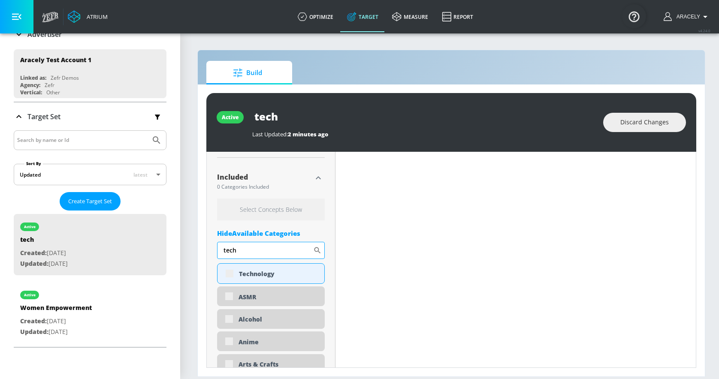
scroll to position [304, 0]
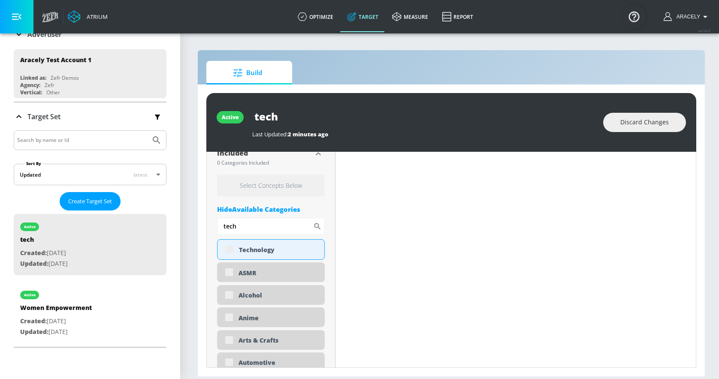
click at [279, 222] on input "tech" at bounding box center [265, 226] width 96 height 17
type input "technology"
click at [229, 241] on div "Technology" at bounding box center [271, 249] width 108 height 21
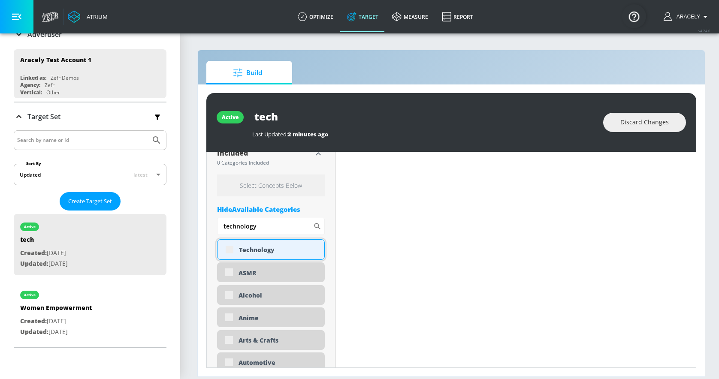
click at [229, 241] on div "Technology" at bounding box center [271, 249] width 108 height 21
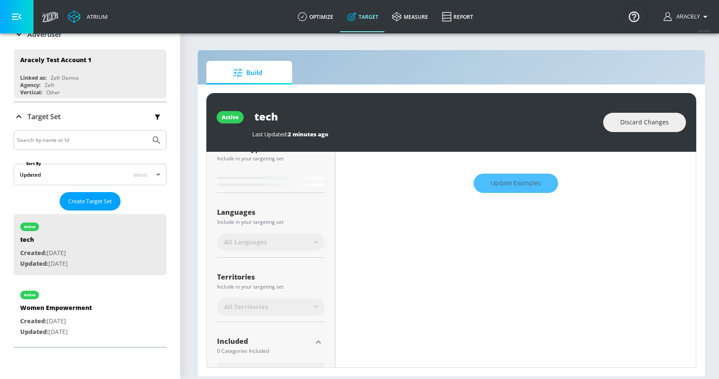
scroll to position [184, 0]
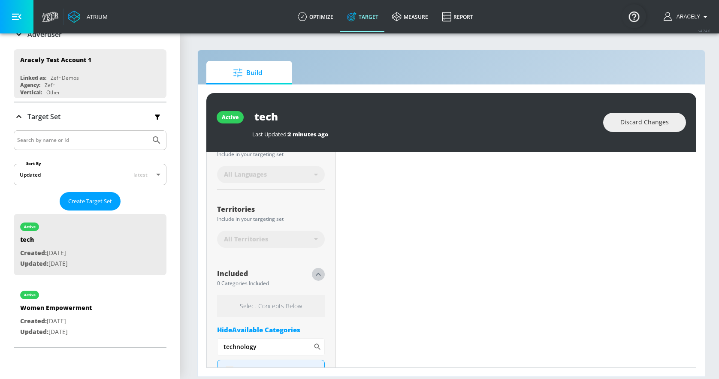
click at [315, 270] on icon "button" at bounding box center [318, 275] width 10 height 10
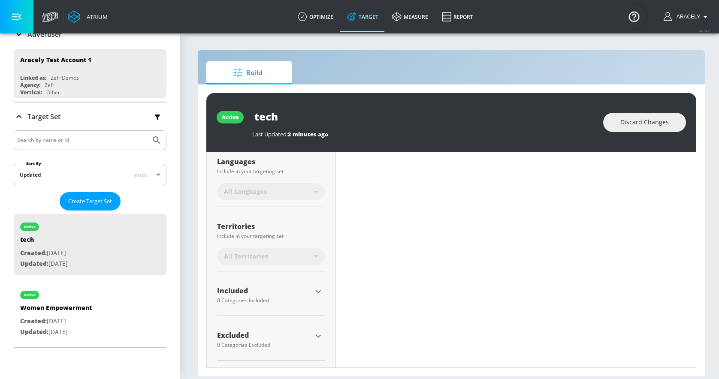
click at [315, 270] on div "Placement Type: Channels channels ​ Estimated Daily Spend Loading... Activation…" at bounding box center [271, 176] width 108 height 382
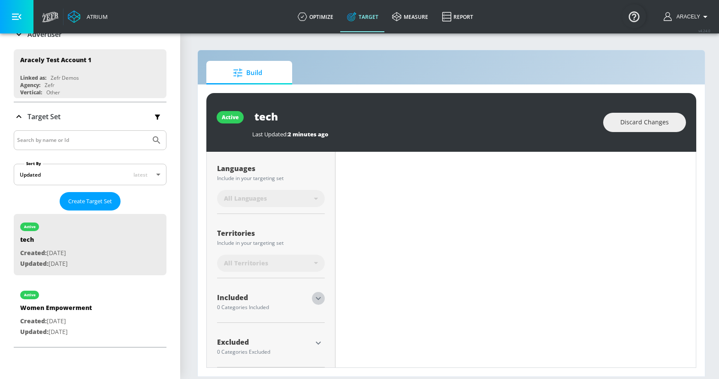
click at [317, 294] on icon "button" at bounding box center [318, 299] width 10 height 10
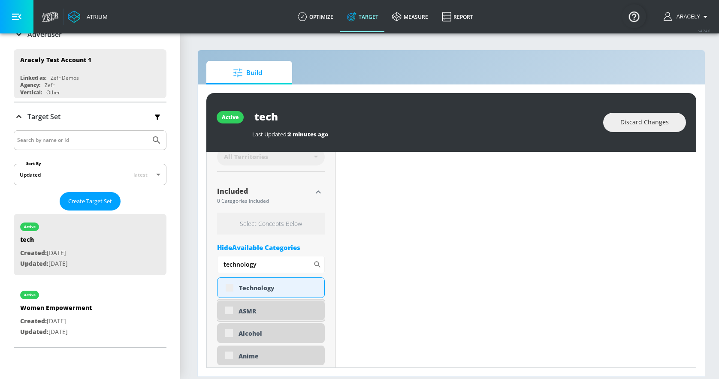
scroll to position [277, 0]
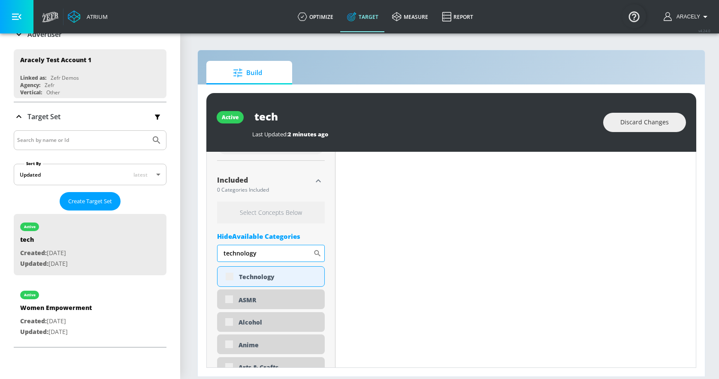
click at [315, 249] on icon at bounding box center [317, 253] width 9 height 9
click at [283, 273] on div "Technology" at bounding box center [278, 277] width 79 height 8
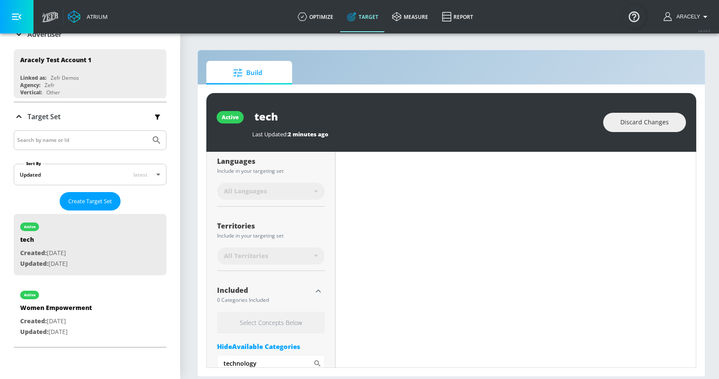
scroll to position [319, 0]
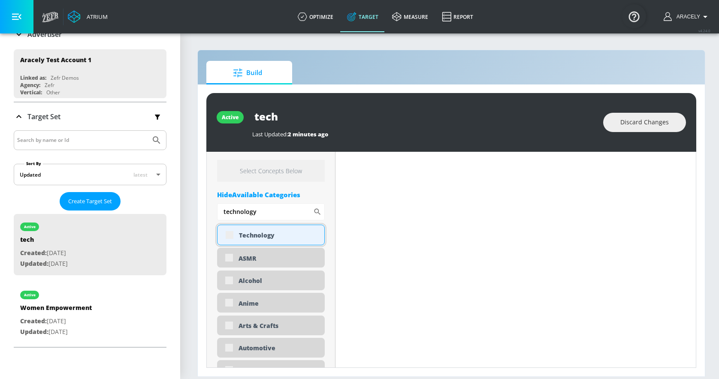
click at [243, 225] on div "Technology" at bounding box center [271, 235] width 108 height 21
click at [347, 108] on input "tech" at bounding box center [359, 116] width 215 height 19
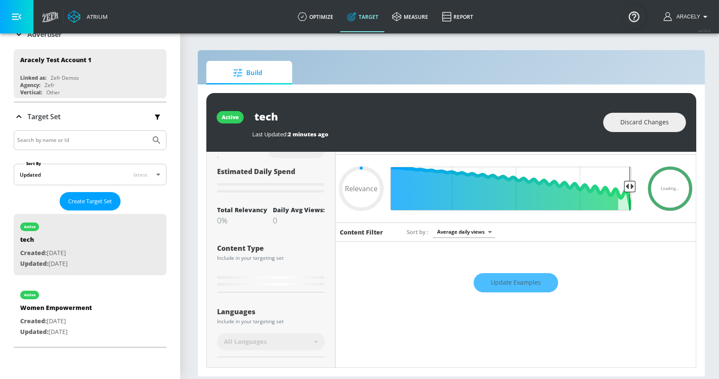
scroll to position [0, 0]
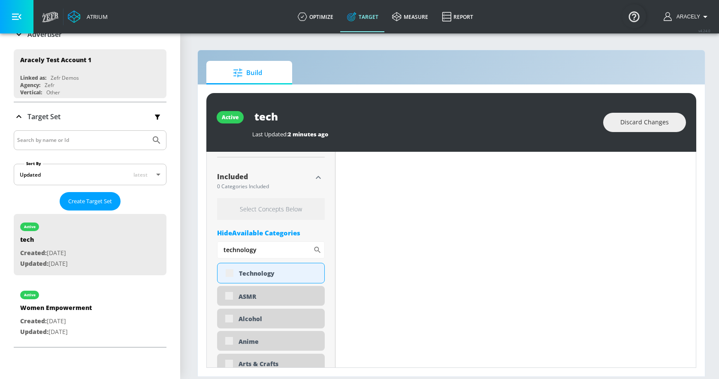
scroll to position [282, 0]
click at [271, 268] on div "Technology" at bounding box center [278, 272] width 79 height 8
click at [513, 61] on div "Build" at bounding box center [451, 73] width 490 height 24
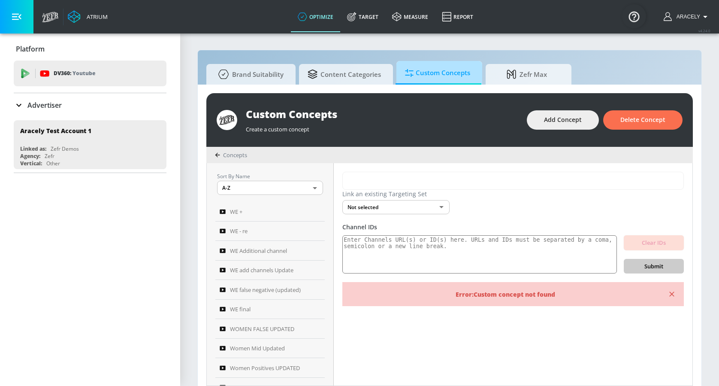
click at [429, 71] on span "Custom Concepts" at bounding box center [437, 73] width 65 height 21
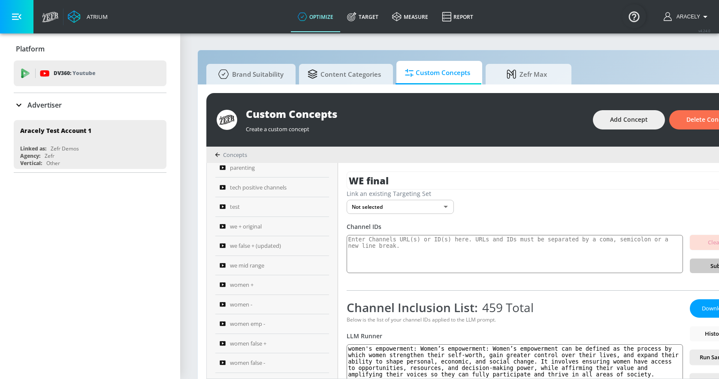
scroll to position [313, 0]
click at [258, 175] on span "tech positive channels" at bounding box center [258, 172] width 57 height 10
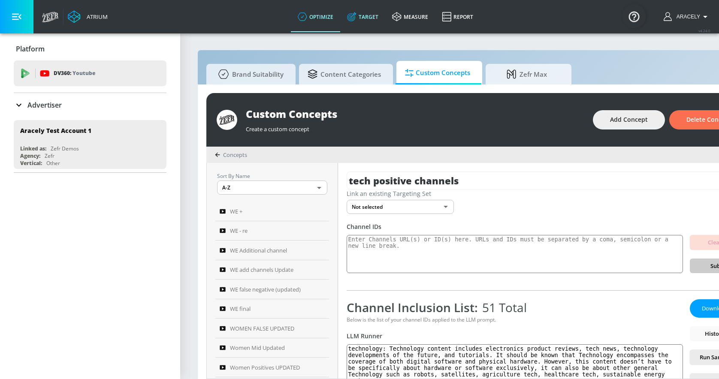
click at [370, 15] on link "Target" at bounding box center [362, 16] width 45 height 31
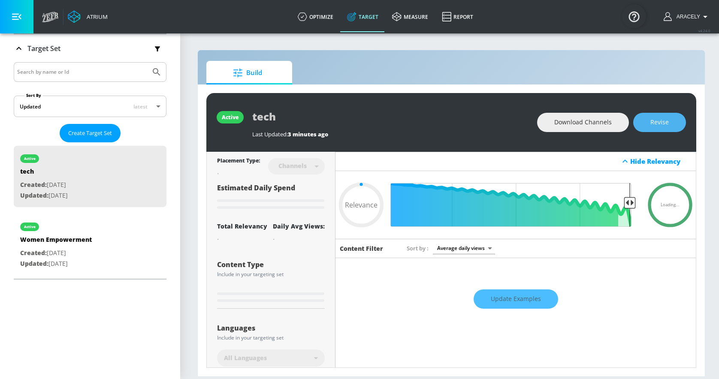
click at [667, 123] on span "Revise" at bounding box center [660, 122] width 18 height 11
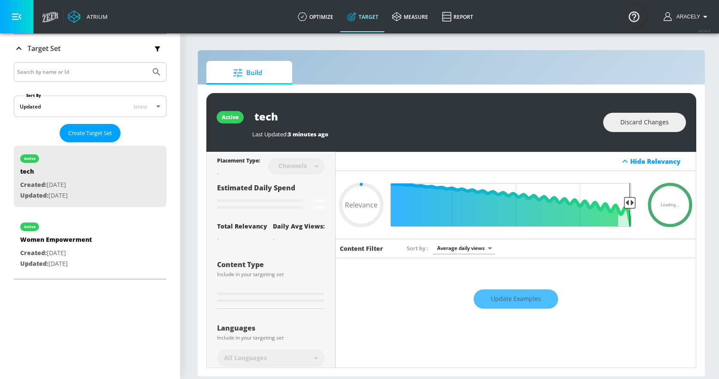
scroll to position [160, 0]
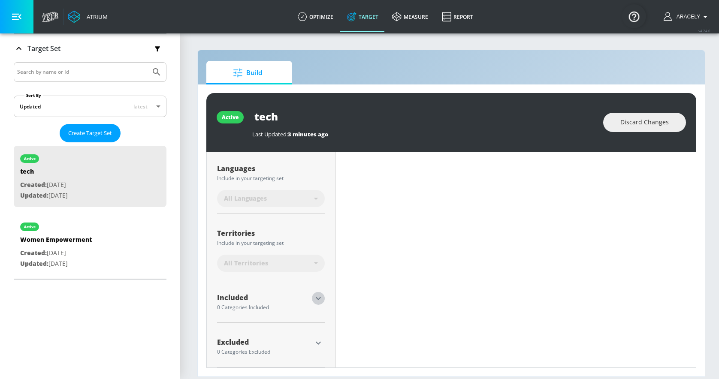
click at [317, 294] on icon "button" at bounding box center [318, 299] width 10 height 10
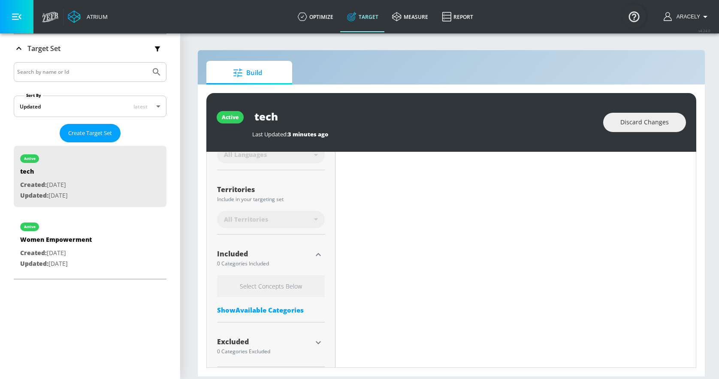
click at [288, 312] on div "Show Available Categories" at bounding box center [271, 310] width 108 height 9
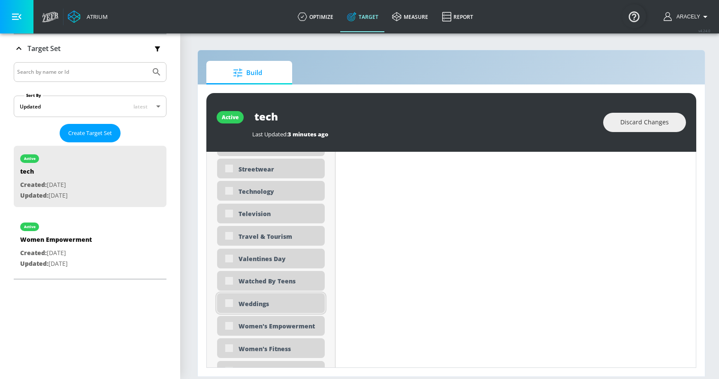
scroll to position [2591, 0]
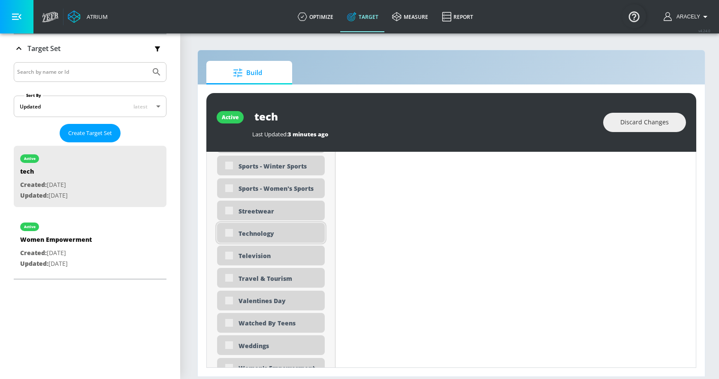
click at [244, 233] on div "Technology" at bounding box center [279, 234] width 80 height 8
click at [248, 231] on div "Technology" at bounding box center [279, 234] width 80 height 8
click at [241, 231] on div "Technology" at bounding box center [279, 234] width 80 height 8
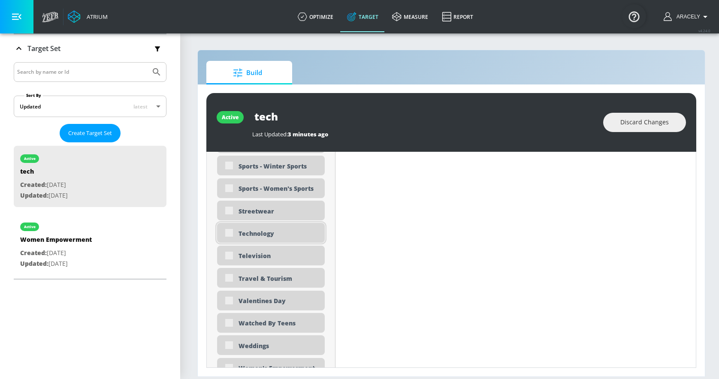
click at [241, 231] on div "Technology" at bounding box center [279, 234] width 80 height 8
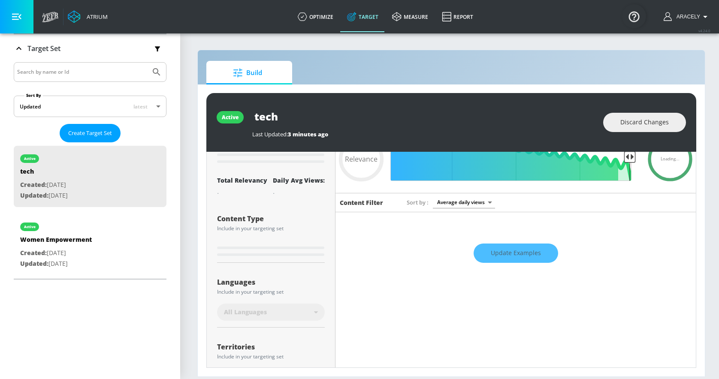
scroll to position [0, 0]
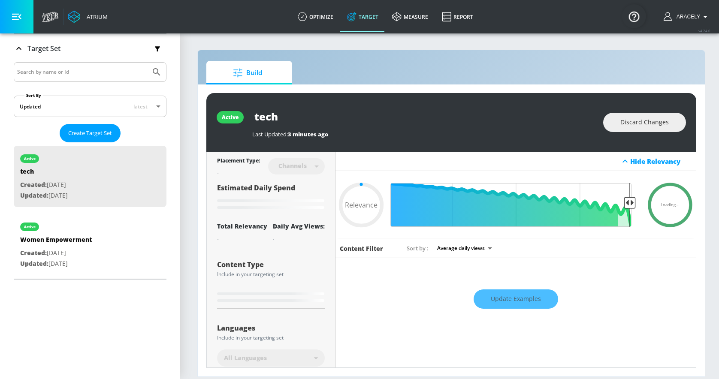
click at [236, 117] on div "active" at bounding box center [230, 117] width 17 height 7
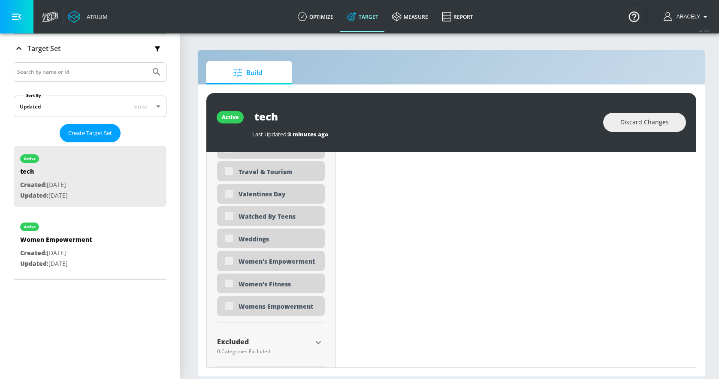
scroll to position [6, 0]
click at [283, 258] on div "Women's Empowerment" at bounding box center [279, 262] width 80 height 8
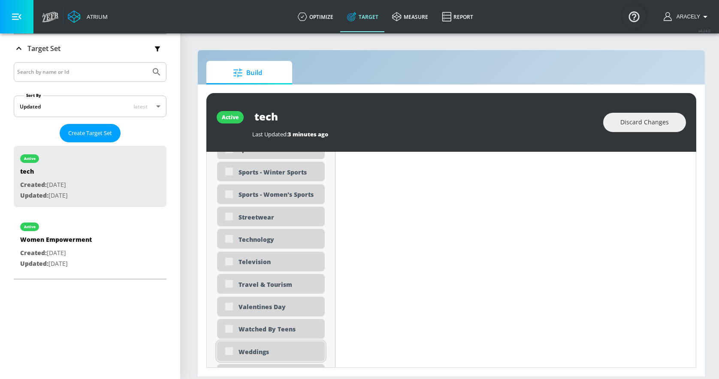
scroll to position [2571, 0]
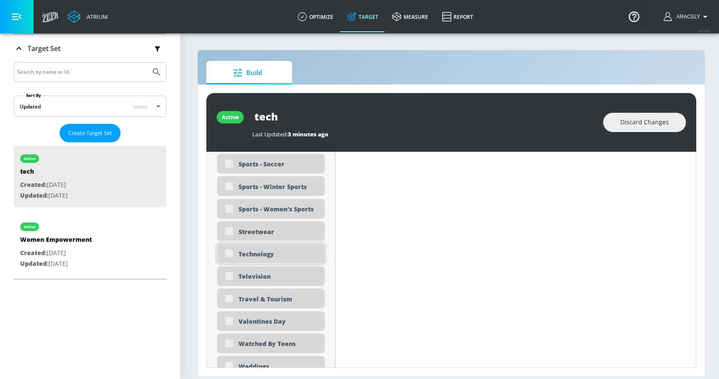
click at [278, 253] on div "Technology" at bounding box center [271, 254] width 108 height 20
click at [263, 252] on div "Technology" at bounding box center [271, 254] width 108 height 20
click at [661, 119] on span "Discard Changes" at bounding box center [645, 122] width 48 height 11
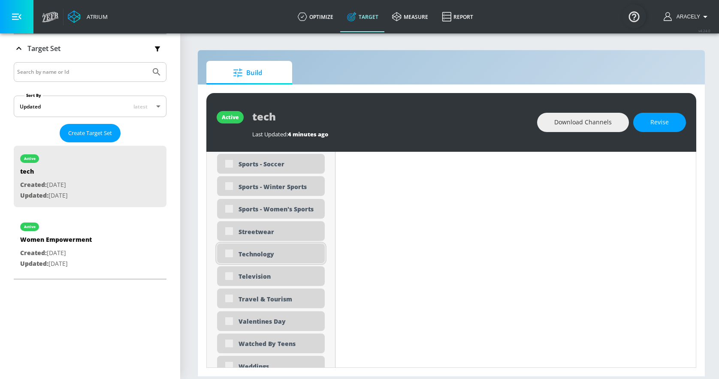
click at [261, 250] on div "Technology" at bounding box center [279, 254] width 80 height 8
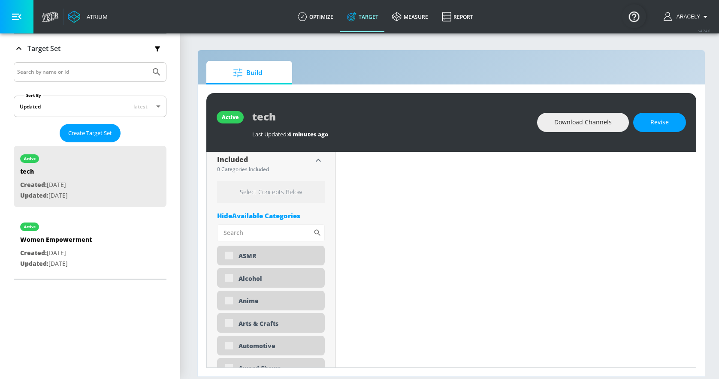
scroll to position [333, 0]
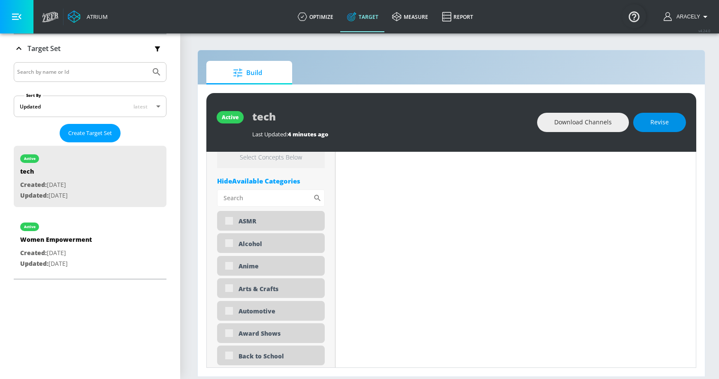
click at [654, 118] on button "Revise" at bounding box center [659, 122] width 53 height 19
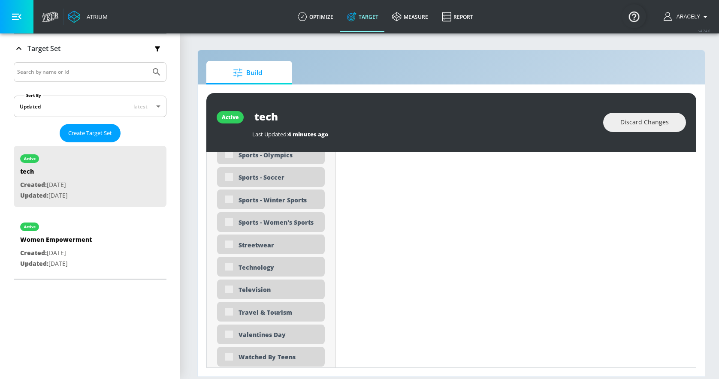
scroll to position [2559, 0]
click at [242, 262] on div "Technology" at bounding box center [279, 266] width 80 height 8
click at [294, 256] on div "Technology" at bounding box center [271, 266] width 108 height 20
click at [245, 262] on div "Technology" at bounding box center [279, 266] width 80 height 8
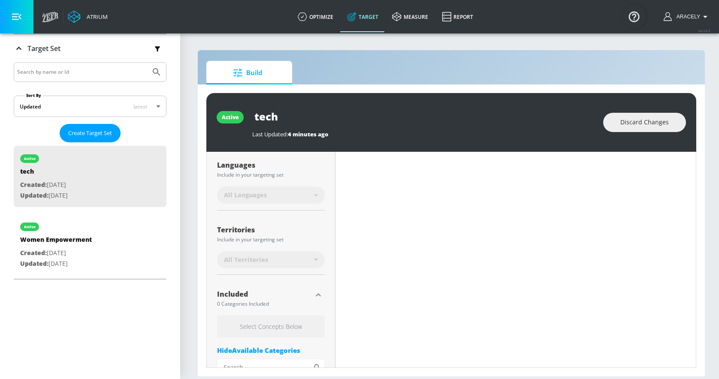
scroll to position [176, 0]
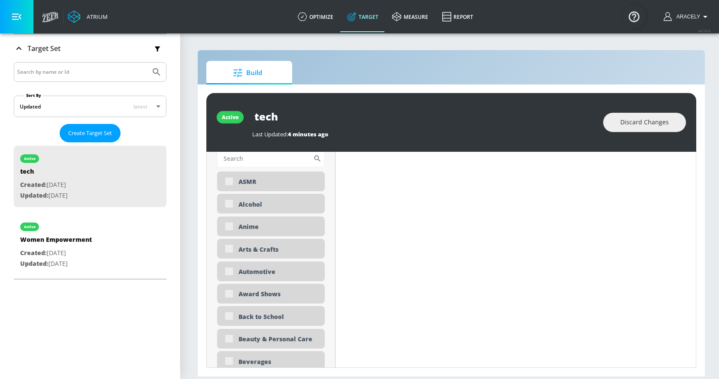
type input "0.6"
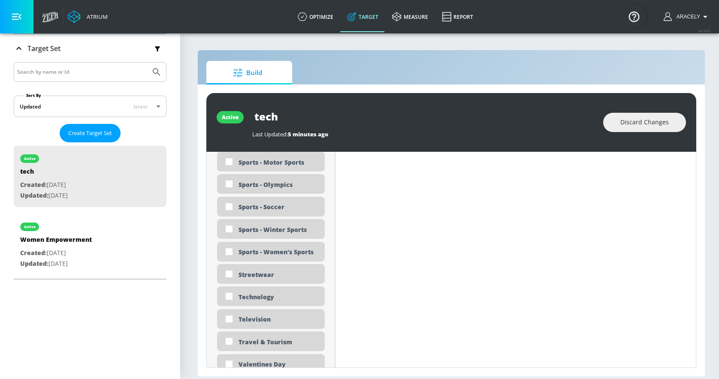
scroll to position [2521, 0]
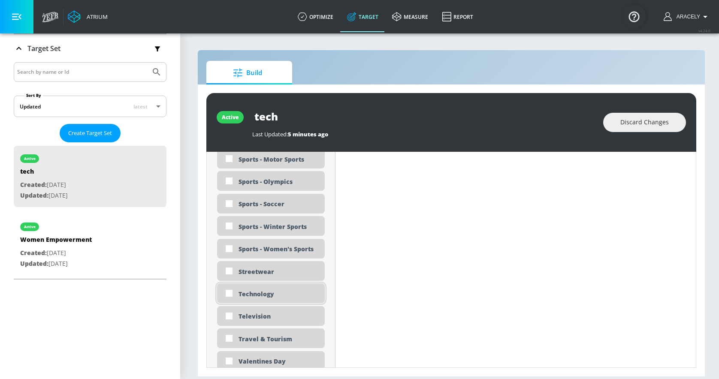
click at [257, 292] on div "Technology" at bounding box center [271, 294] width 108 height 20
checkbox input "true"
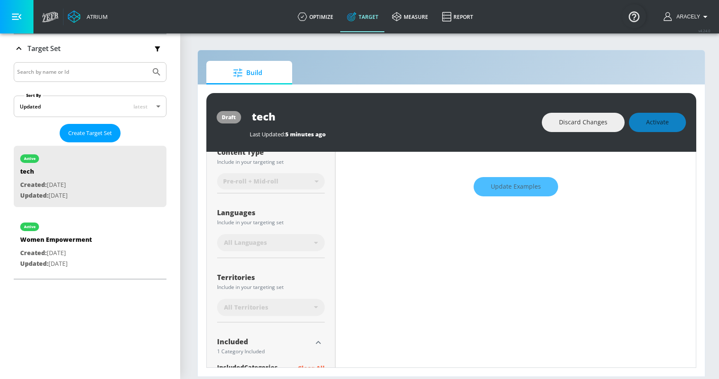
scroll to position [0, 0]
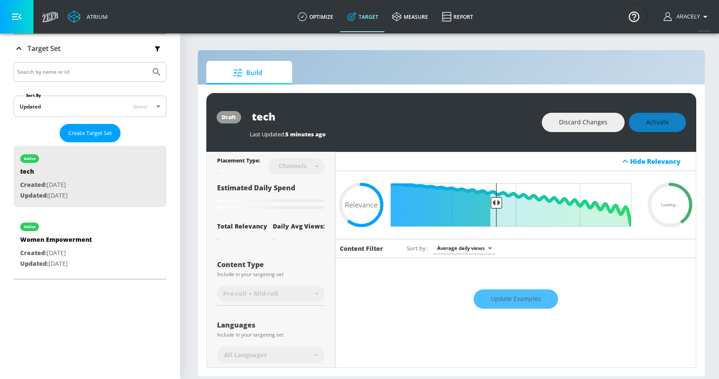
click at [668, 119] on div "Discard Changes Activate" at bounding box center [614, 122] width 144 height 19
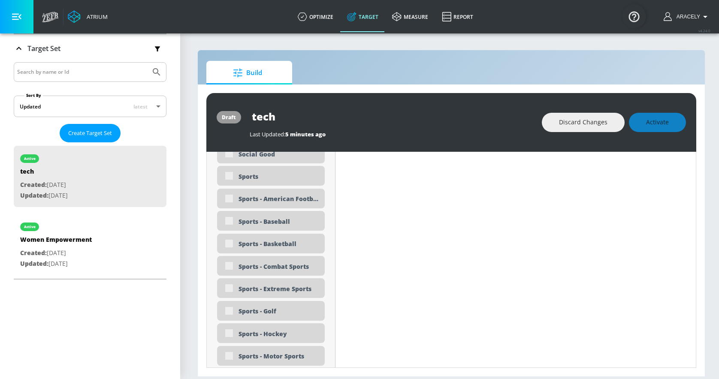
scroll to position [1917, 0]
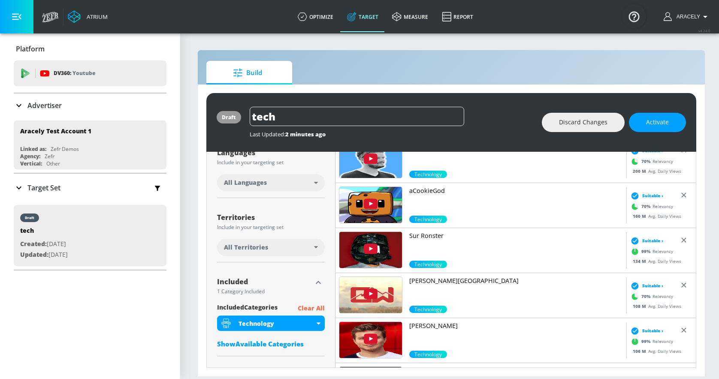
scroll to position [157, 0]
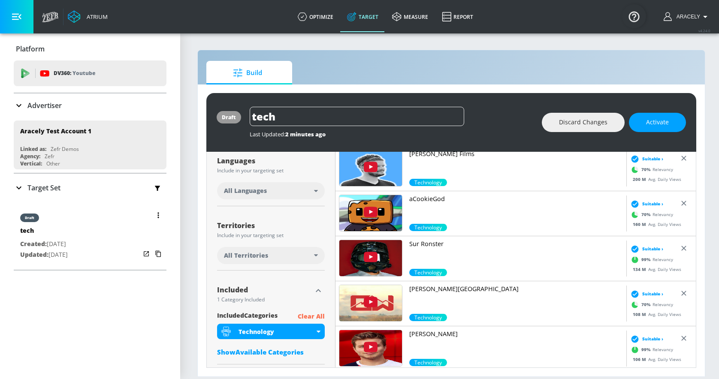
click at [68, 247] on p "Created: [DATE]" at bounding box center [44, 244] width 48 height 11
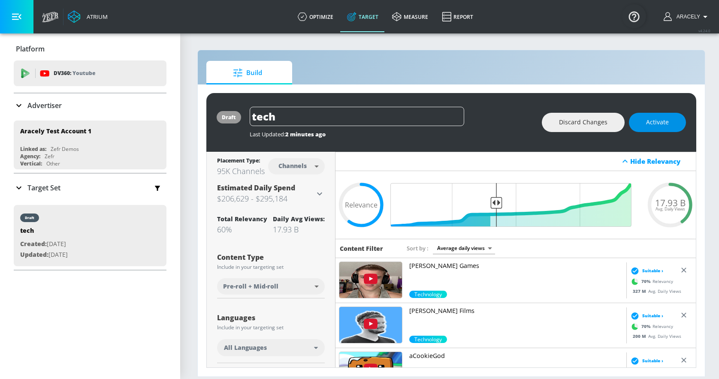
click at [661, 118] on span "Activate" at bounding box center [657, 122] width 23 height 11
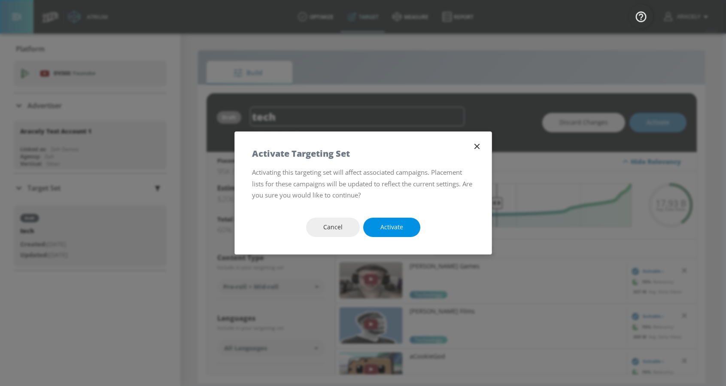
click at [387, 227] on span "Activate" at bounding box center [391, 227] width 23 height 11
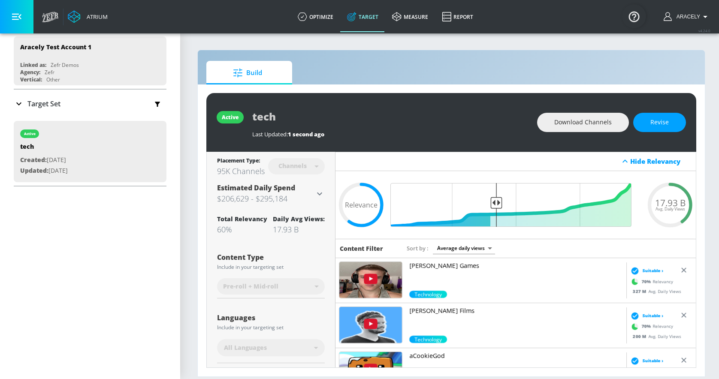
scroll to position [94, 0]
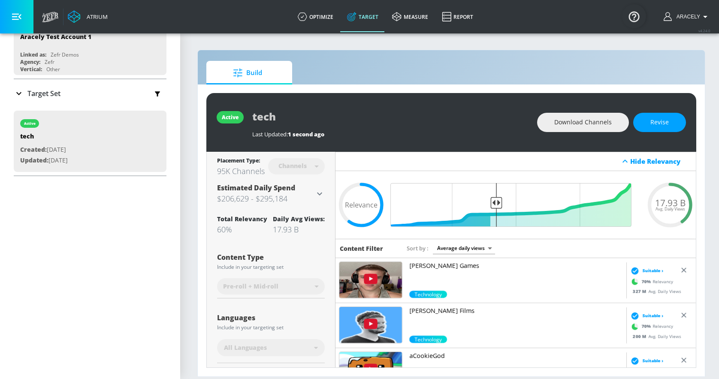
click at [155, 91] on icon "button" at bounding box center [157, 93] width 5 height 5
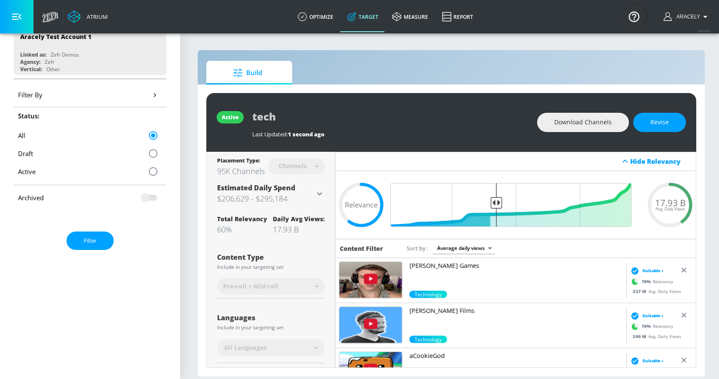
click at [150, 91] on icon "button" at bounding box center [154, 95] width 9 height 9
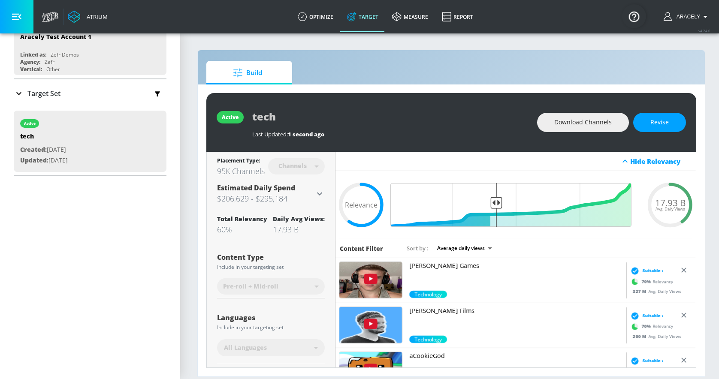
click at [27, 237] on div "Platform DV360: Youtube DV360: Youtube Advertiser Sort By A-Z asc ​ [PERSON_NAM…" at bounding box center [90, 206] width 180 height 346
click at [56, 198] on div "Platform DV360: Youtube DV360: Youtube Advertiser Sort By A-Z asc ​ [PERSON_NAM…" at bounding box center [90, 206] width 180 height 346
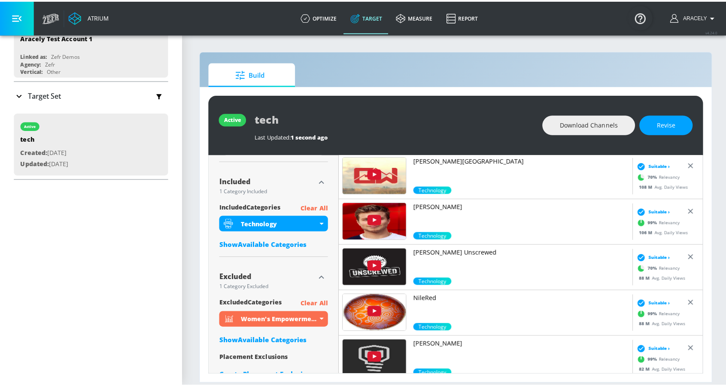
scroll to position [0, 0]
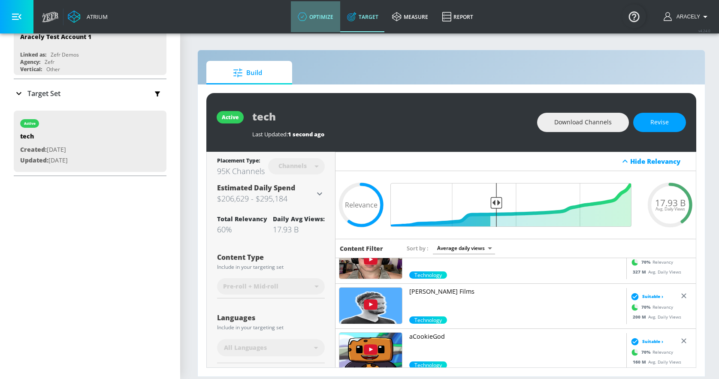
click at [326, 22] on link "optimize" at bounding box center [315, 16] width 49 height 31
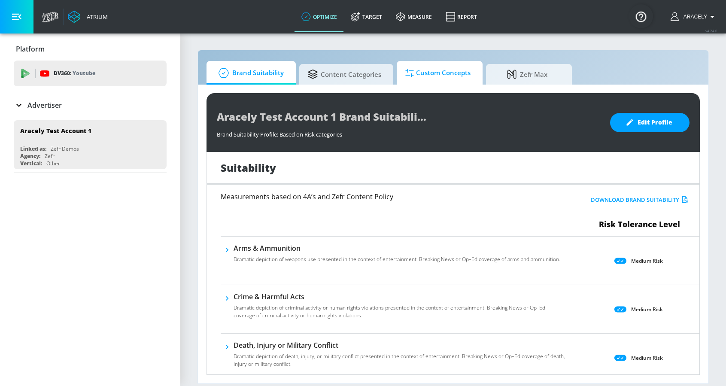
click at [430, 73] on span "Custom Concepts" at bounding box center [437, 73] width 65 height 21
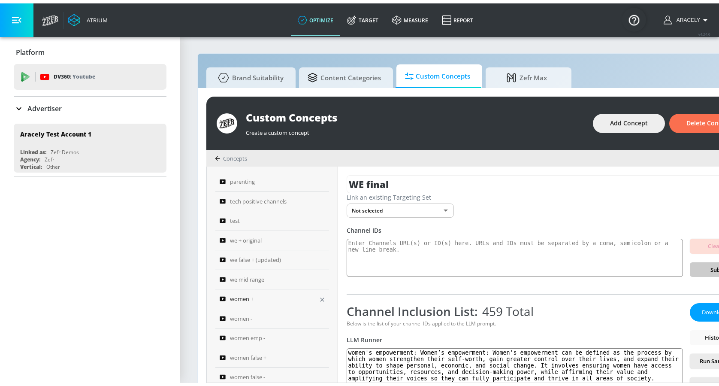
scroll to position [276, 0]
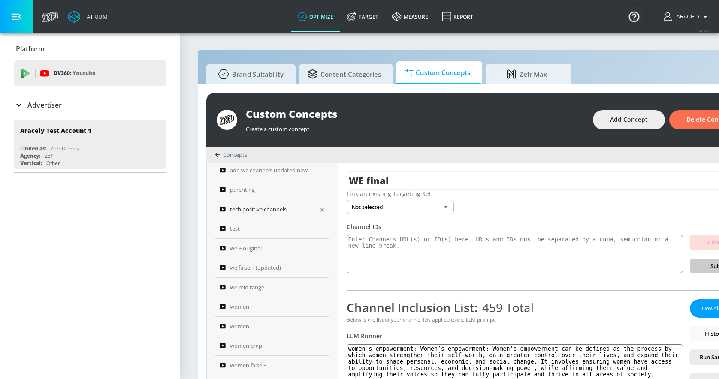
click at [271, 207] on span "tech positive channels" at bounding box center [258, 209] width 57 height 10
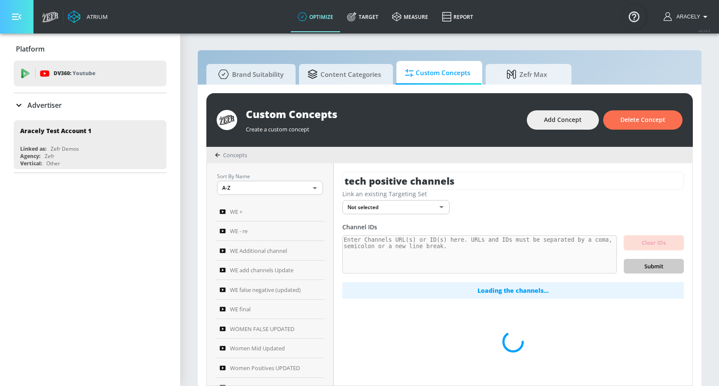
click at [23, 19] on button "button" at bounding box center [16, 16] width 33 height 33
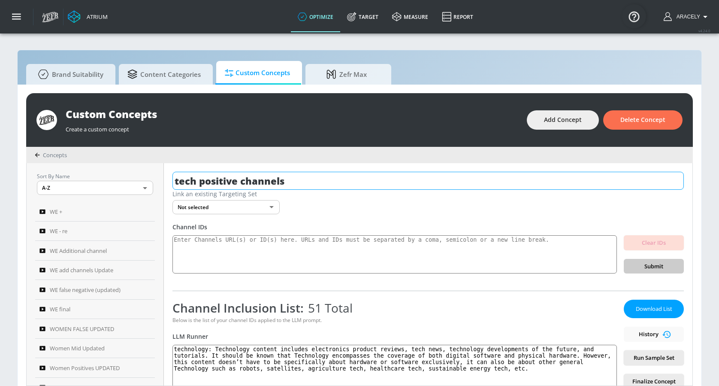
click at [227, 181] on input "tech positive channels" at bounding box center [429, 181] width 512 height 18
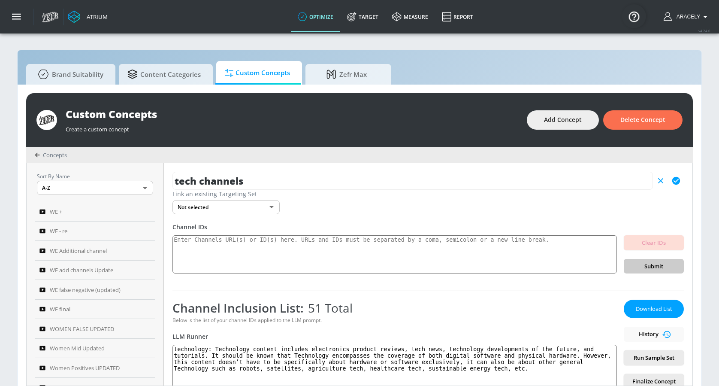
type input "tech channels"
click at [672, 179] on icon "button" at bounding box center [676, 180] width 9 height 9
click at [257, 254] on textarea at bounding box center [395, 254] width 445 height 39
paste textarea "UCSQzUsNKlLIBePGLHFb8UrQ"
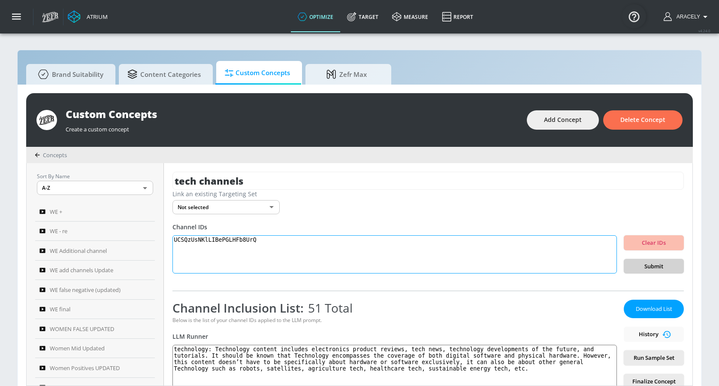
type textarea "UCSQzUsNKlLIBePGLHFb8UrQ"
click at [642, 269] on span "Submit" at bounding box center [654, 266] width 46 height 10
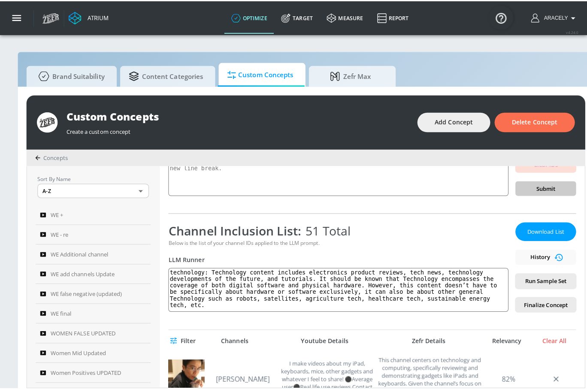
scroll to position [80, 0]
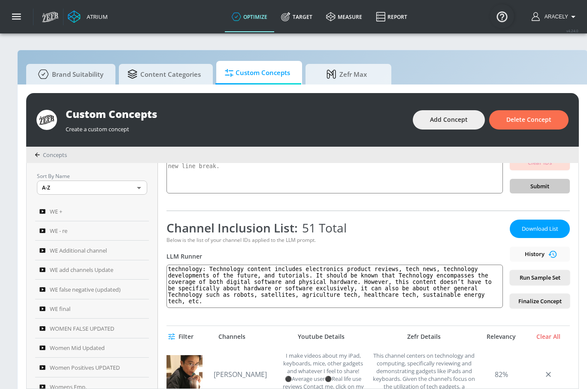
click at [533, 47] on section "Brand Suitability Content Categories Custom Concepts Zefr Max Custom Concepts C…" at bounding box center [302, 216] width 605 height 366
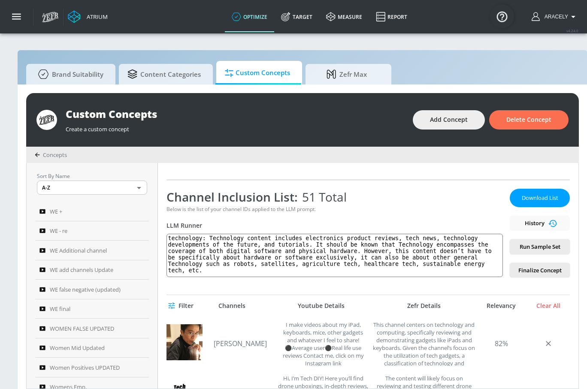
scroll to position [113, 0]
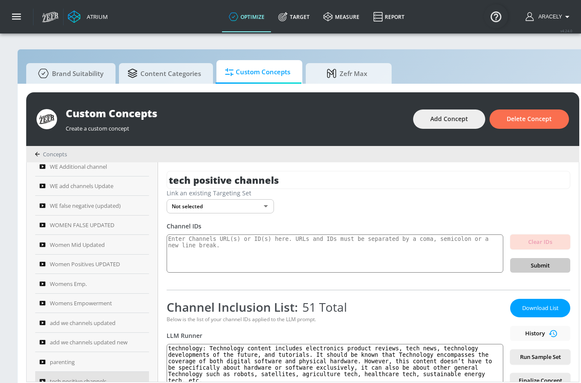
scroll to position [259, 0]
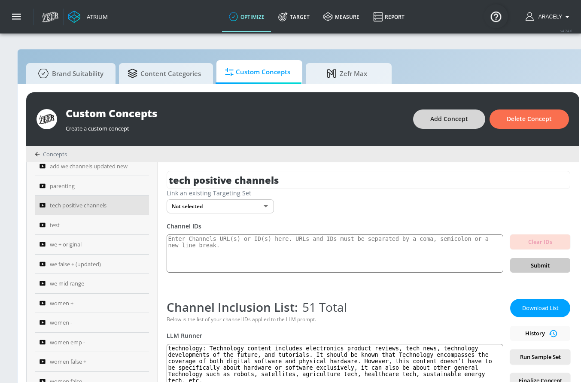
click at [448, 120] on span "Add Concept" at bounding box center [449, 119] width 38 height 11
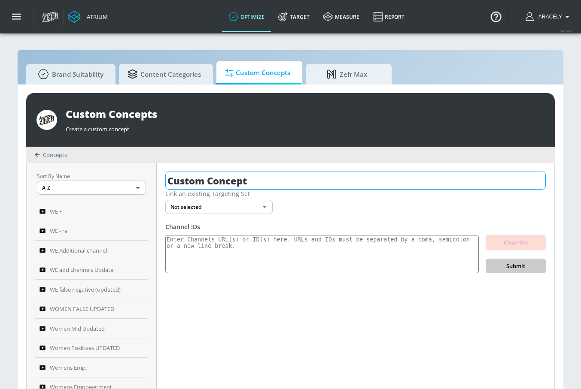
click at [273, 172] on input "Custom Concept" at bounding box center [355, 181] width 380 height 18
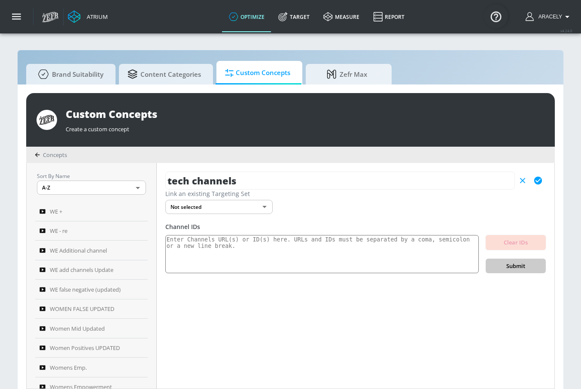
type input "tech channels"
click at [533, 179] on icon "button" at bounding box center [537, 180] width 9 height 9
click at [251, 240] on textarea at bounding box center [321, 254] width 313 height 39
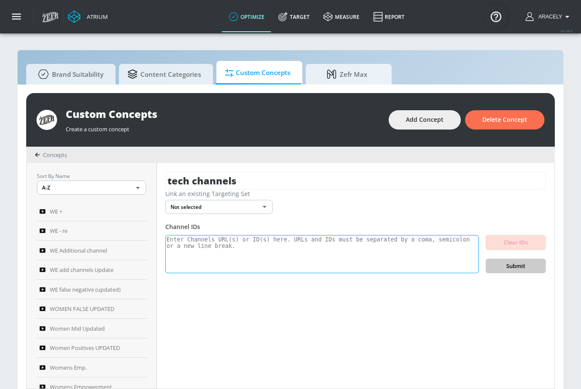
click at [275, 255] on textarea at bounding box center [321, 254] width 313 height 39
paste textarea "UCLHmPzQZhMPMpJk3VIaCuTQ UC8-ZBVyHzTzIU1XpfhkZ0Kw UCDh2cntxnLi_6rOySB4ZtCA UCPv…"
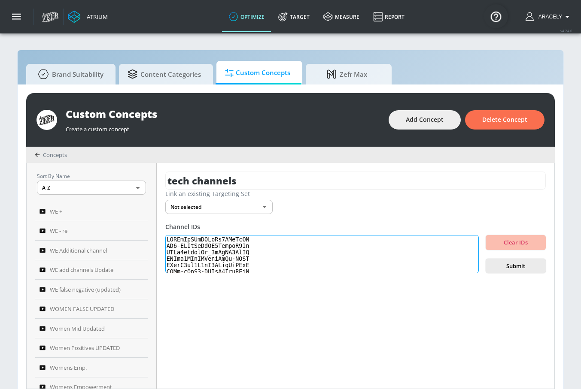
scroll to position [296, 0]
type textarea "UCLHmPzQZhMPMpJk3VIaCuTQ UC8-ZBVyHzTzIU1XpfhkZ0Kw UCDh2cntxnLi_6rOySB4ZtCA UCPv…"
click at [521, 269] on span "Submit" at bounding box center [515, 266] width 46 height 10
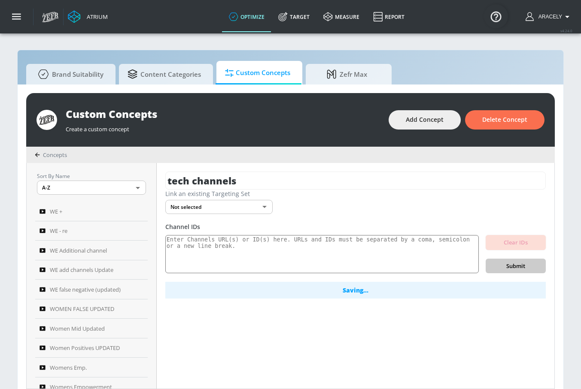
scroll to position [0, 0]
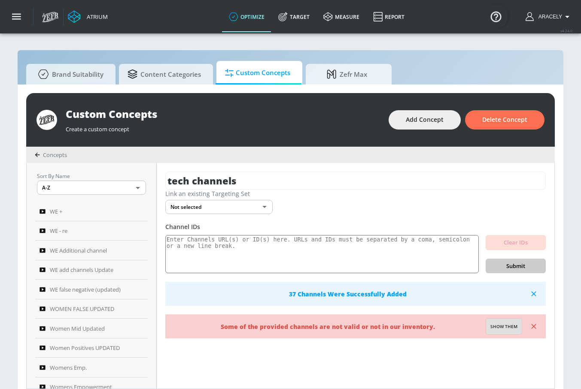
click at [516, 326] on span "Show them" at bounding box center [503, 327] width 27 height 8
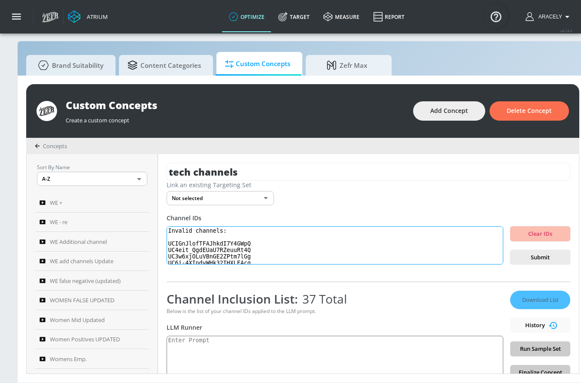
drag, startPoint x: 249, startPoint y: 249, endPoint x: 155, endPoint y: 209, distance: 102.3
click at [155, 209] on div "Sort By Name A-Z ASC ​ WE + WE - re WE Additional channel WE add channels Updat…" at bounding box center [303, 263] width 552 height 219
type textarea "]"
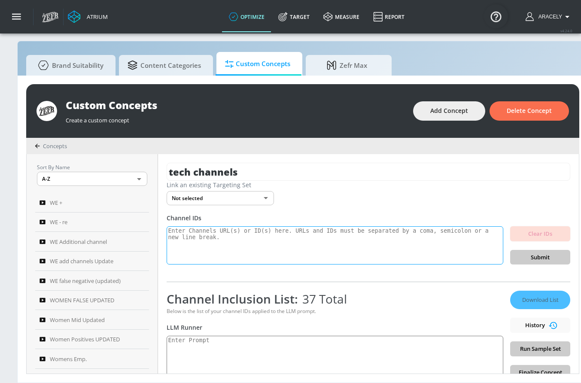
paste textarea "UC57QHfrJyk7jyc0vod95UHQ UChL8qliAh6K_rgO_yE6Dgtg UCfqu6gvb2bl12fuj9_1AULA UCrw…"
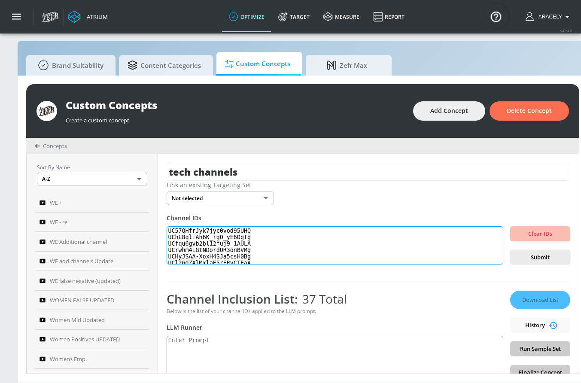
scroll to position [116, 0]
type textarea "UC57QHfrJyk7jyc0vod95UHQ UChL8qliAh6K_rgO_yE6Dgtg UCfqu6gvb2bl12fuj9_1AULA UCrw…"
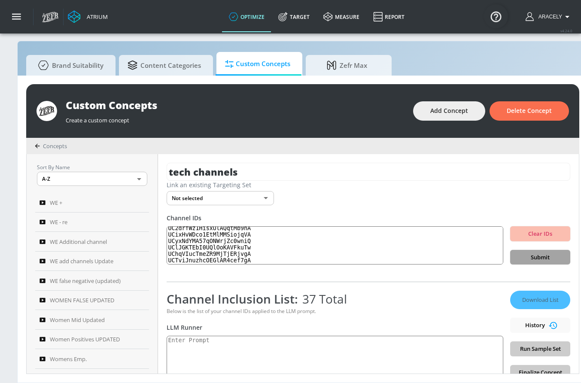
click at [562, 258] on span "Submit" at bounding box center [540, 257] width 46 height 10
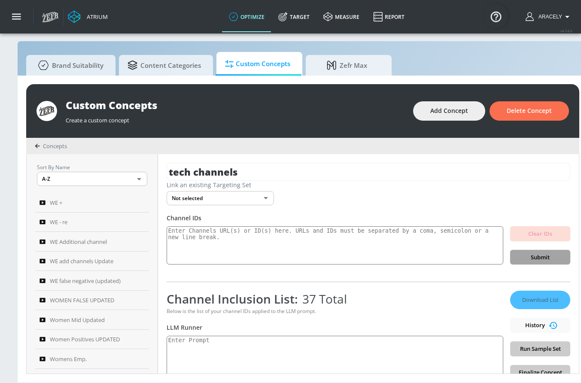
scroll to position [0, 0]
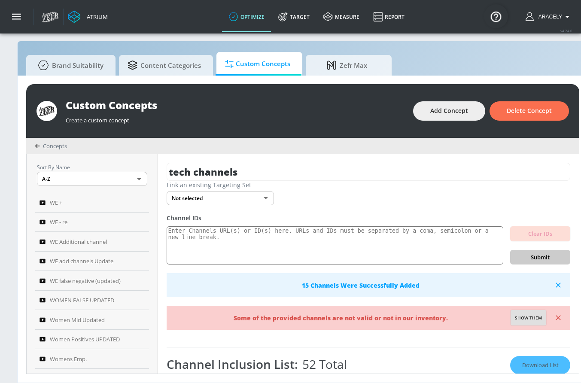
drag, startPoint x: 525, startPoint y: 317, endPoint x: 514, endPoint y: 314, distance: 11.6
click at [526, 317] on span "Show them" at bounding box center [528, 318] width 27 height 8
type textarea "Invalid channels: UCLbJ7-mN-mf3FRt0kyw-aGQ UCrwhm4LGtNDordOR3onBVMg UCfqu6gvb2b…"
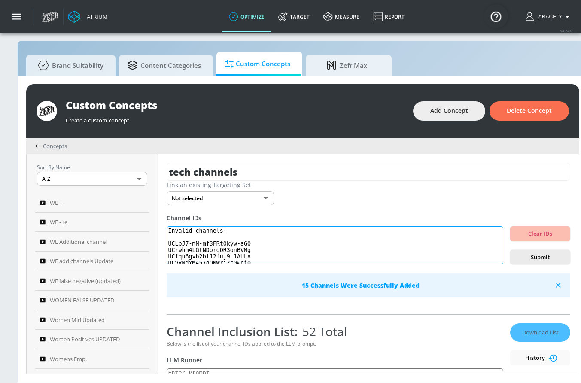
drag, startPoint x: 269, startPoint y: 260, endPoint x: 147, endPoint y: 208, distance: 132.3
click at [147, 208] on div "Sort By Name A-Z ASC ​ WE + WE - re WE Additional channel WE add channels Updat…" at bounding box center [303, 263] width 552 height 219
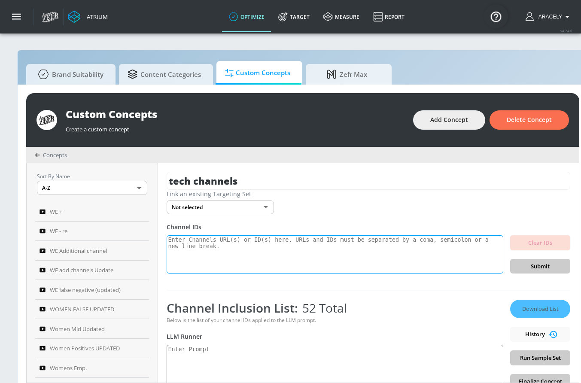
scroll to position [2, 0]
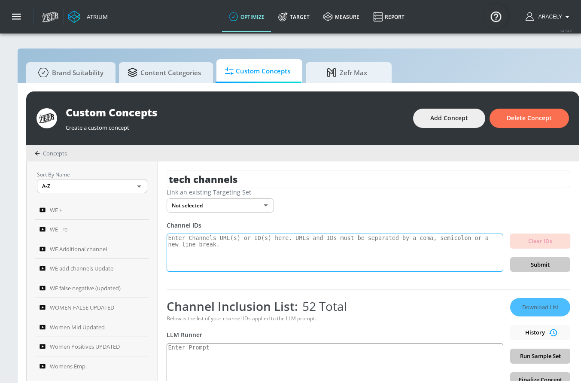
click at [272, 246] on textarea at bounding box center [335, 252] width 336 height 39
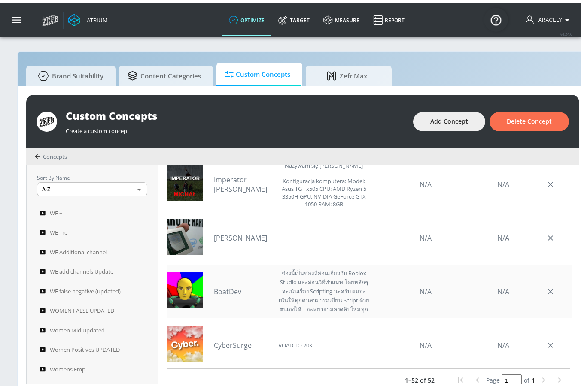
scroll to position [84, 0]
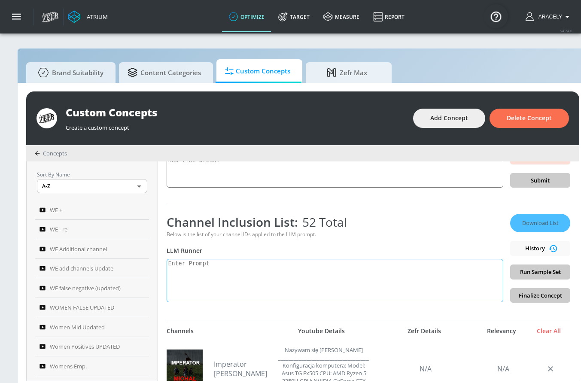
drag, startPoint x: 225, startPoint y: 282, endPoint x: 221, endPoint y: 291, distance: 9.2
click at [239, 276] on textarea at bounding box center [335, 280] width 336 height 43
paste textarea "Technology content includes electronics product reviews, tech news, technology …"
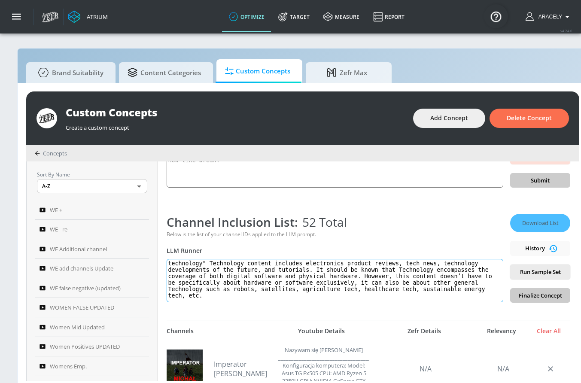
click at [212, 262] on textarea "technology" Technology content includes electronics product reviews, tech news,…" at bounding box center [335, 280] width 336 height 43
type textarea "technology: Technology content includes electronics product reviews, tech news,…"
click at [563, 276] on button "Run Sample Set" at bounding box center [540, 271] width 60 height 15
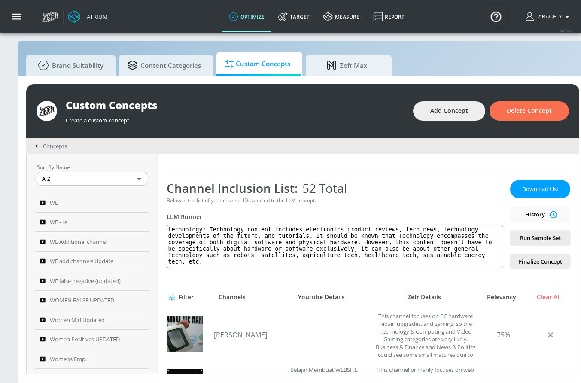
scroll to position [153, 0]
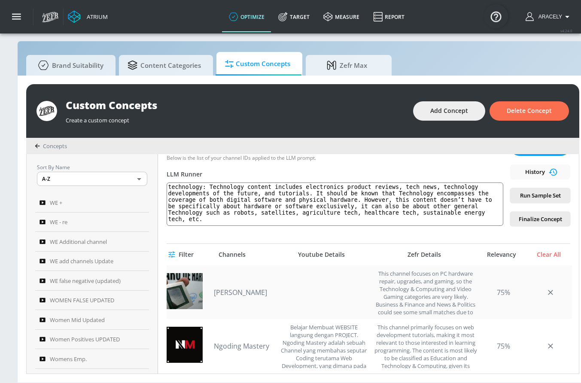
click at [228, 293] on link "[PERSON_NAME]" at bounding box center [244, 292] width 60 height 9
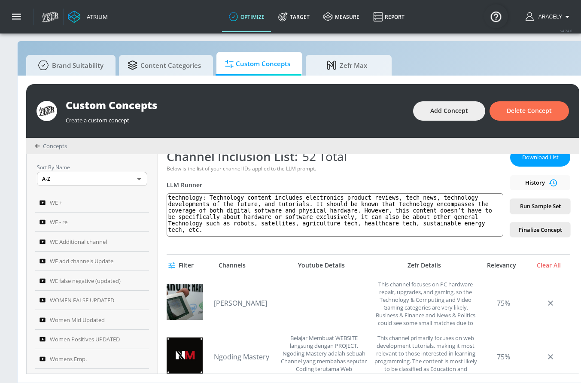
scroll to position [82, 0]
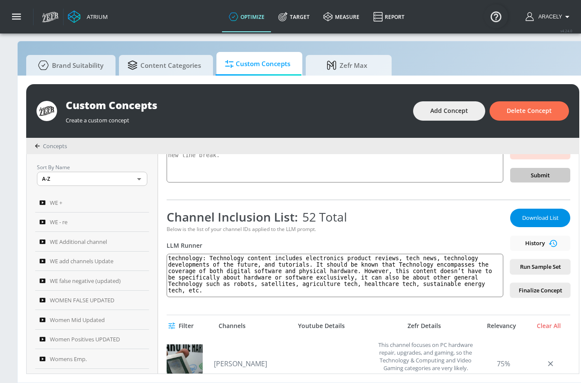
click at [539, 218] on span "Download List" at bounding box center [539, 218] width 43 height 10
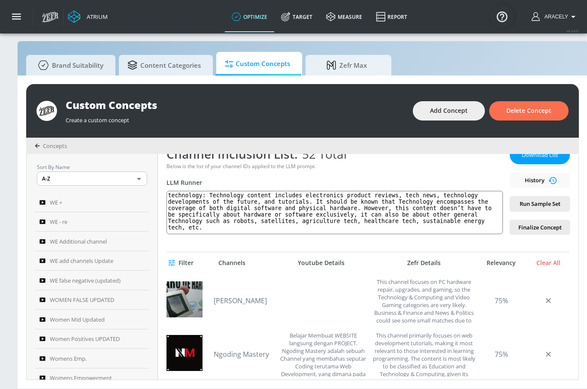
scroll to position [150, 0]
